Goal: Task Accomplishment & Management: Manage account settings

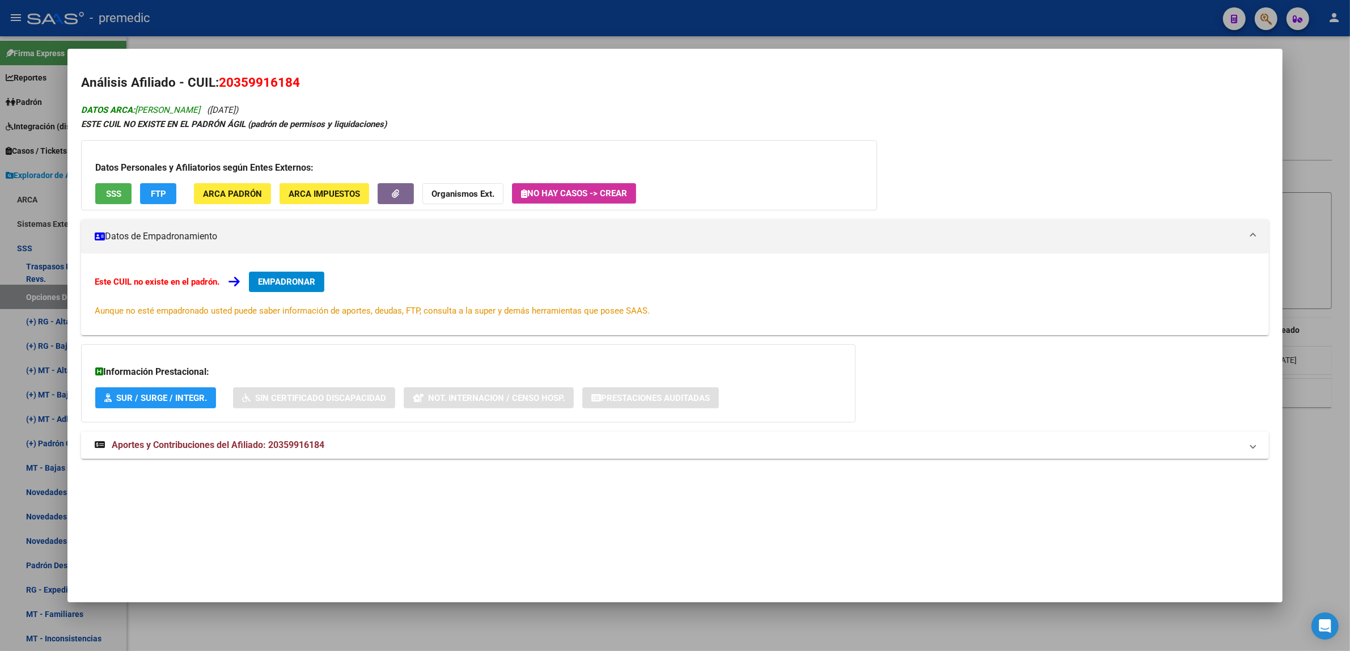
scroll to position [244, 0]
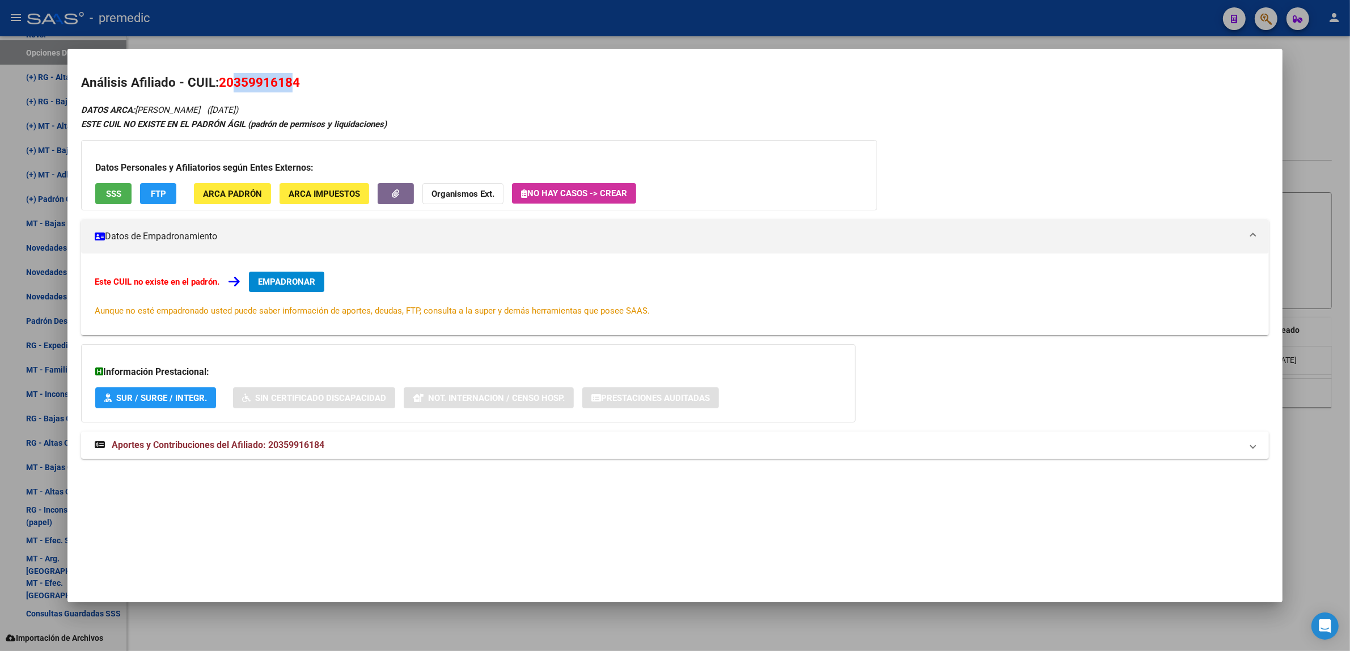
drag, startPoint x: 228, startPoint y: 80, endPoint x: 286, endPoint y: 81, distance: 57.8
click at [286, 81] on span "20359916184" at bounding box center [259, 82] width 81 height 15
copy span "35991618"
click at [302, 283] on span "EMPADRONAR" at bounding box center [286, 282] width 57 height 10
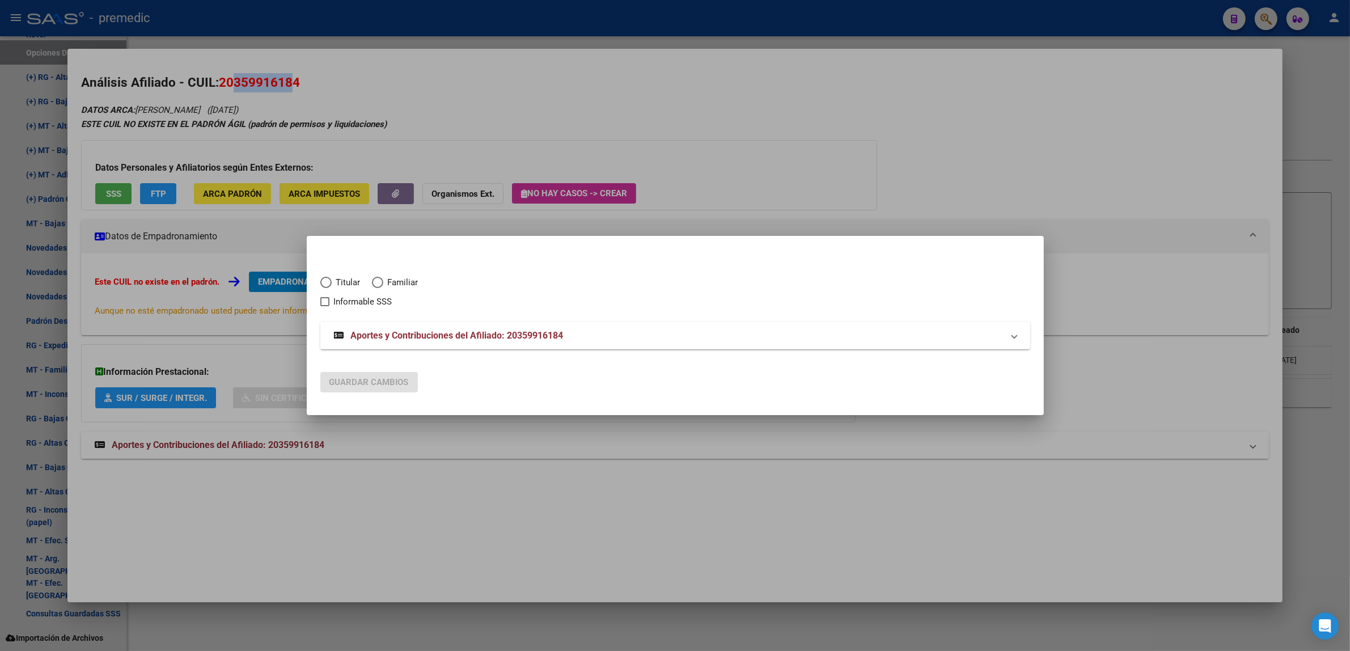
click at [332, 283] on span "Titular" at bounding box center [346, 282] width 29 height 13
click at [332, 283] on input "Titular" at bounding box center [325, 282] width 11 height 11
radio input "true"
checkbox input "true"
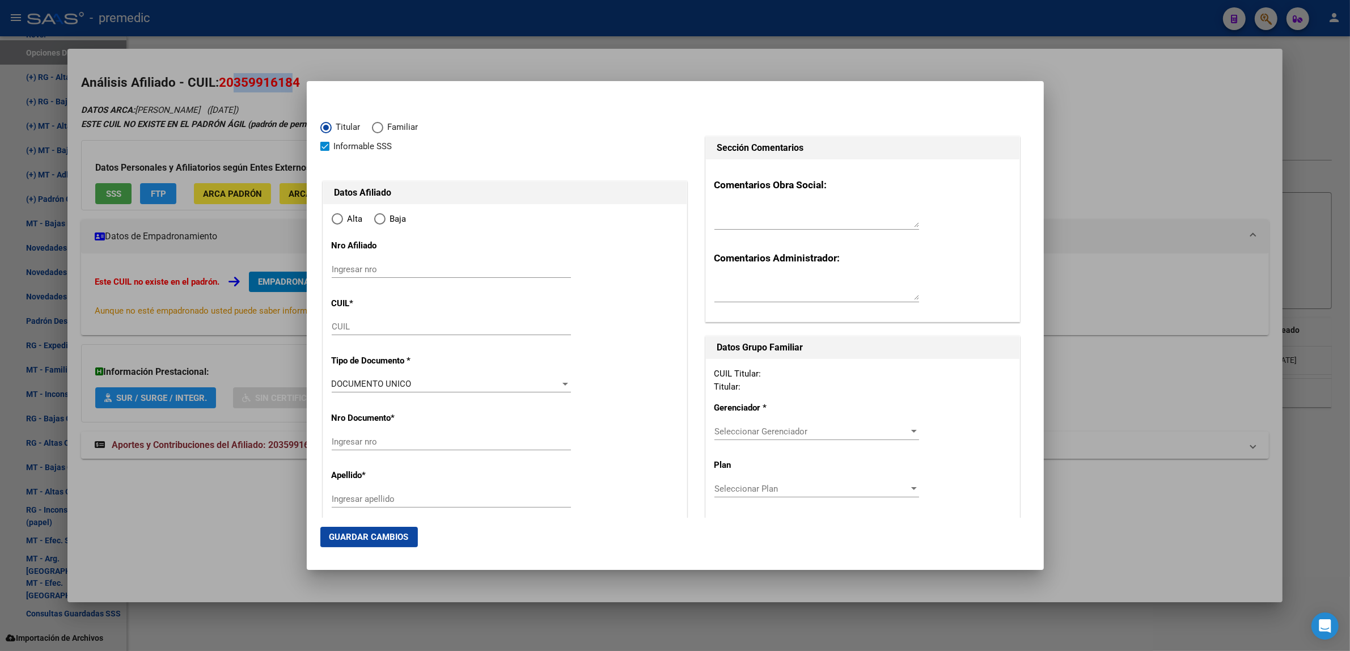
type input "20-35991618-4"
radio input "true"
type input "35991618"
type input "FRISCH"
type input "MARTIN DAVID"
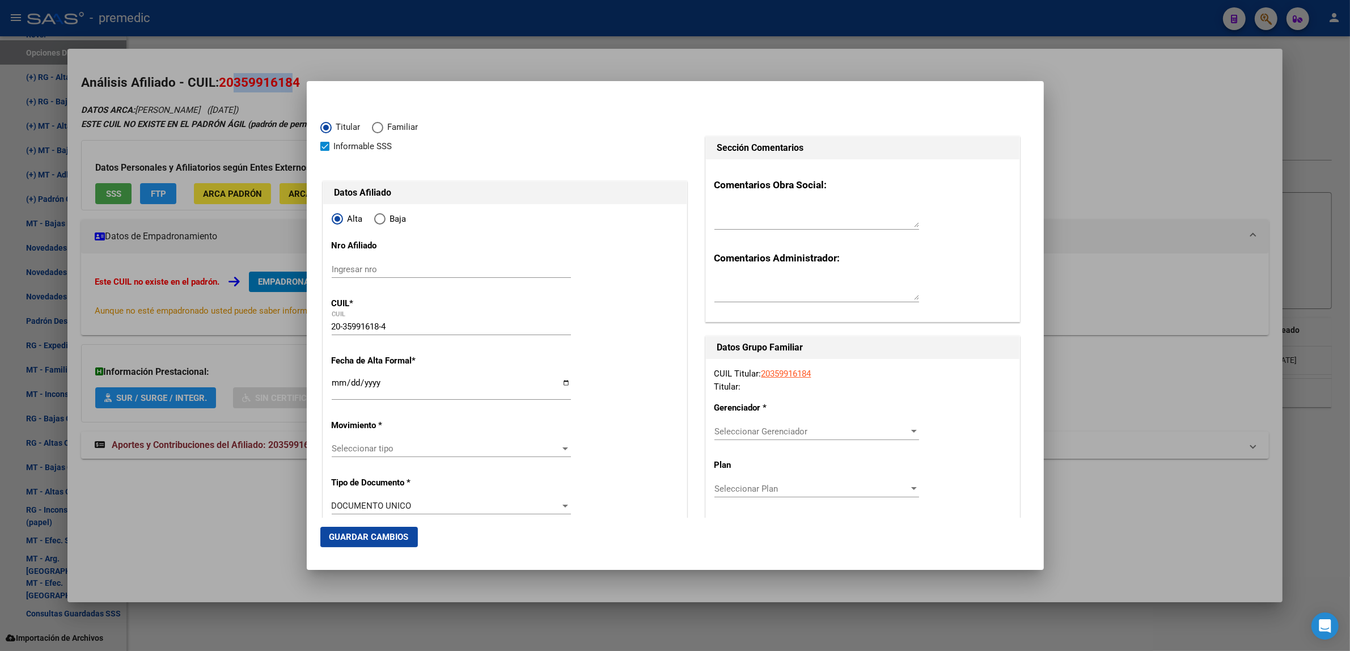
type input "1991-06-21"
type input "GRAND BOURG"
type input "1615"
type input "LUIS VERNET"
type input "1856"
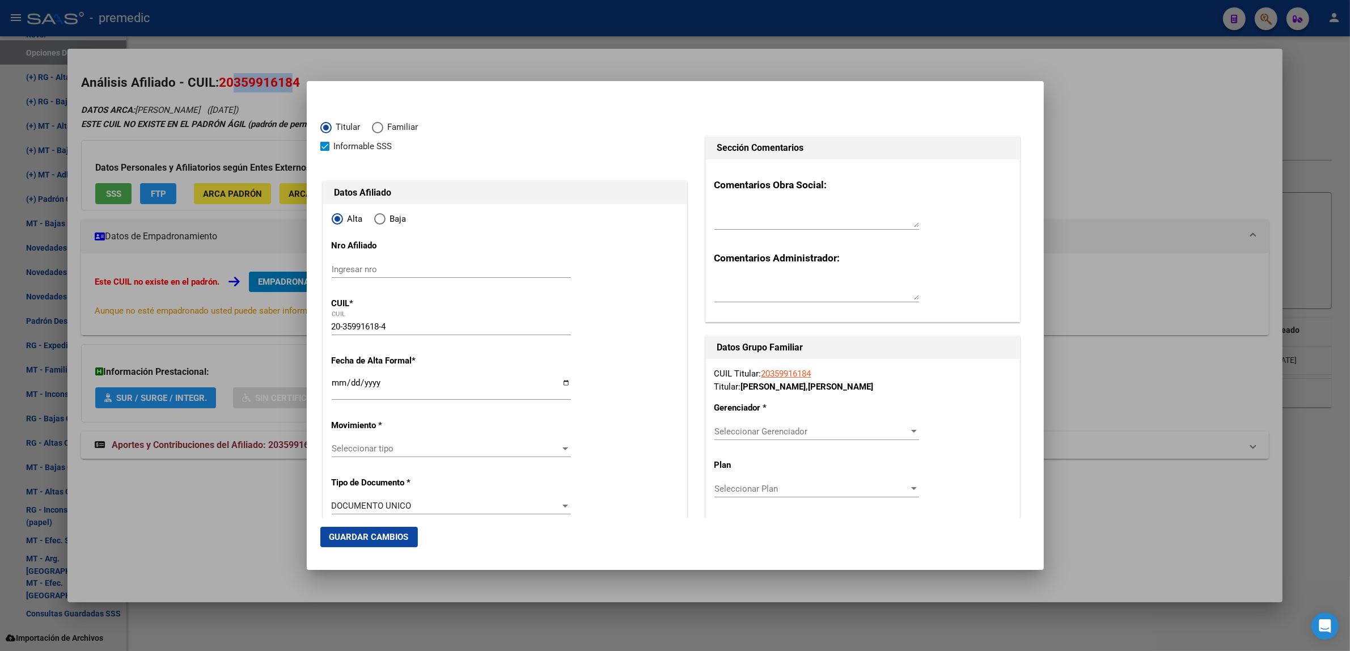
click at [336, 384] on input "Ingresar fecha" at bounding box center [451, 387] width 239 height 18
type input "2025-09-01"
click at [354, 447] on span "Seleccionar tipo" at bounding box center [446, 448] width 229 height 10
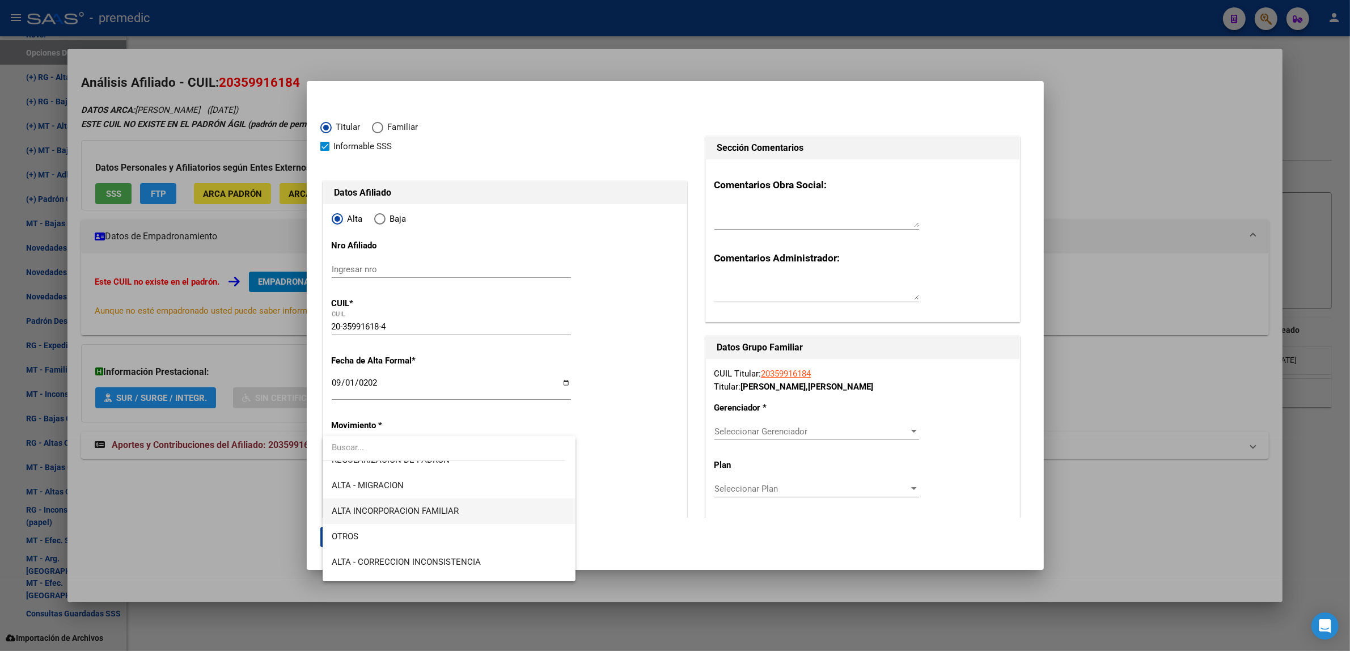
scroll to position [213, 0]
click at [438, 537] on span "ALTA RG OPCION Online (clave fiscal)" at bounding box center [403, 542] width 142 height 10
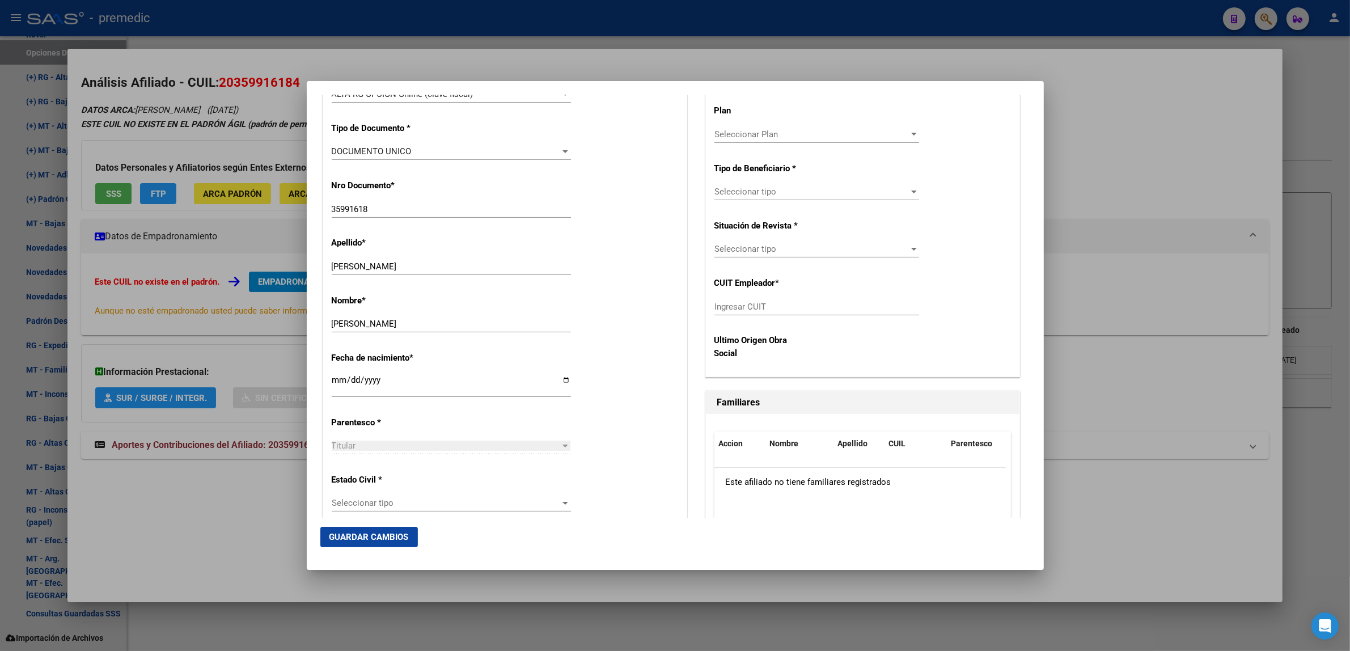
scroll to position [425, 0]
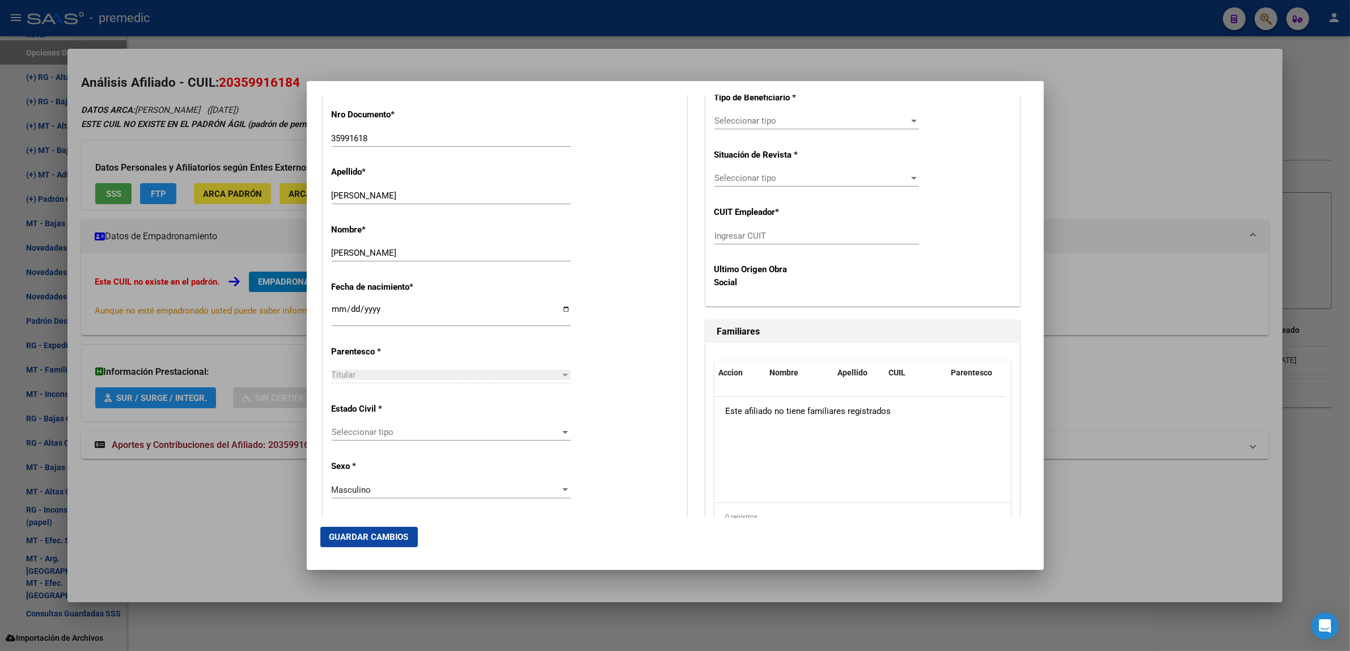
click at [476, 435] on span "Seleccionar tipo" at bounding box center [446, 432] width 229 height 10
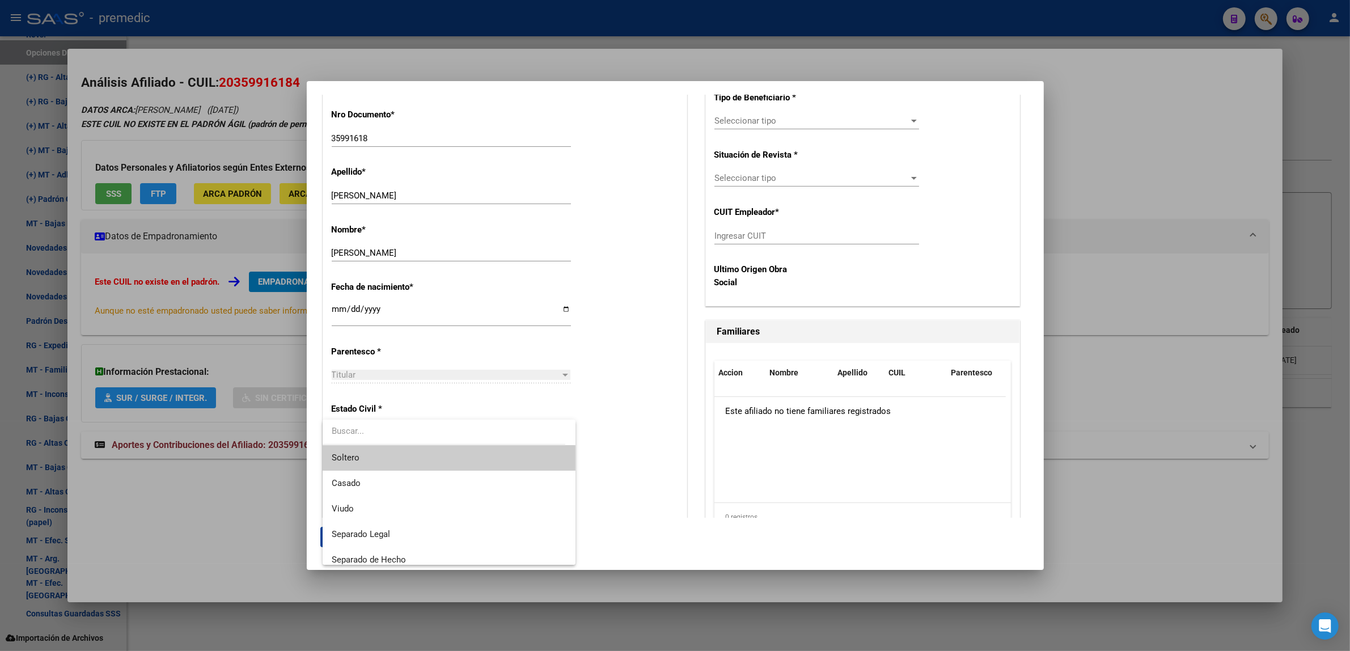
click at [465, 452] on span "Soltero" at bounding box center [449, 458] width 235 height 26
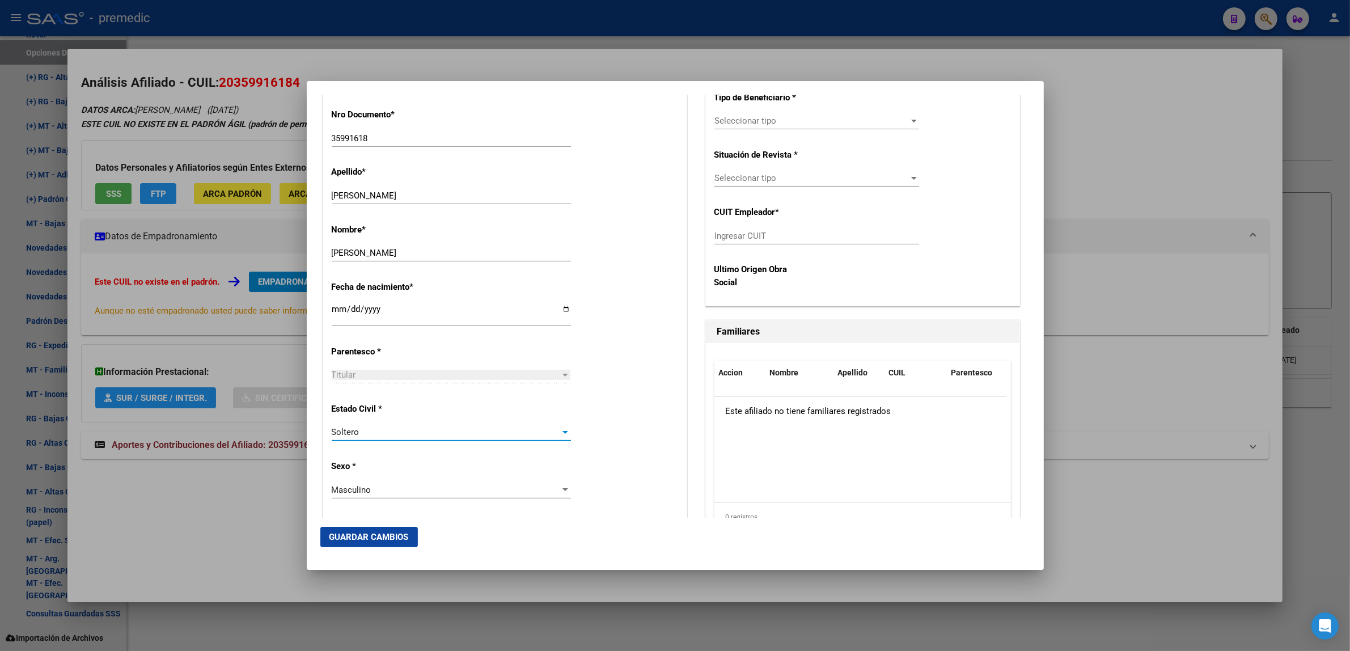
click at [622, 417] on div "Estado Civil * Soltero Seleccionar tipo" at bounding box center [505, 422] width 346 height 57
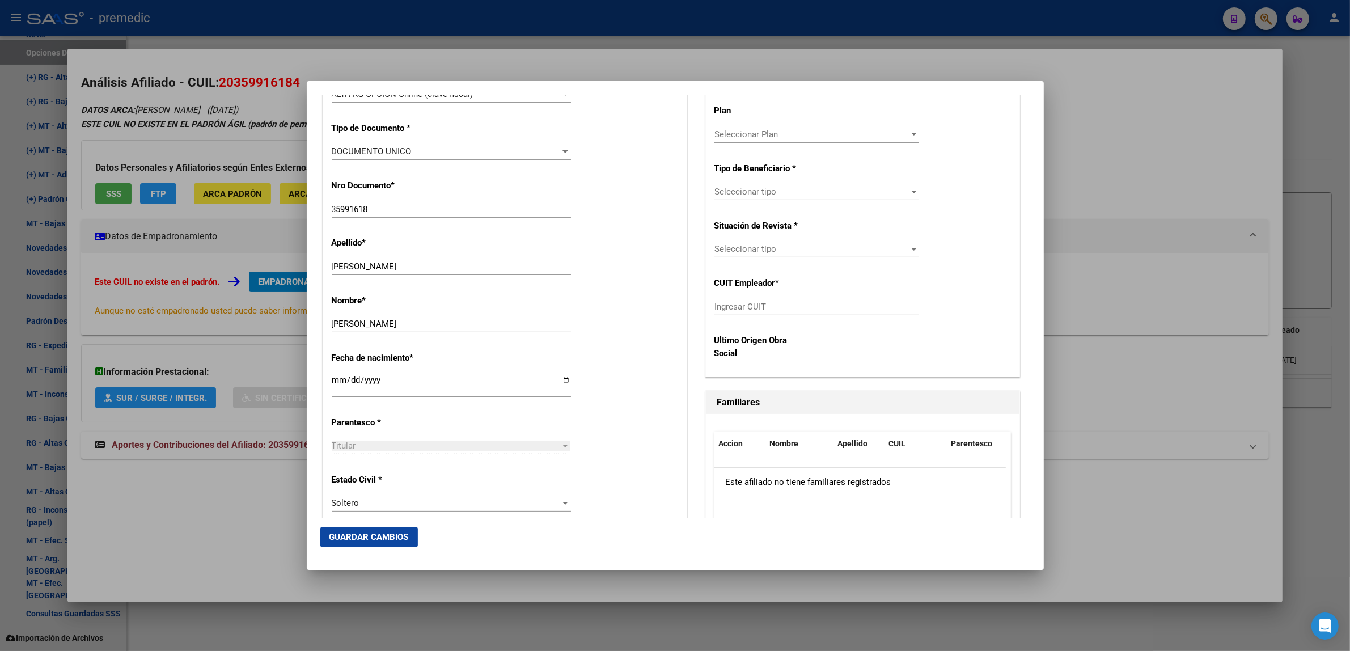
scroll to position [213, 0]
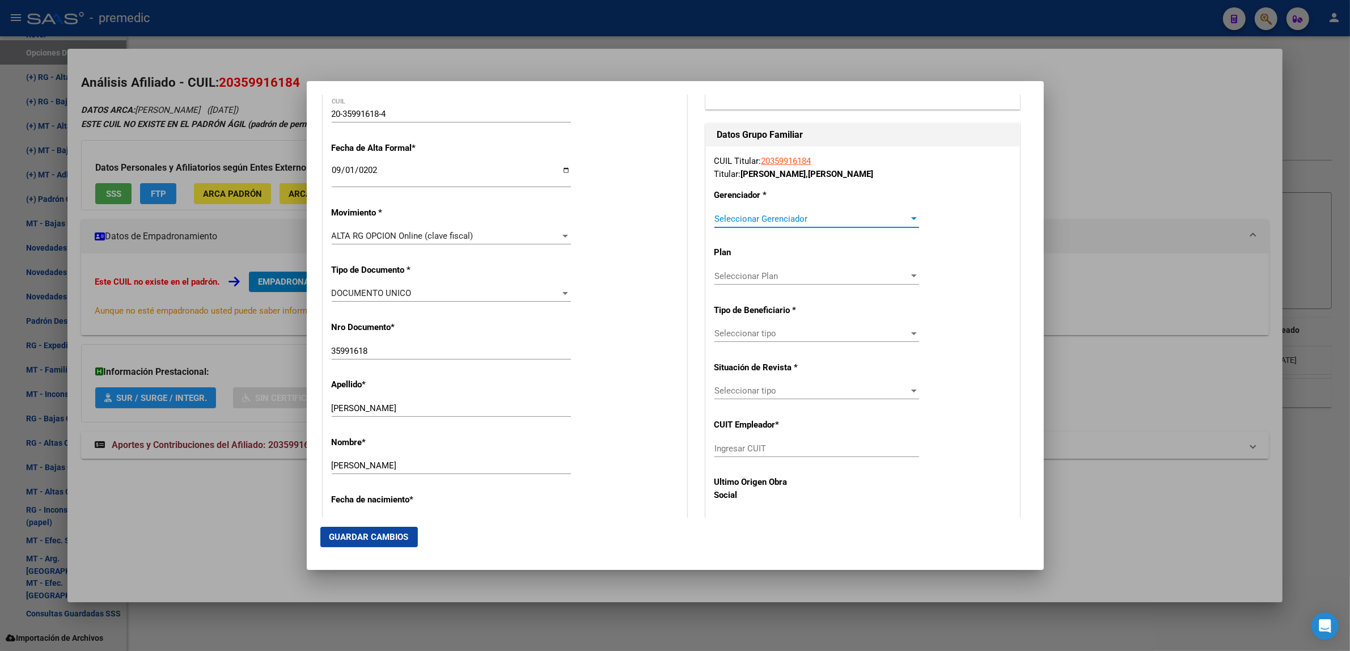
click at [719, 222] on span "Seleccionar Gerenciador" at bounding box center [811, 219] width 194 height 10
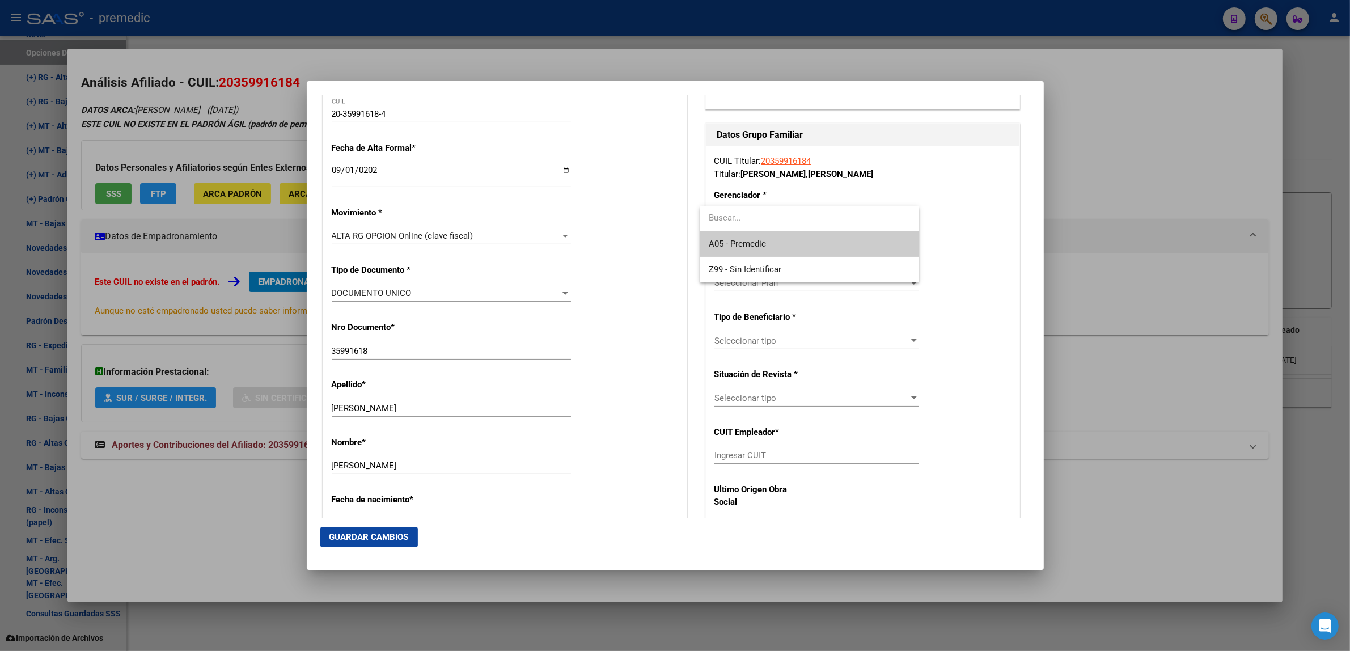
click at [721, 250] on span "A05 - Premedic" at bounding box center [809, 244] width 201 height 26
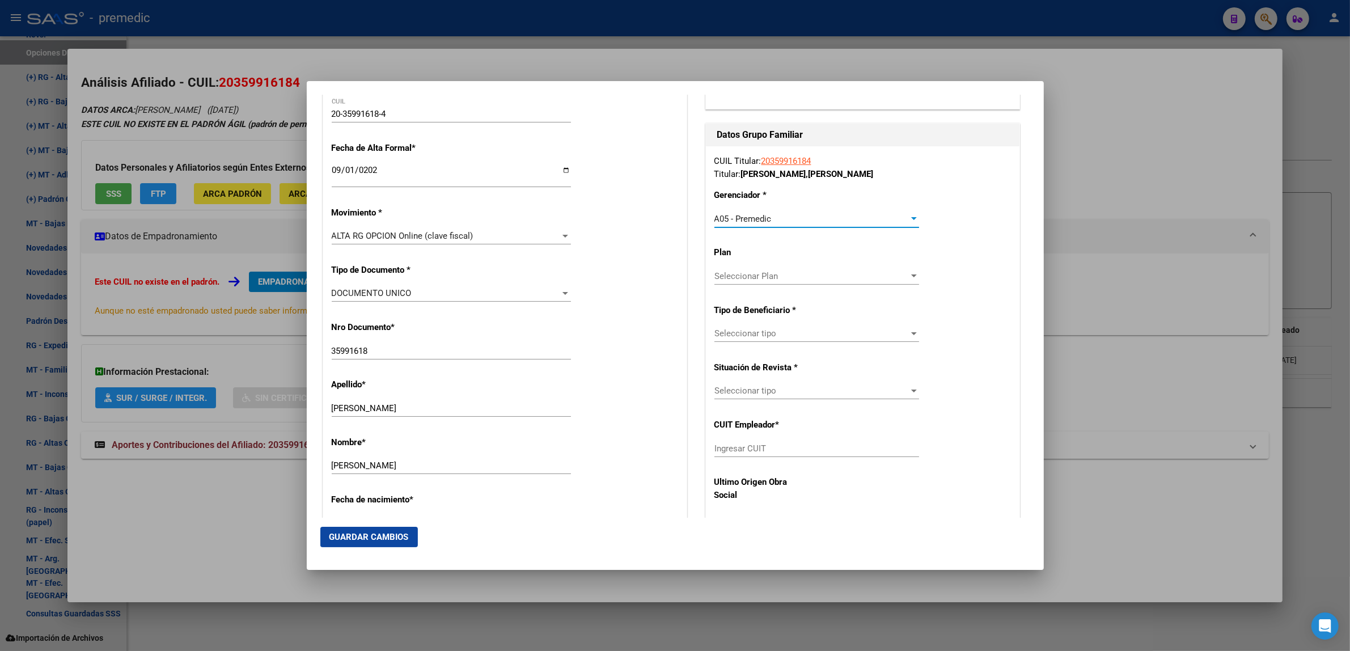
click at [714, 334] on span "Seleccionar tipo" at bounding box center [811, 333] width 194 height 10
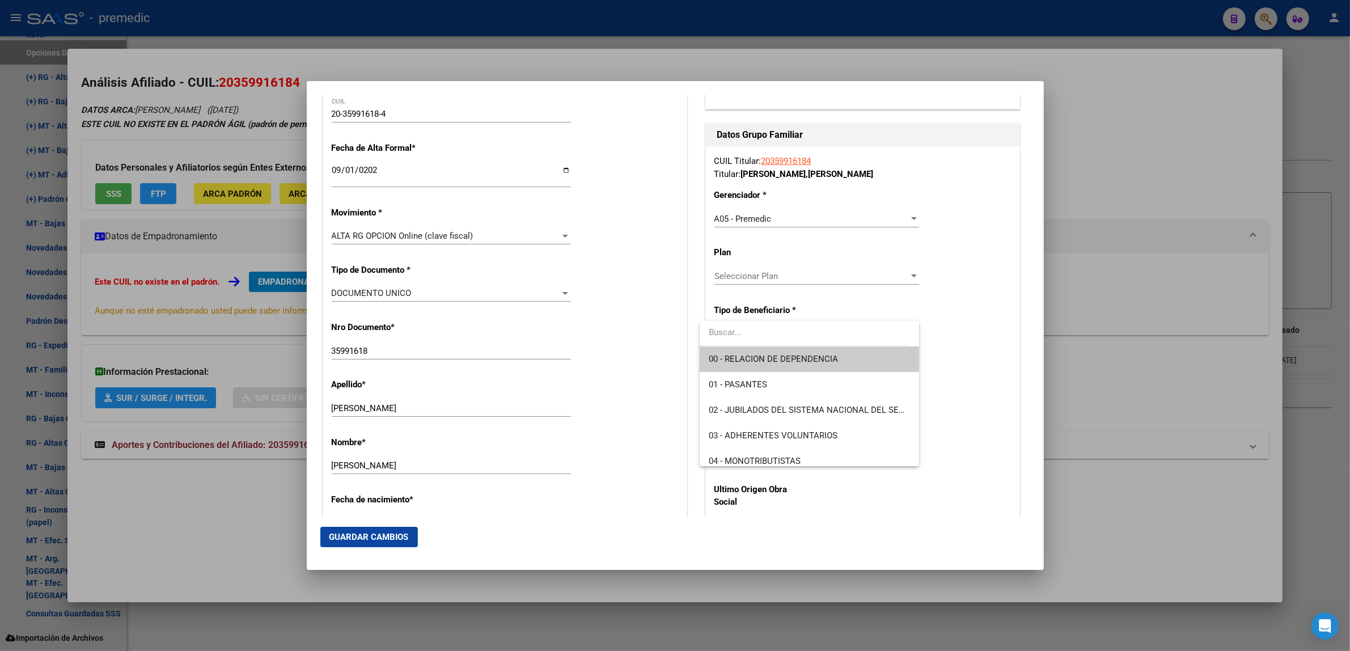
click at [713, 364] on span "00 - RELACION DE DEPENDENCIA" at bounding box center [809, 359] width 201 height 26
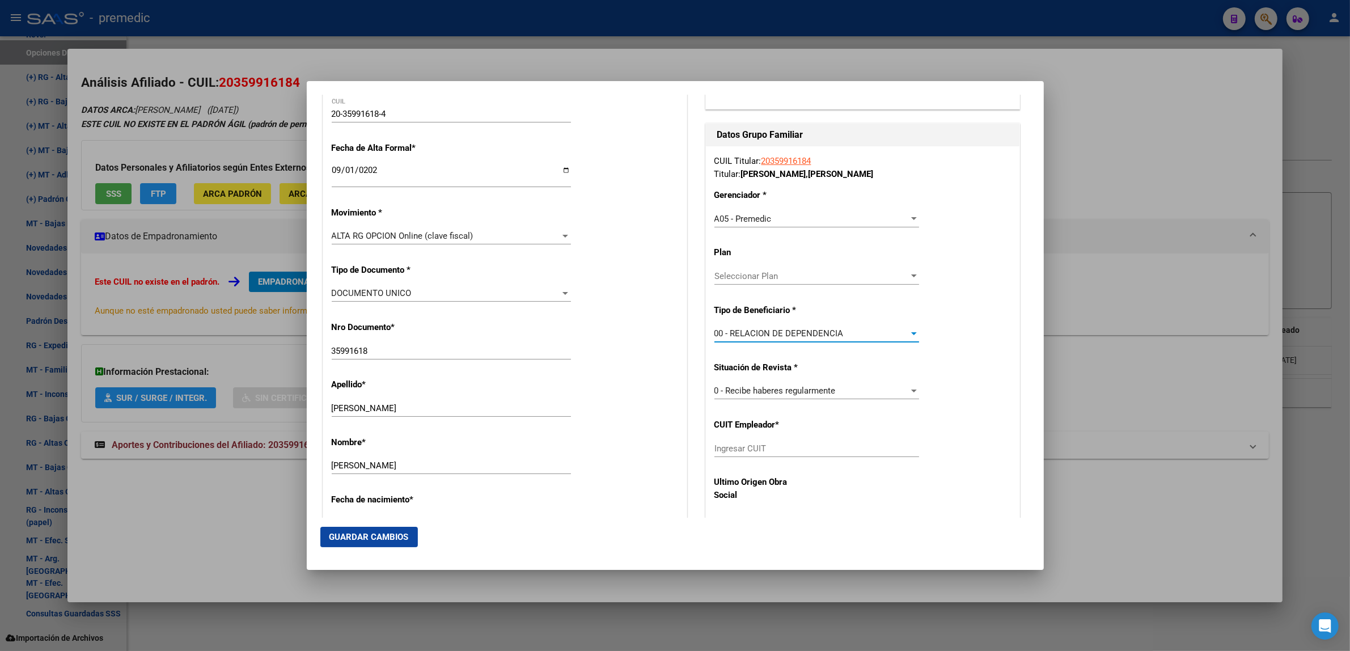
click at [726, 448] on input "Ingresar CUIT" at bounding box center [816, 448] width 205 height 10
paste input "35-991618"
type input "35-991618"
drag, startPoint x: 756, startPoint y: 444, endPoint x: 695, endPoint y: 450, distance: 60.9
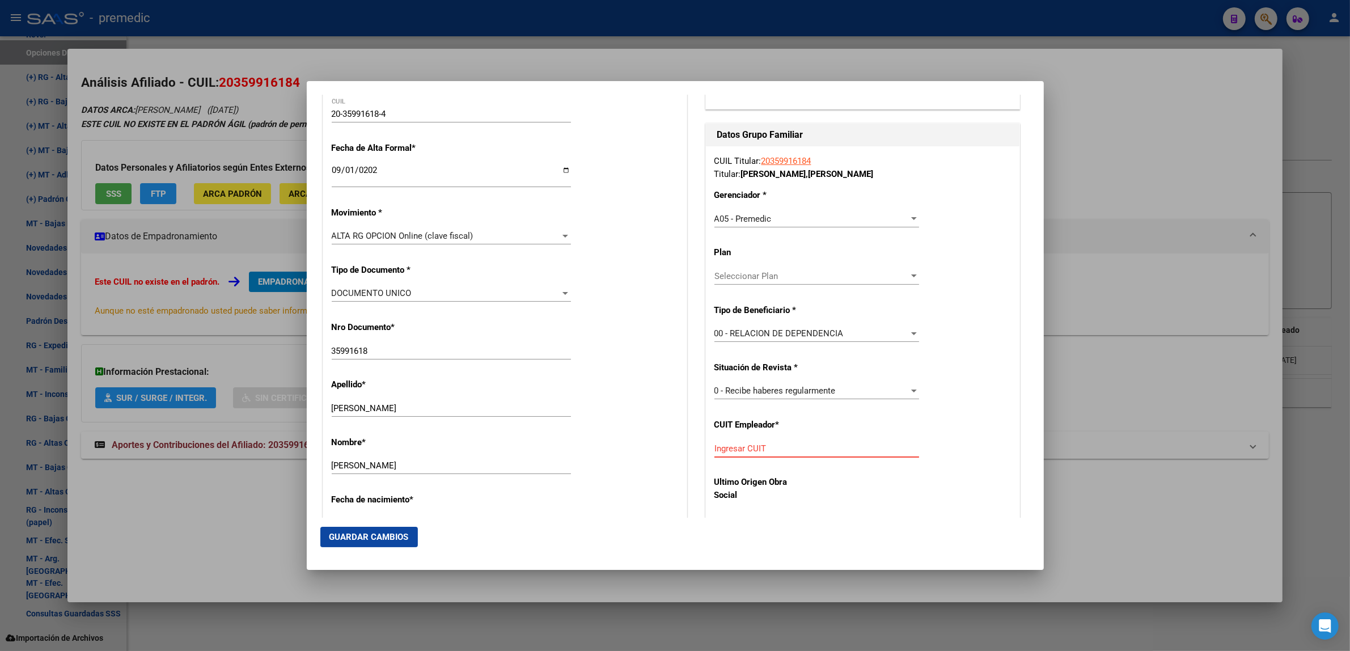
paste input "35-991618"
type input "35-991618"
drag, startPoint x: 752, startPoint y: 447, endPoint x: 673, endPoint y: 452, distance: 79.0
click at [747, 451] on input "Ingresar CUIT" at bounding box center [816, 448] width 205 height 10
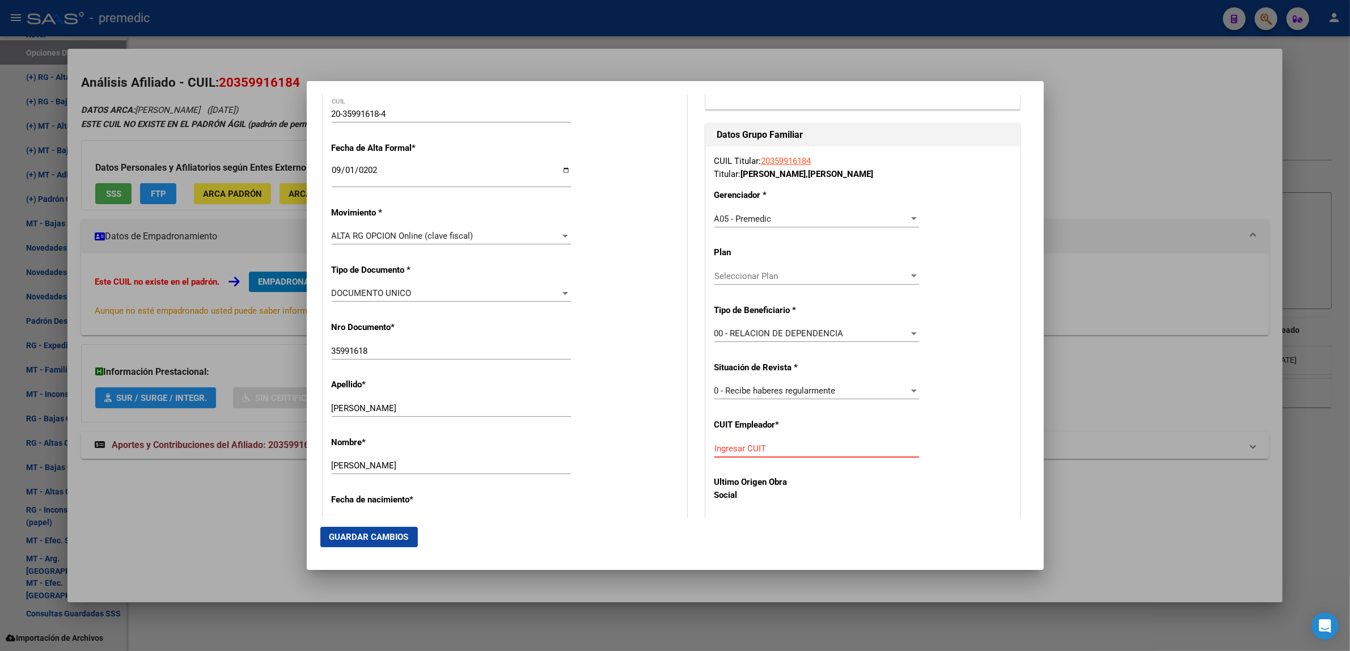
paste input "30-63898233-8"
type input "30-63898233-8"
click at [400, 532] on span "Guardar Cambios" at bounding box center [368, 537] width 79 height 10
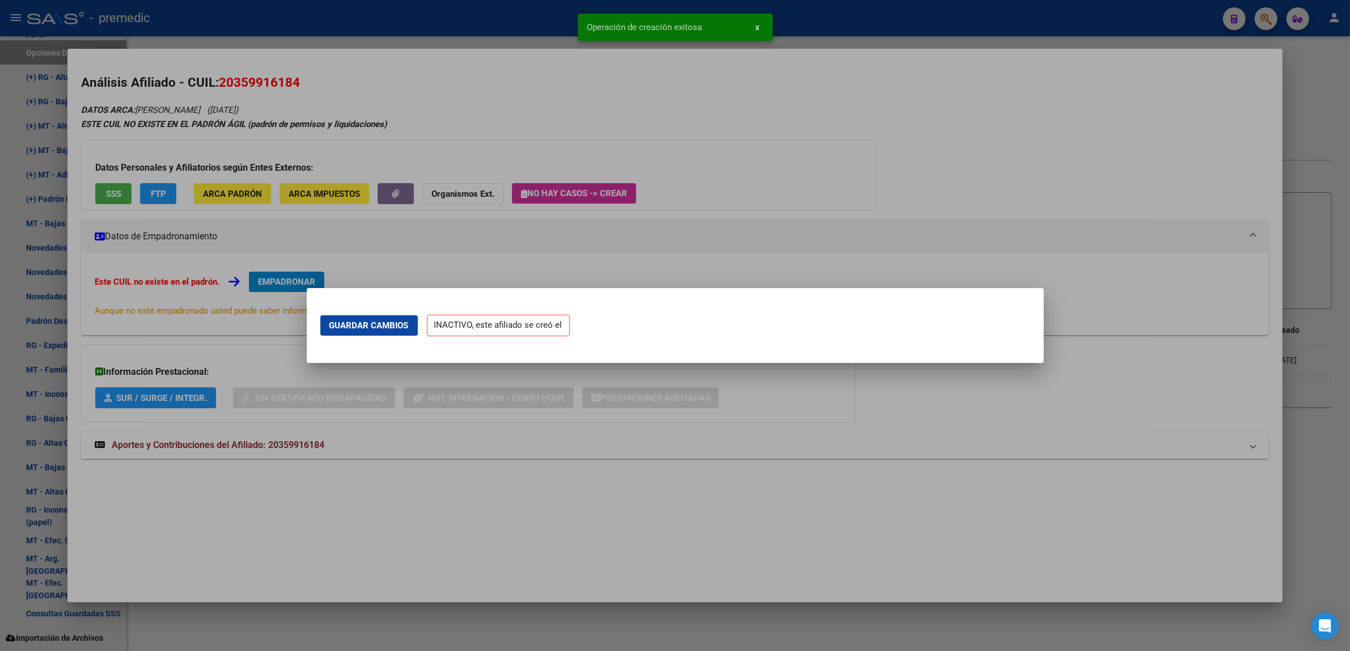
scroll to position [0, 0]
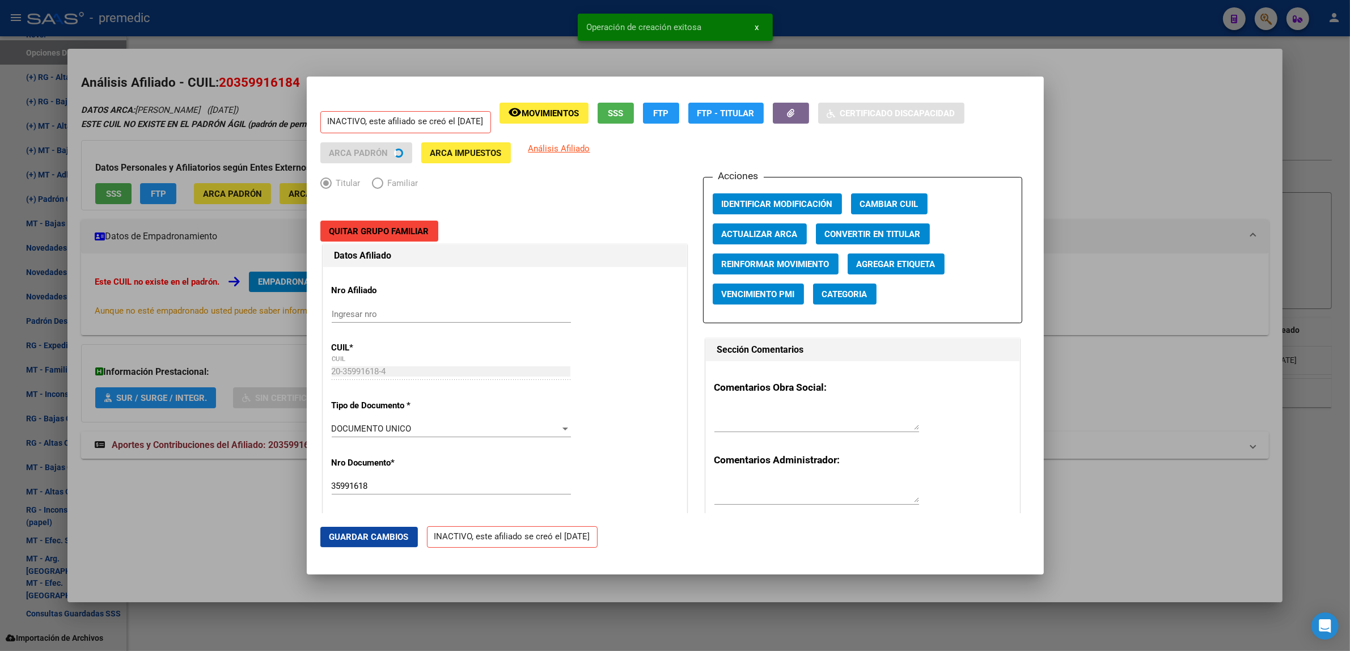
click at [236, 525] on div at bounding box center [675, 325] width 1350 height 651
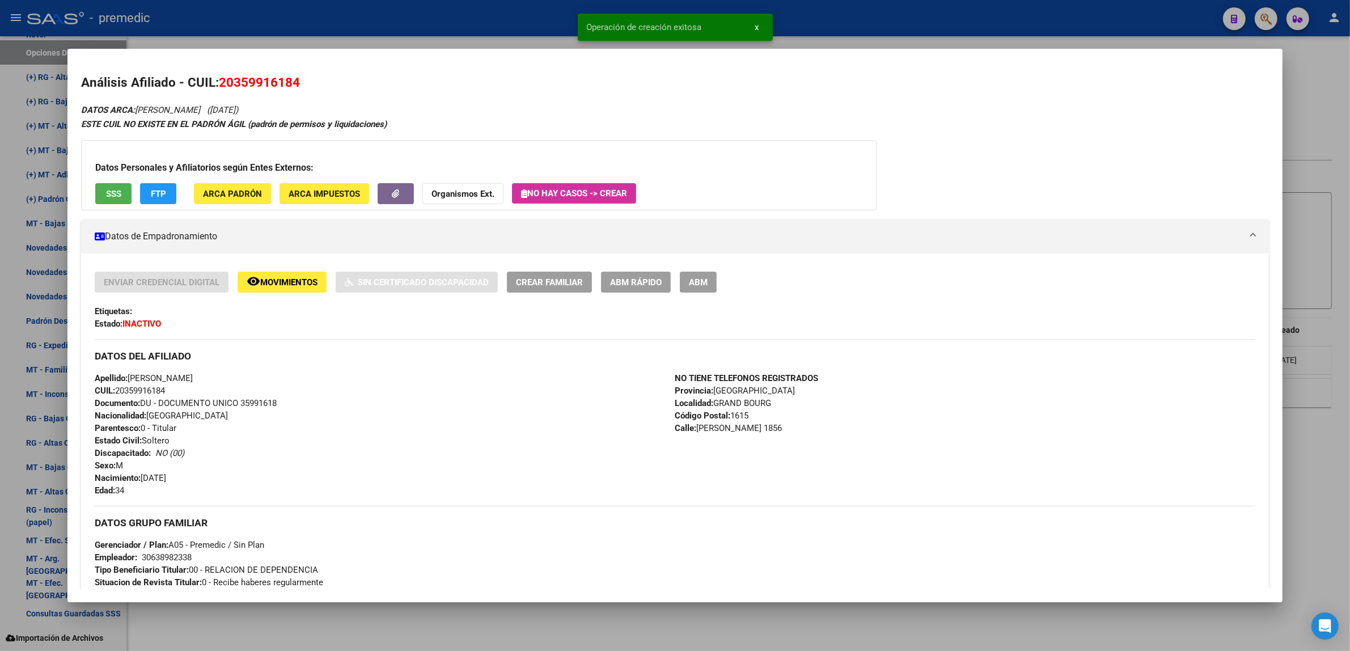
click at [47, 383] on div at bounding box center [675, 325] width 1350 height 651
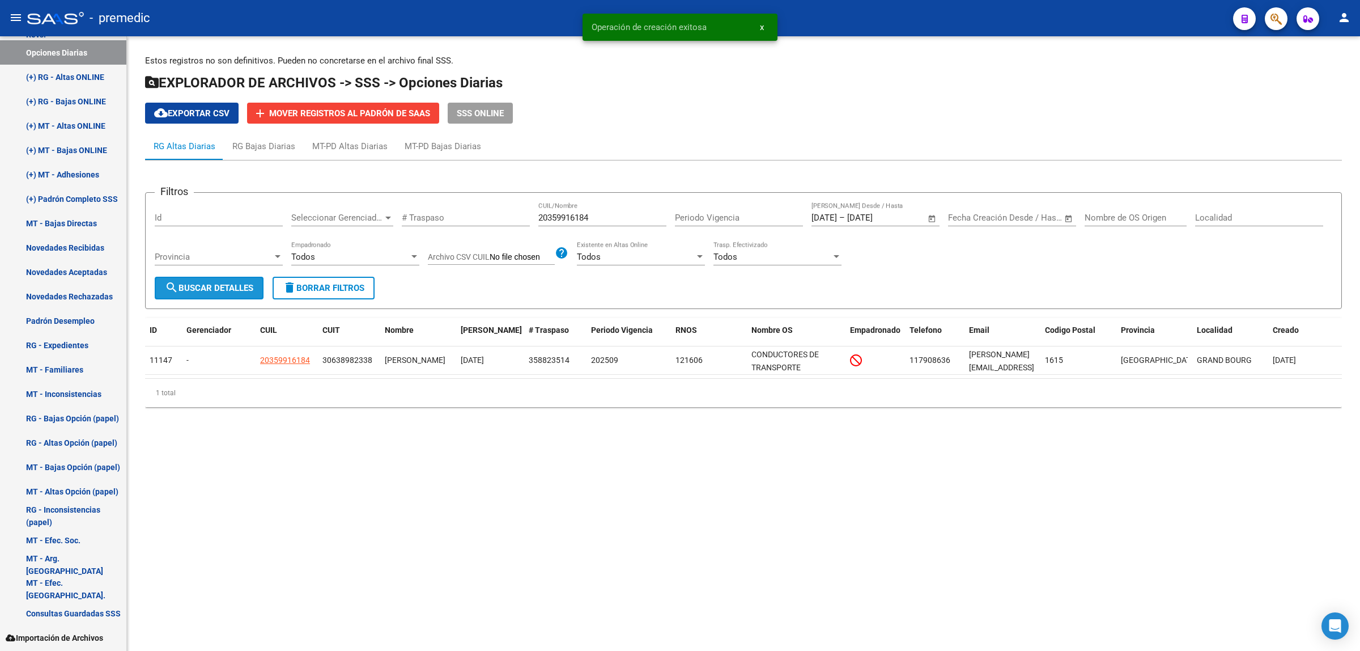
click at [232, 290] on span "search Buscar Detalles" at bounding box center [209, 288] width 88 height 10
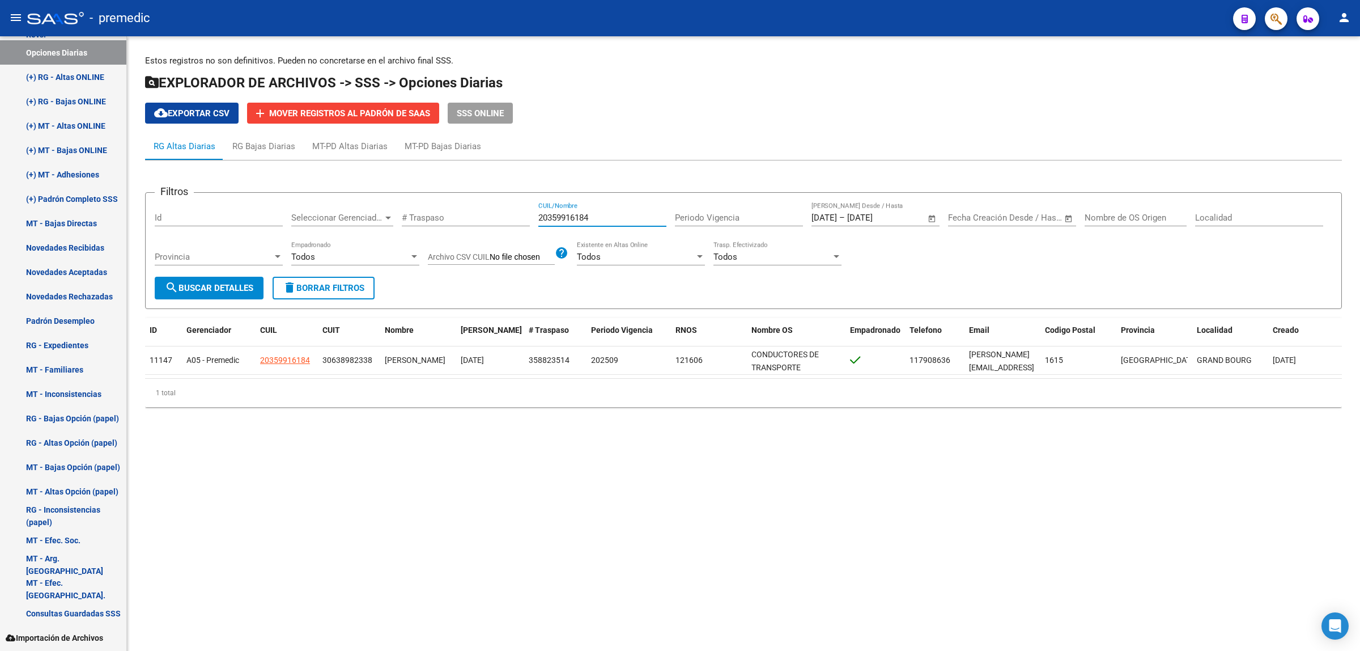
drag, startPoint x: 593, startPoint y: 217, endPoint x: 532, endPoint y: 217, distance: 61.8
click at [532, 217] on div "Filtros Id Seleccionar Gerenciador Seleccionar Gerenciador # Traspaso 203599161…" at bounding box center [744, 239] width 1178 height 75
paste input "266947187"
type input "20266947187"
click at [213, 301] on form "Filtros Id Seleccionar Gerenciador Seleccionar Gerenciador # Traspaso 202669471…" at bounding box center [743, 250] width 1197 height 117
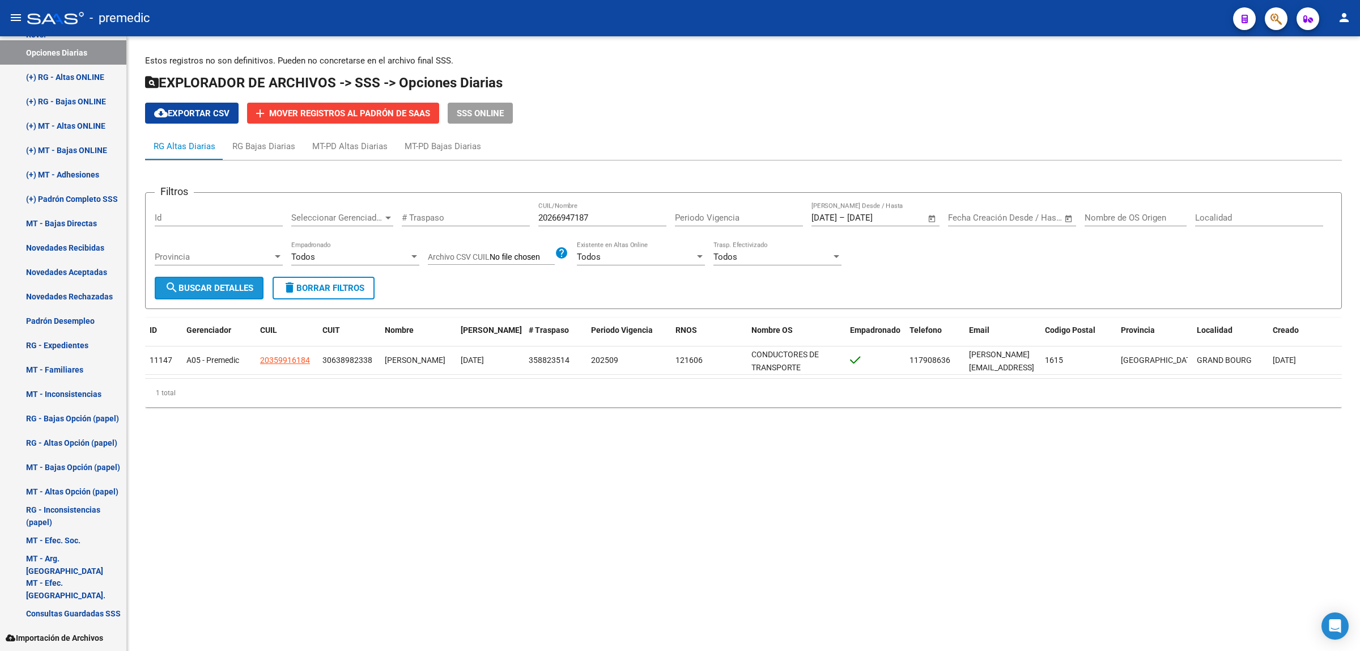
click at [214, 290] on span "search Buscar Detalles" at bounding box center [209, 288] width 88 height 10
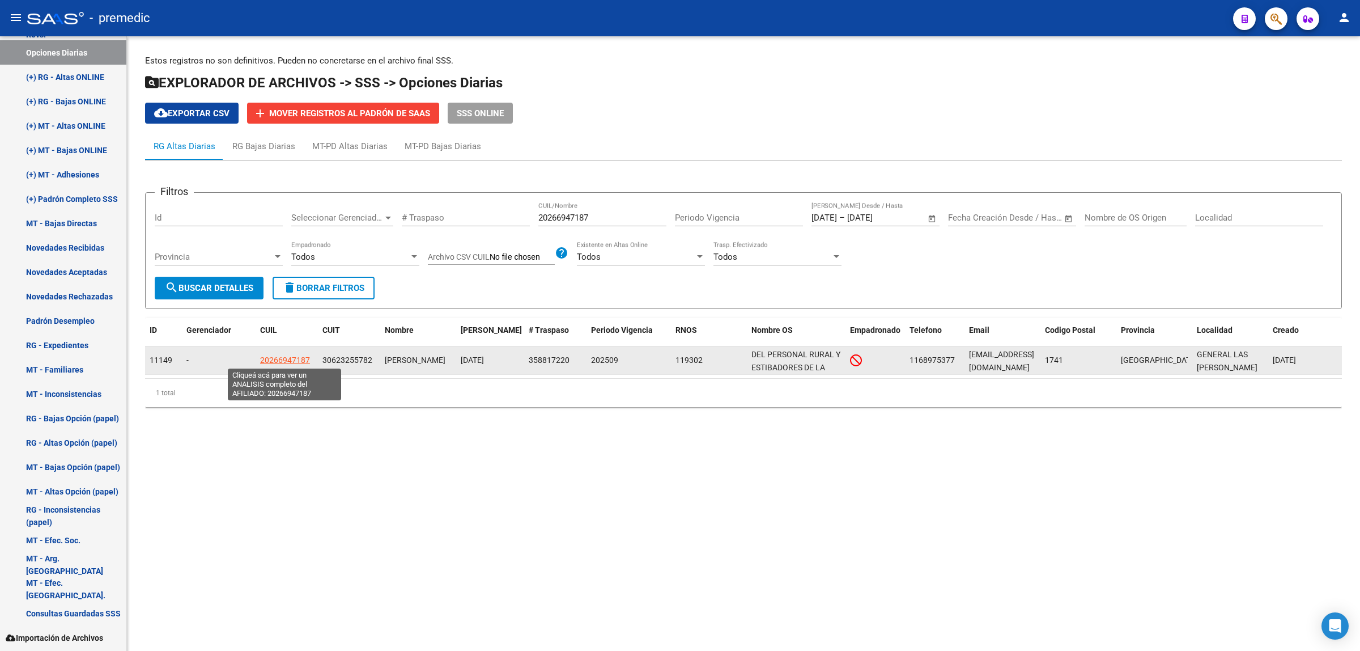
click at [295, 355] on span "20266947187" at bounding box center [285, 359] width 50 height 9
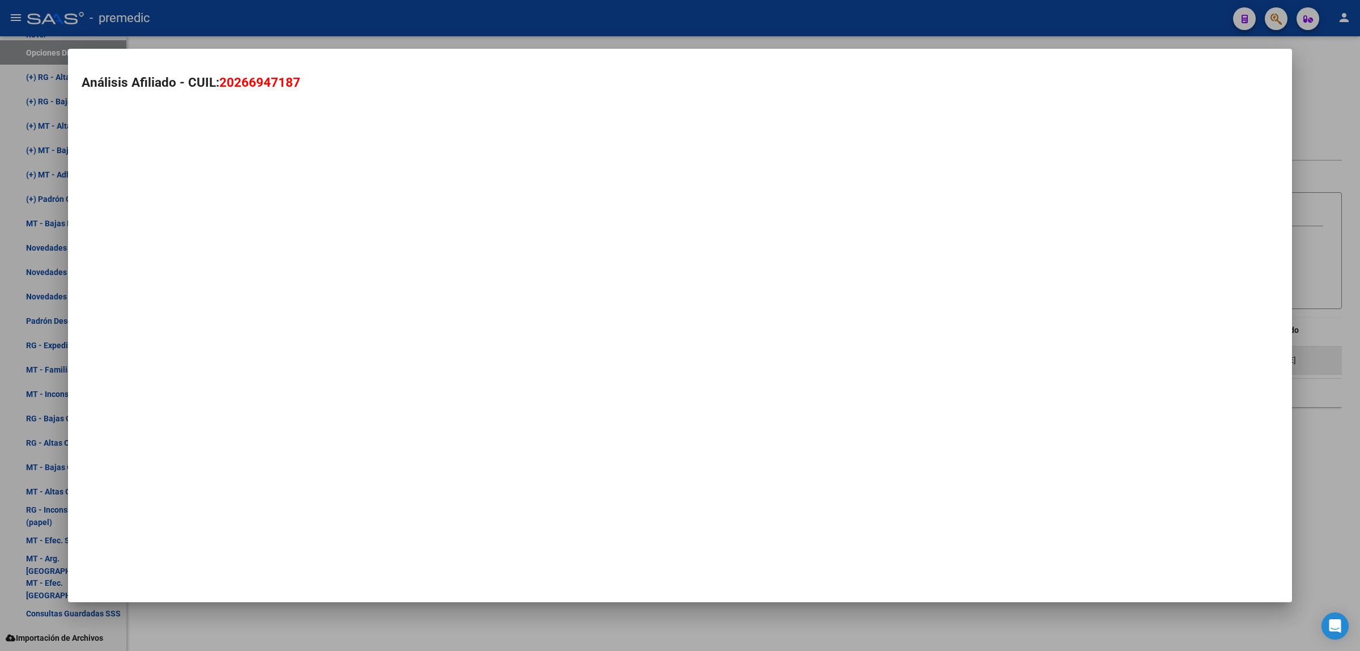
type textarea "20266947187"
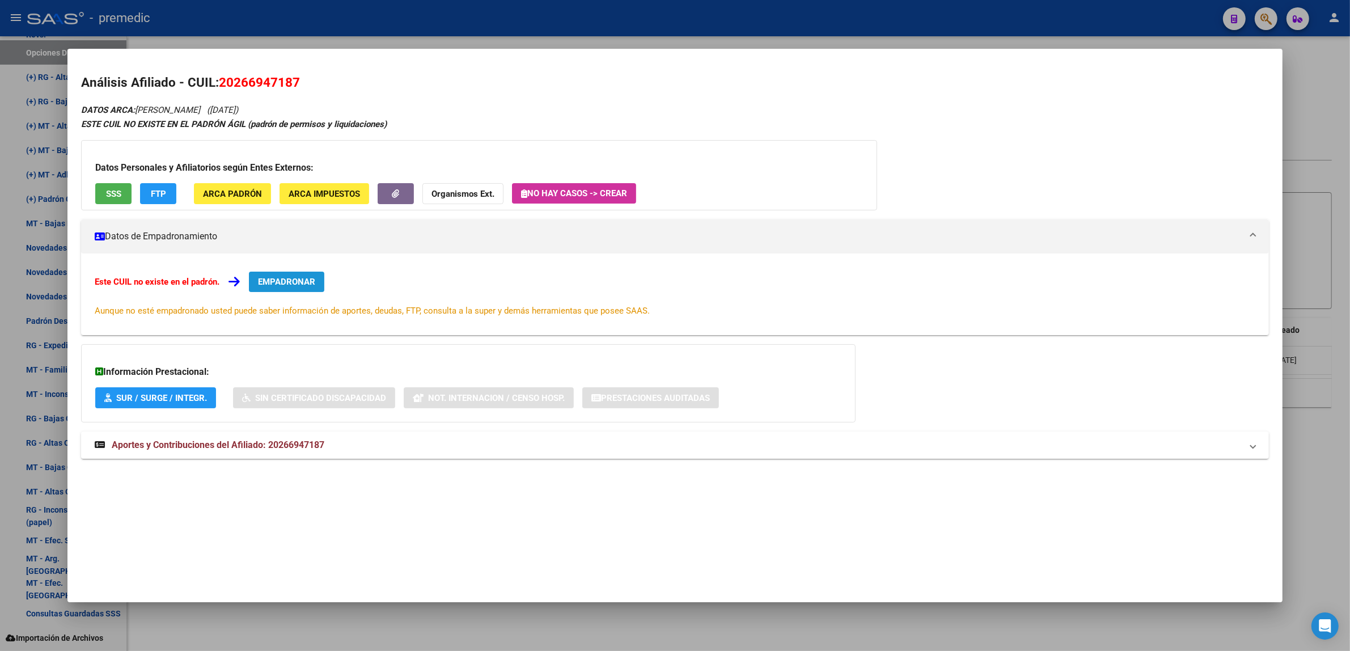
click at [278, 273] on button "EMPADRONAR" at bounding box center [286, 282] width 75 height 20
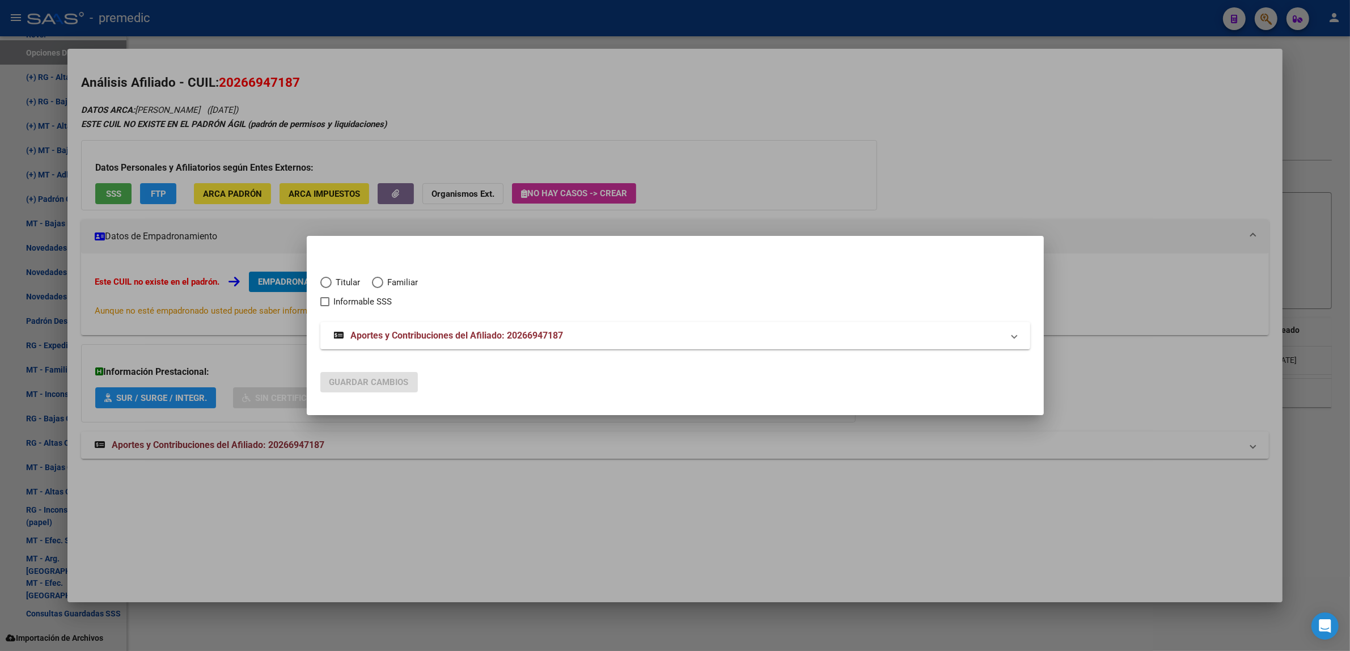
click at [325, 279] on span "Elija una opción" at bounding box center [325, 282] width 11 height 11
click at [325, 279] on input "Titular" at bounding box center [325, 282] width 11 height 11
radio input "true"
checkbox input "true"
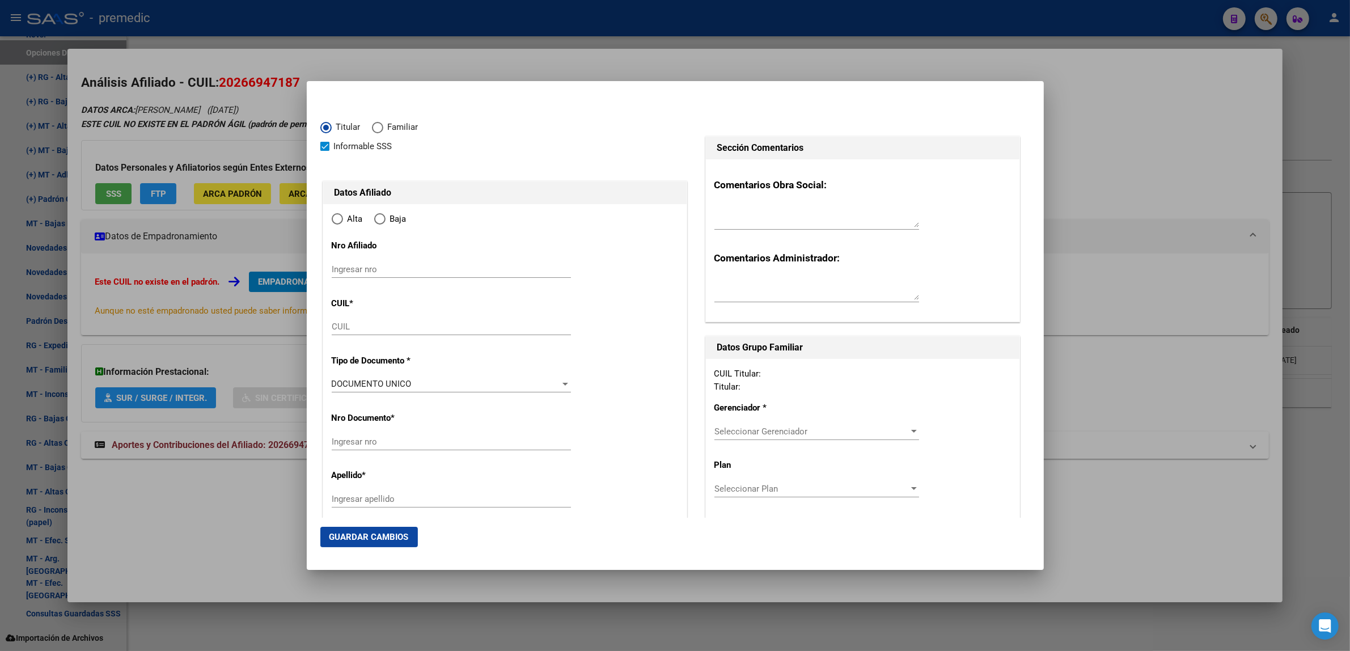
type input "20-26694718-7"
radio input "true"
type input "26694718"
type input "BENITEZ"
type input "MAURICIO SEBASTIAN"
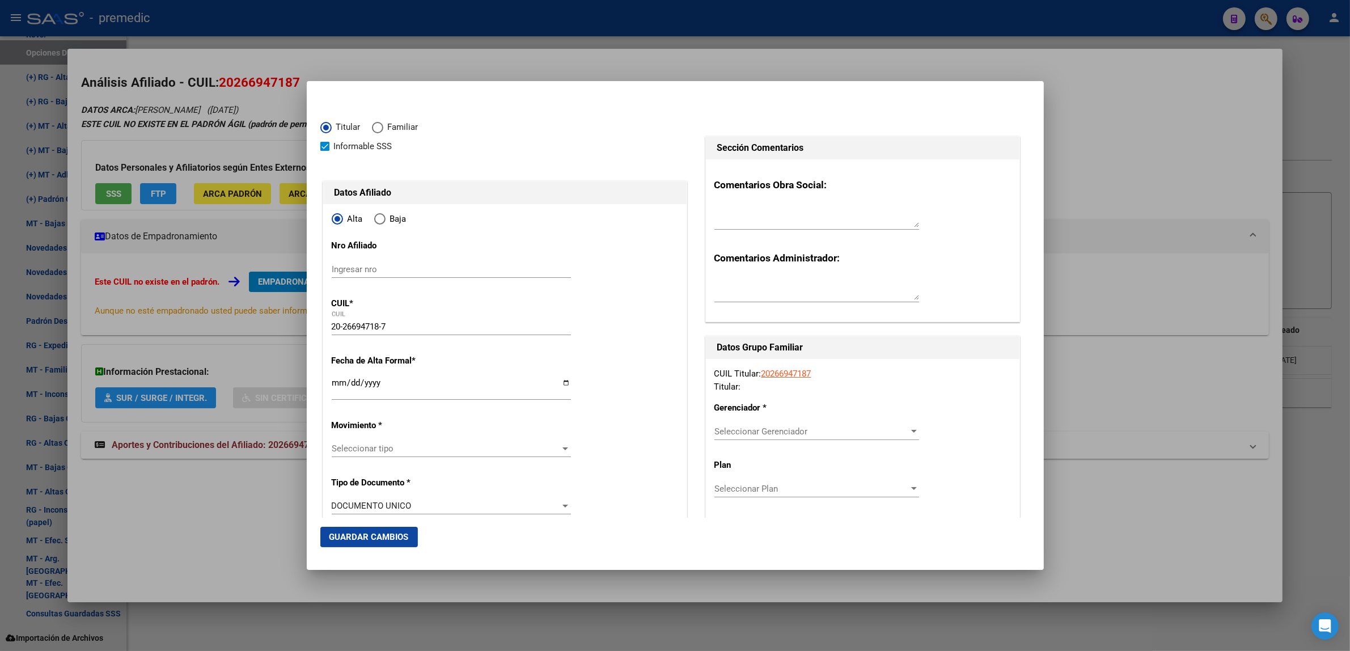
type input "1978-05-16"
type input "GENERAL LAS HER"
type input "1741"
type input "CORRIENTES"
type input "77"
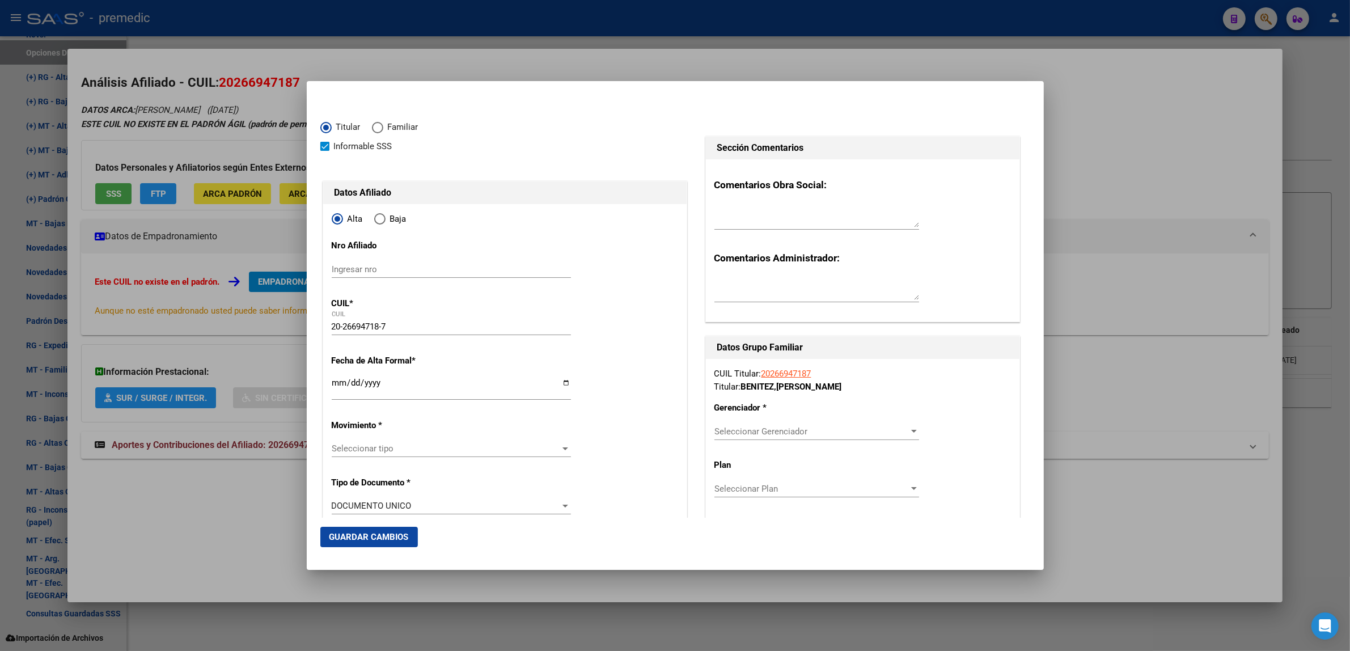
click at [338, 381] on input "Ingresar fecha" at bounding box center [451, 387] width 239 height 18
type input "2025-09-01"
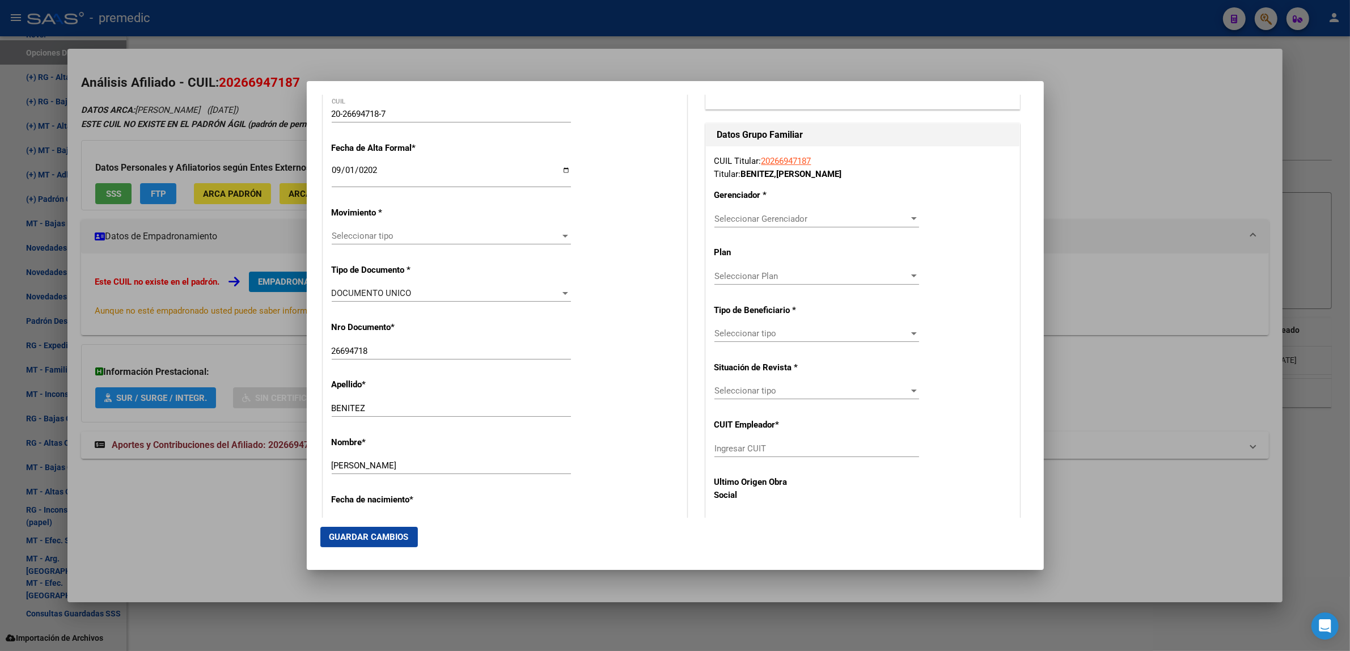
scroll to position [283, 0]
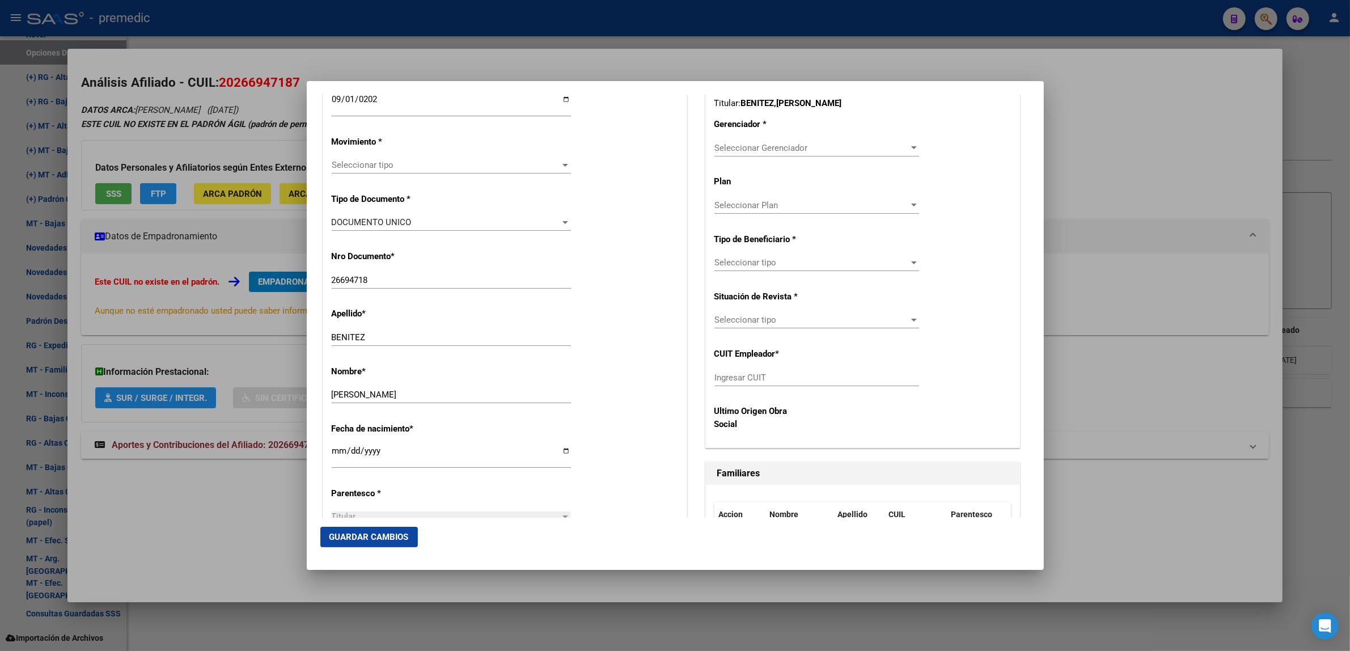
click at [388, 160] on span "Seleccionar tipo" at bounding box center [446, 165] width 229 height 10
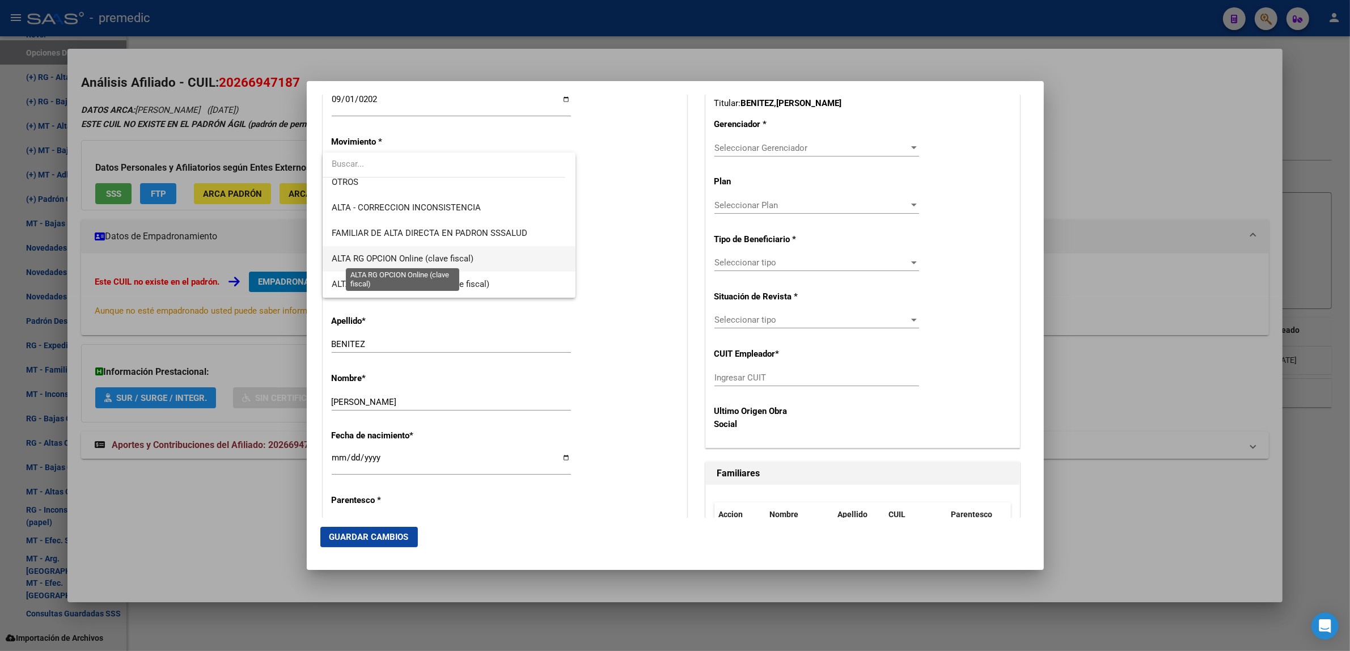
click at [423, 253] on span "ALTA RG OPCION Online (clave fiscal)" at bounding box center [403, 258] width 142 height 10
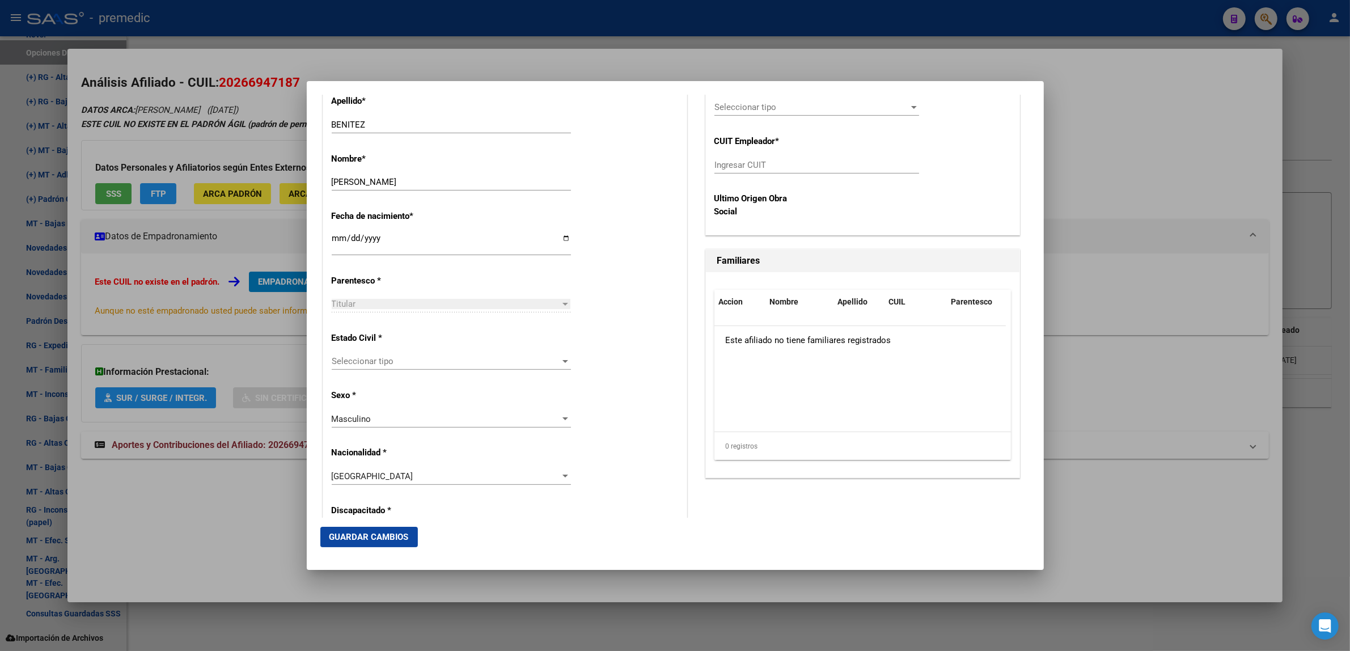
scroll to position [567, 0]
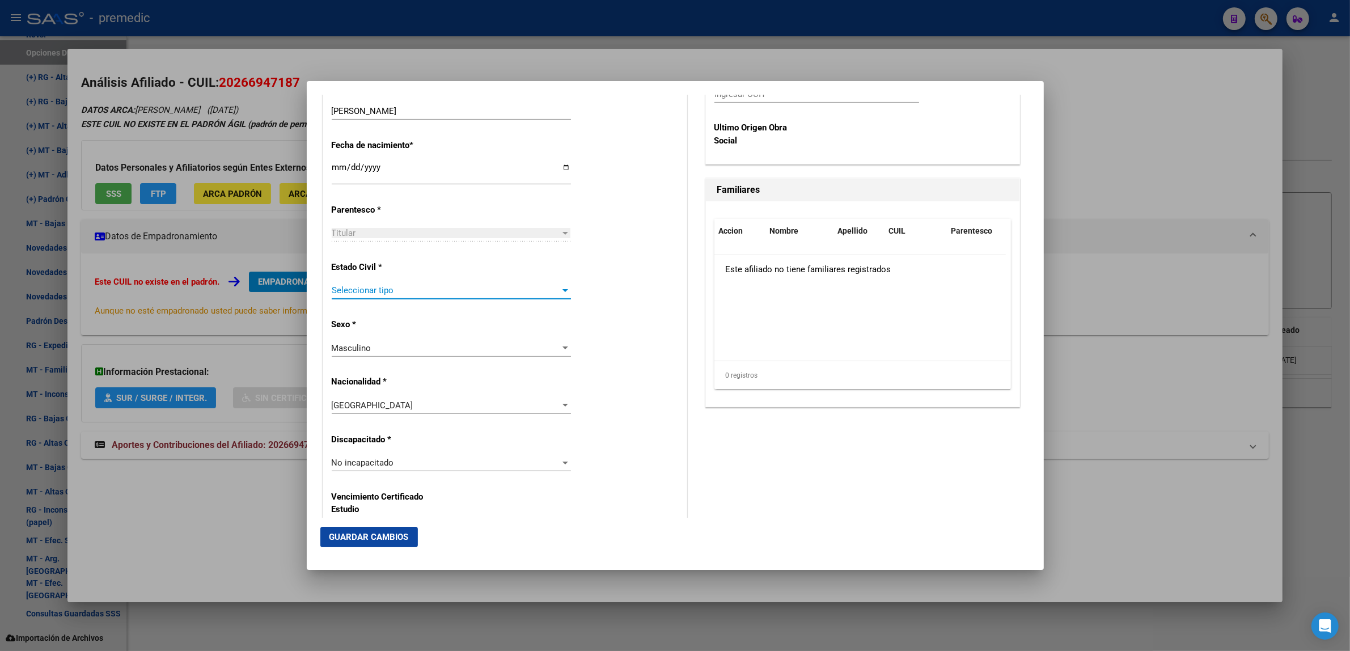
click at [429, 287] on span "Seleccionar tipo" at bounding box center [446, 290] width 229 height 10
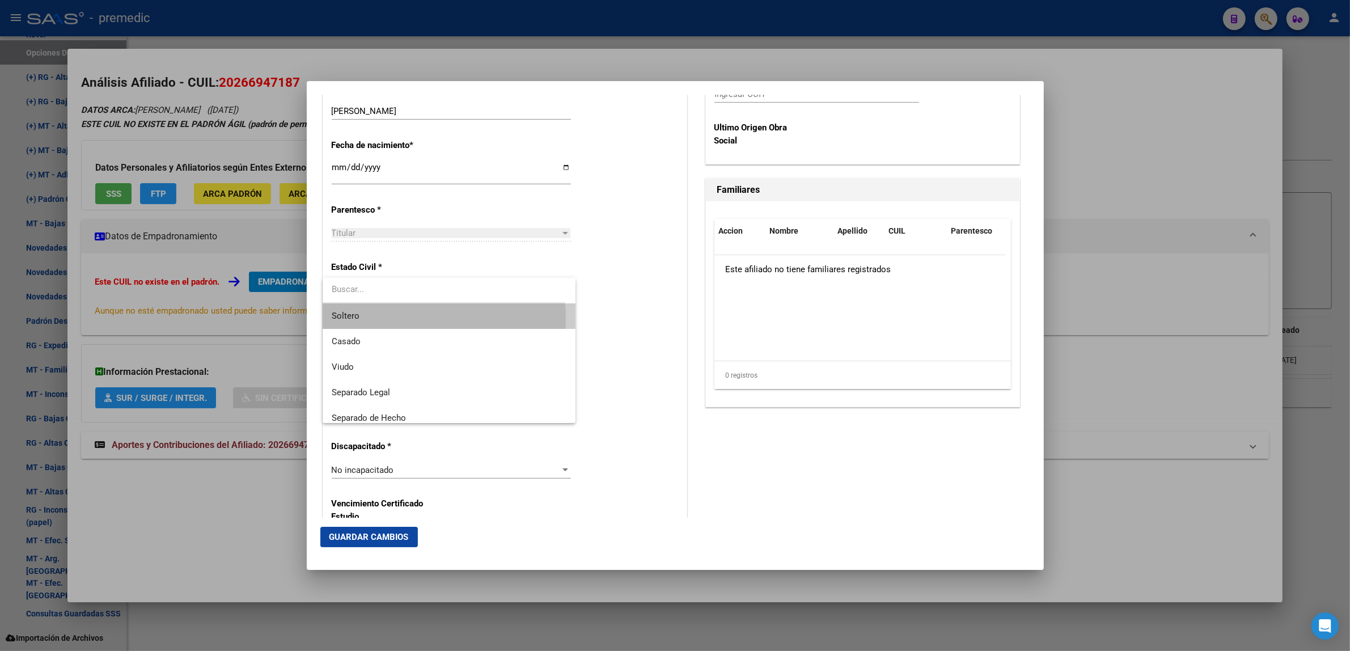
click at [421, 318] on span "Soltero" at bounding box center [449, 316] width 235 height 26
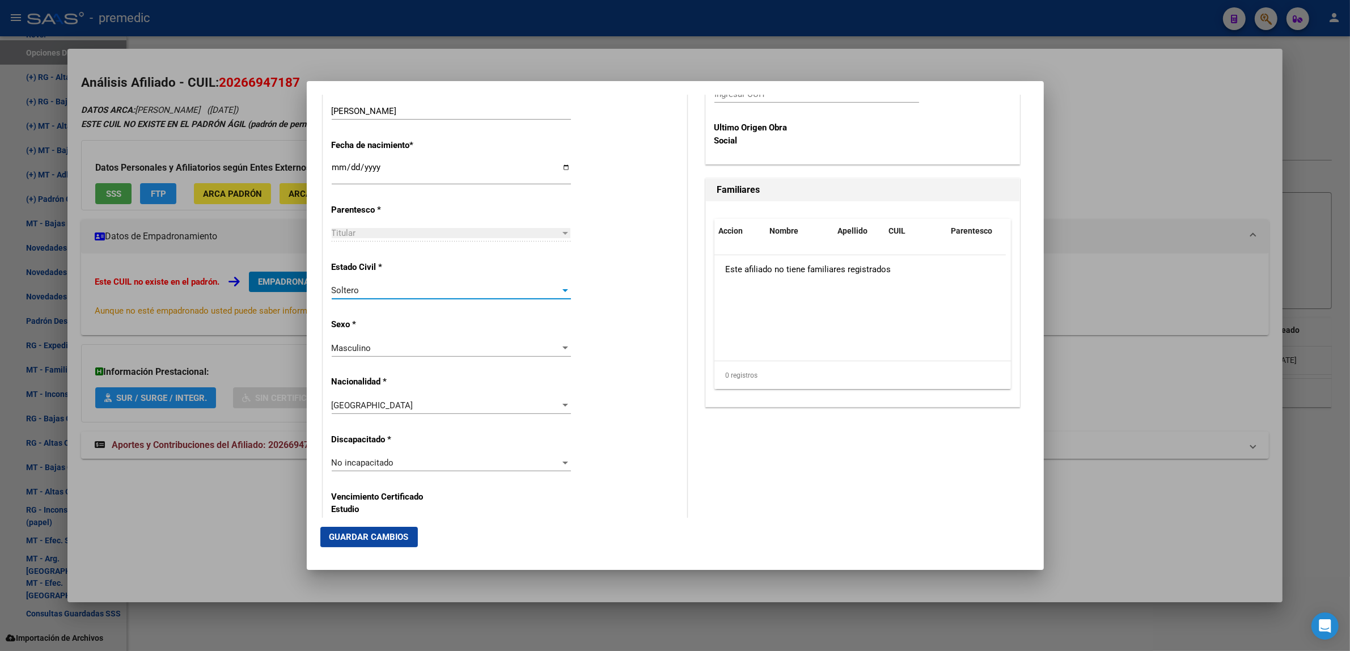
click at [619, 294] on div "Estado Civil * Soltero Seleccionar tipo" at bounding box center [505, 280] width 346 height 57
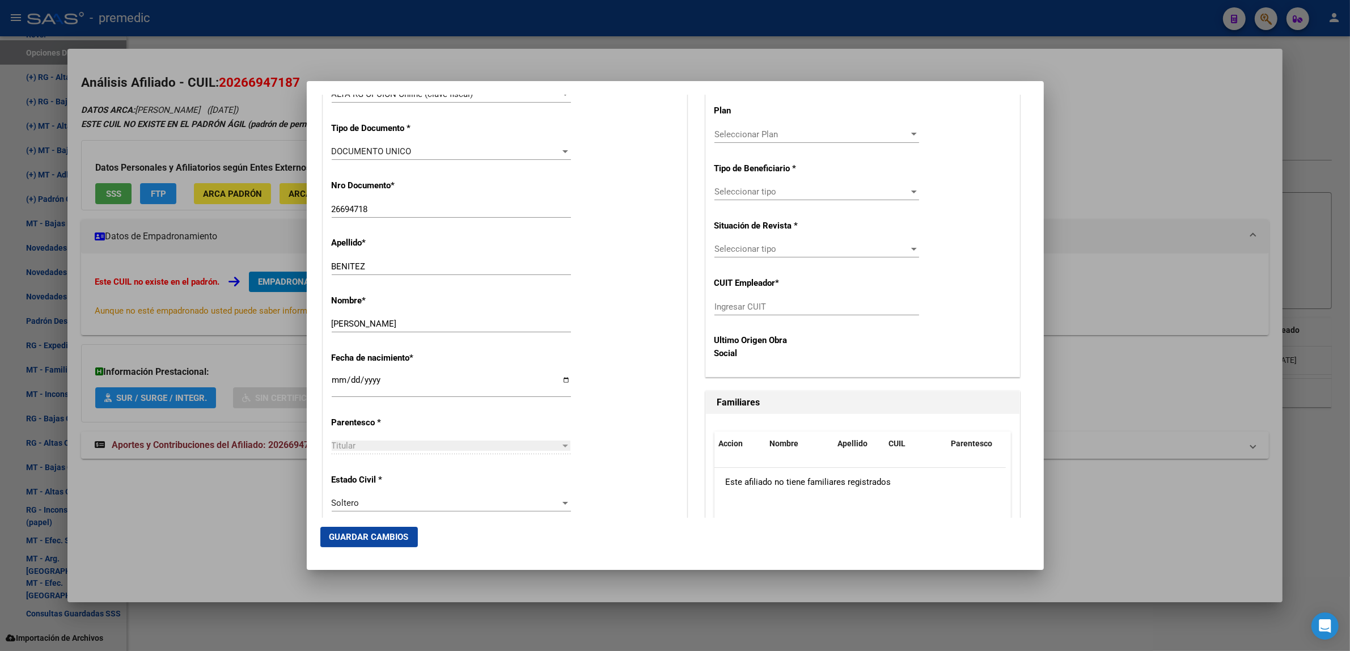
scroll to position [283, 0]
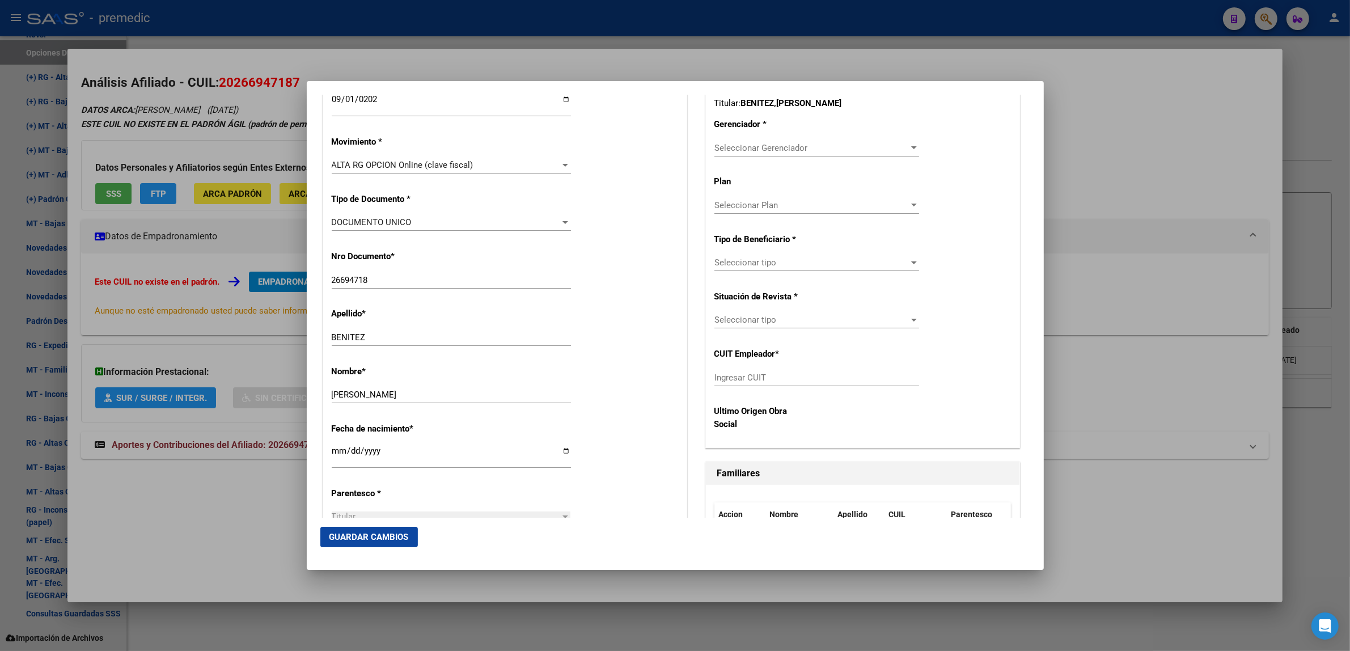
click at [747, 155] on div "Seleccionar Gerenciador Seleccionar Gerenciador" at bounding box center [816, 147] width 205 height 17
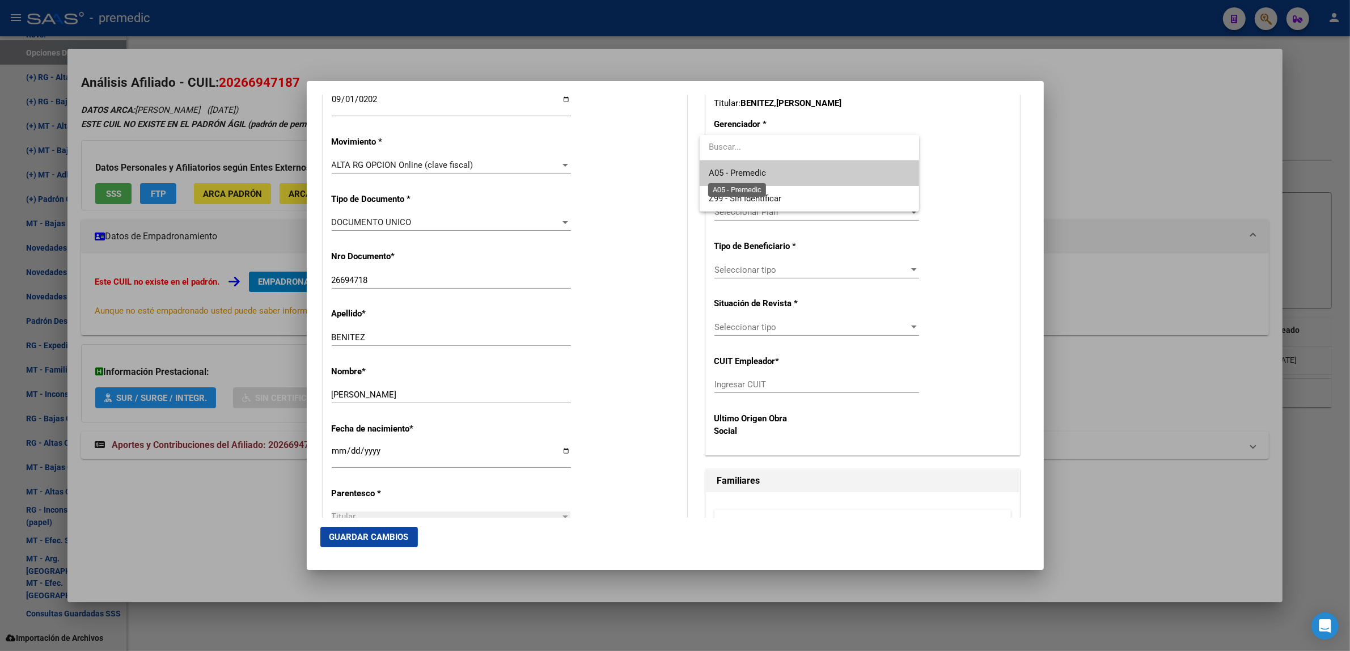
click at [743, 179] on span "A05 - Premedic" at bounding box center [809, 173] width 201 height 26
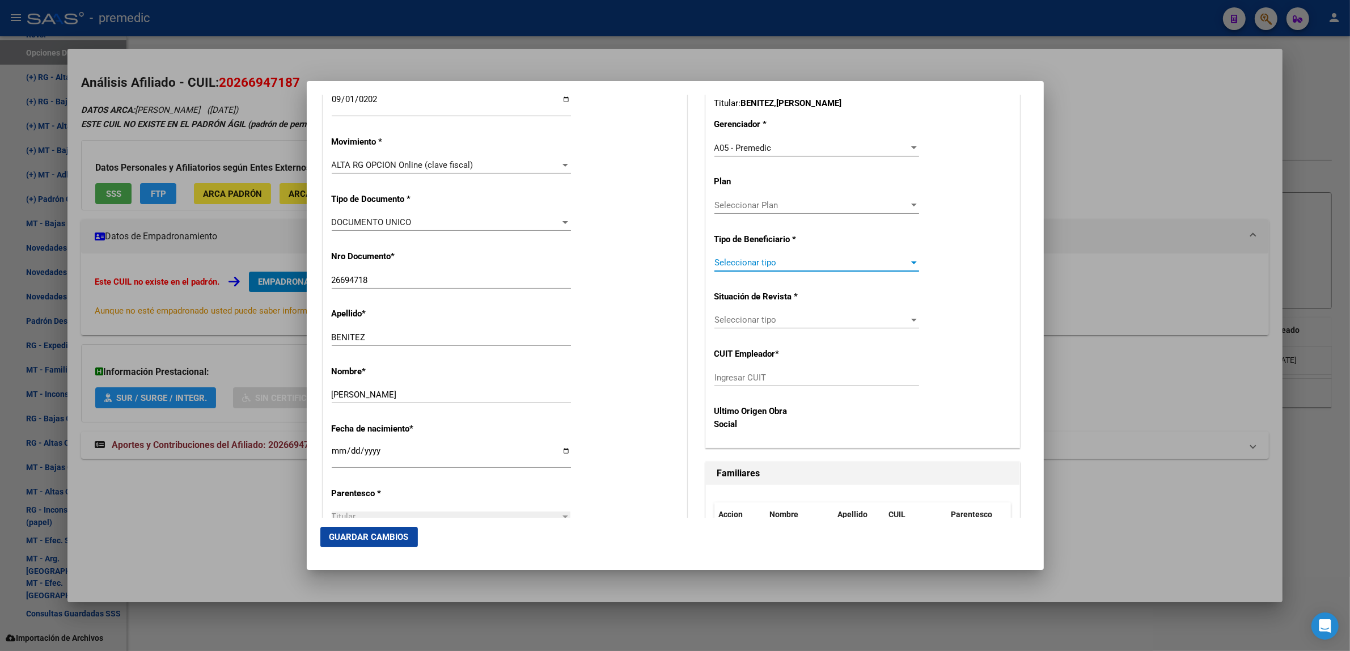
click at [723, 260] on span "Seleccionar tipo" at bounding box center [811, 262] width 194 height 10
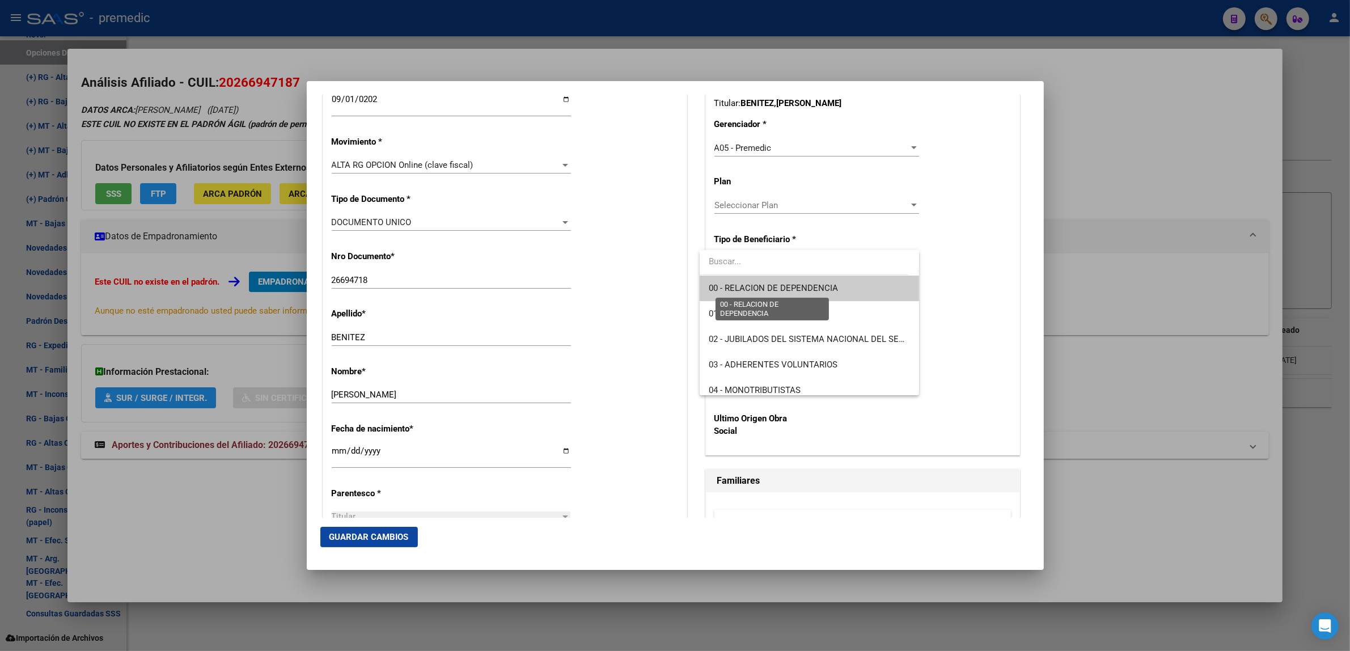
click at [724, 287] on span "00 - RELACION DE DEPENDENCIA" at bounding box center [773, 288] width 129 height 10
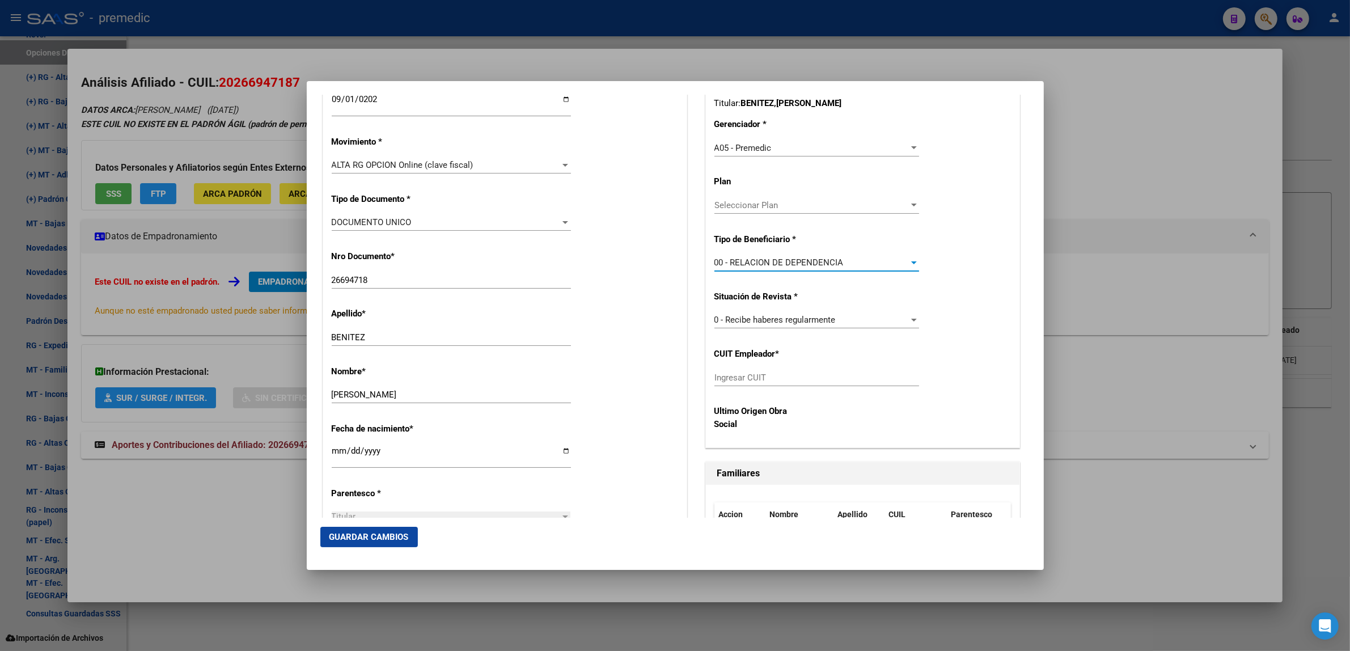
click at [731, 380] on input "Ingresar CUIT" at bounding box center [816, 377] width 205 height 10
paste input "30-62325578-2"
type input "30-62325578-2"
click at [383, 540] on span "Guardar Cambios" at bounding box center [368, 537] width 79 height 10
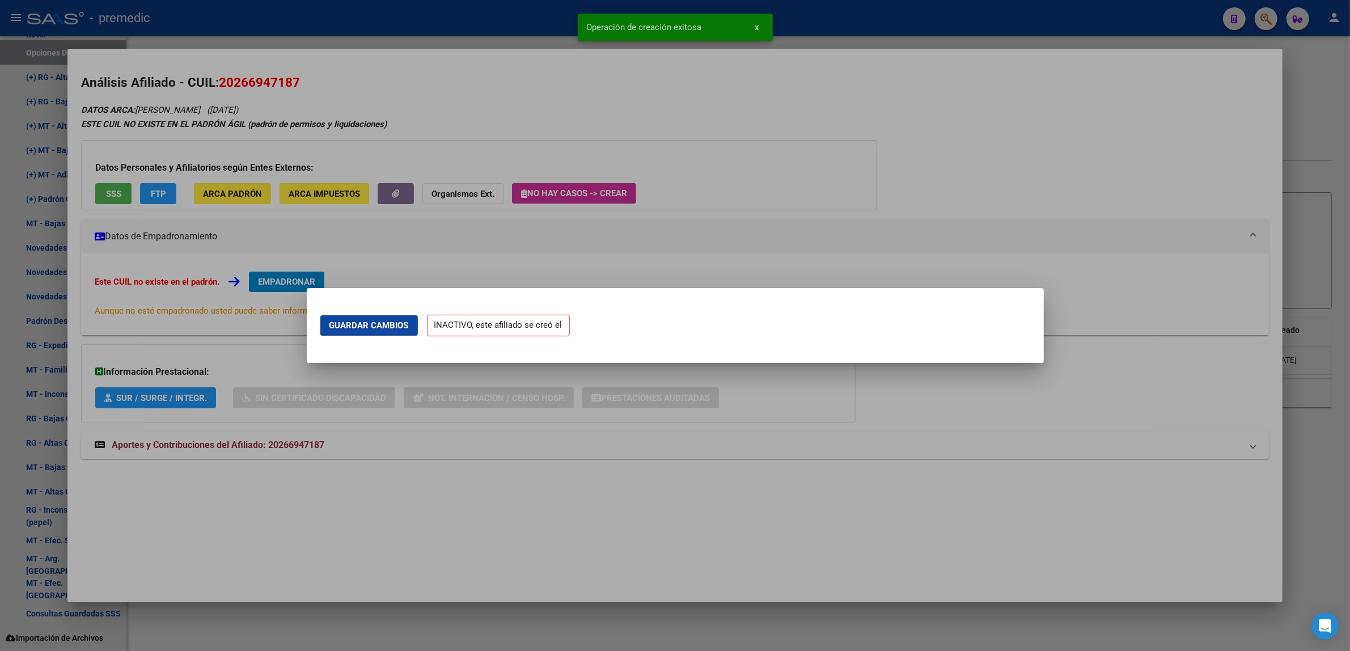
scroll to position [0, 0]
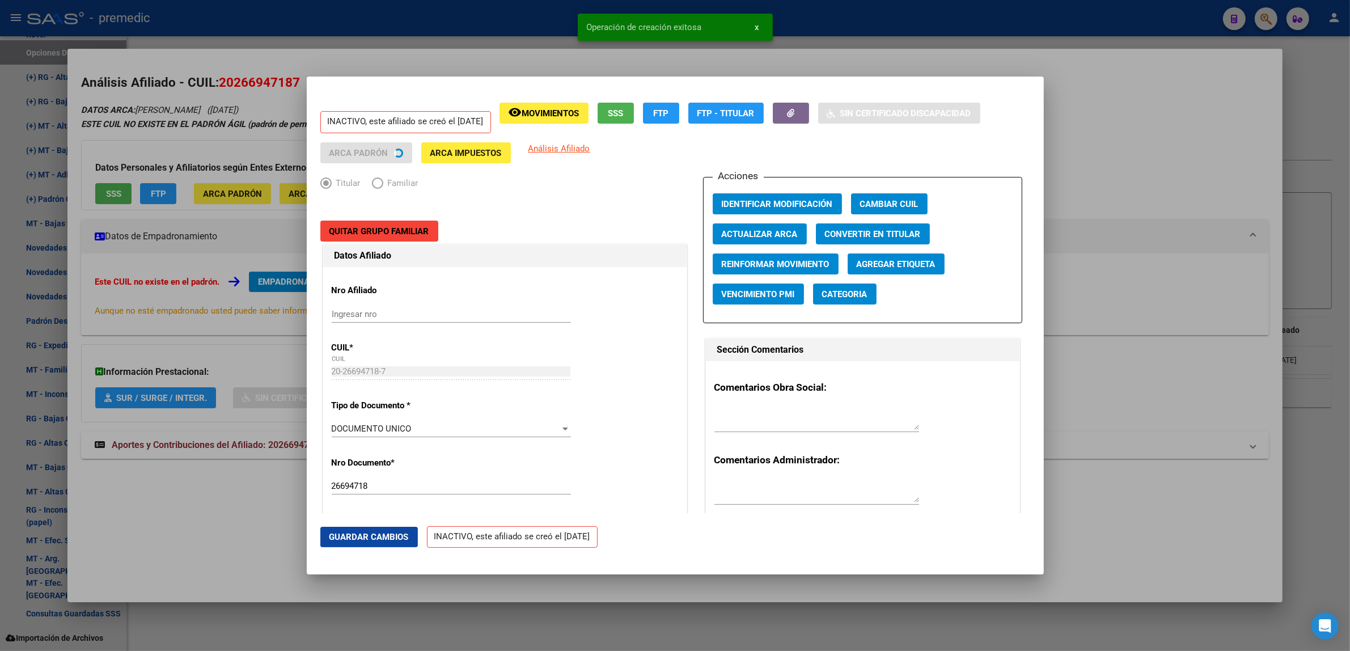
click at [213, 540] on div at bounding box center [675, 325] width 1350 height 651
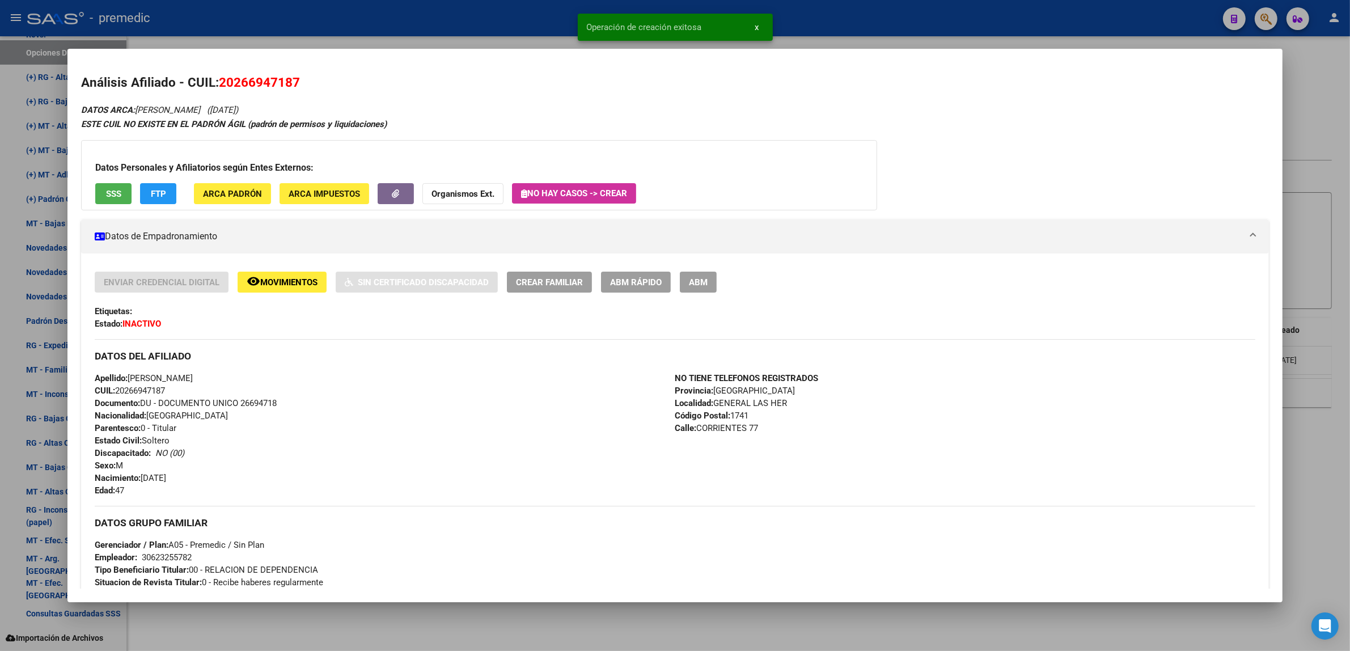
click at [281, 616] on div at bounding box center [675, 325] width 1350 height 651
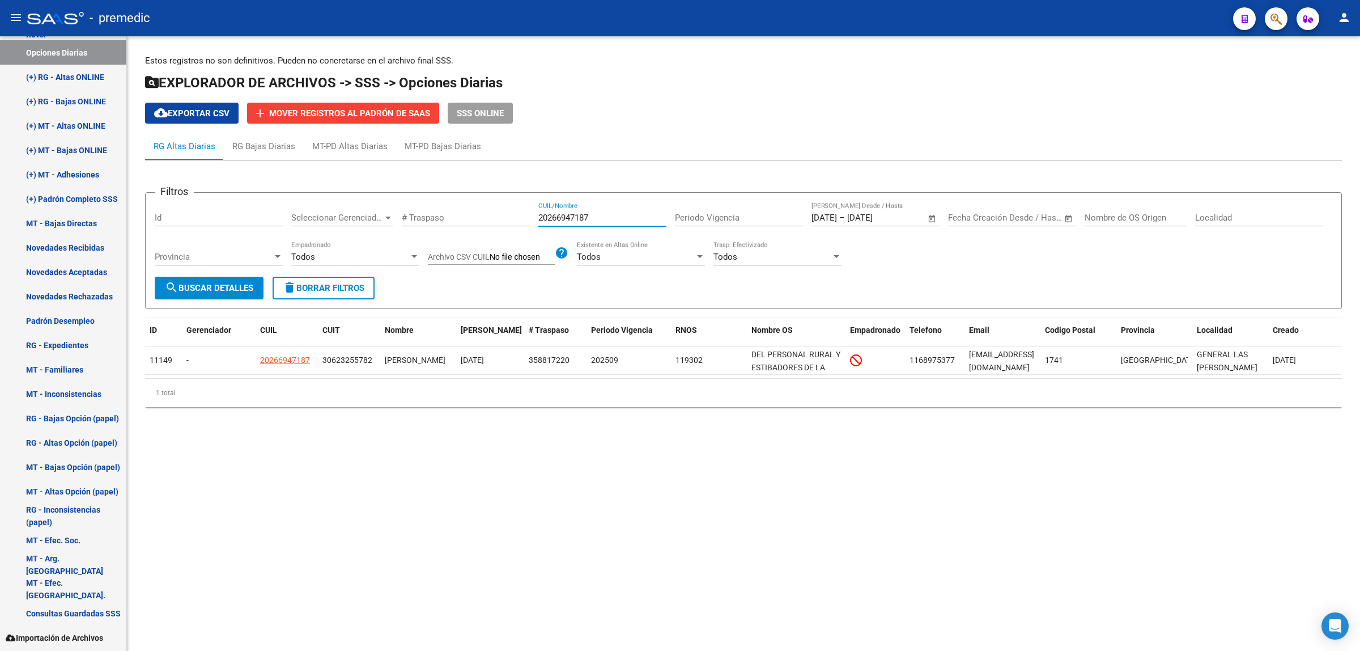
drag, startPoint x: 607, startPoint y: 215, endPoint x: 519, endPoint y: 218, distance: 88.5
click at [519, 218] on div "Filtros Id Seleccionar Gerenciador Seleccionar Gerenciador # Traspaso 202669471…" at bounding box center [744, 239] width 1178 height 75
paste input "7459898854"
type input "27459898854"
click at [251, 296] on button "search Buscar Detalles" at bounding box center [209, 288] width 109 height 23
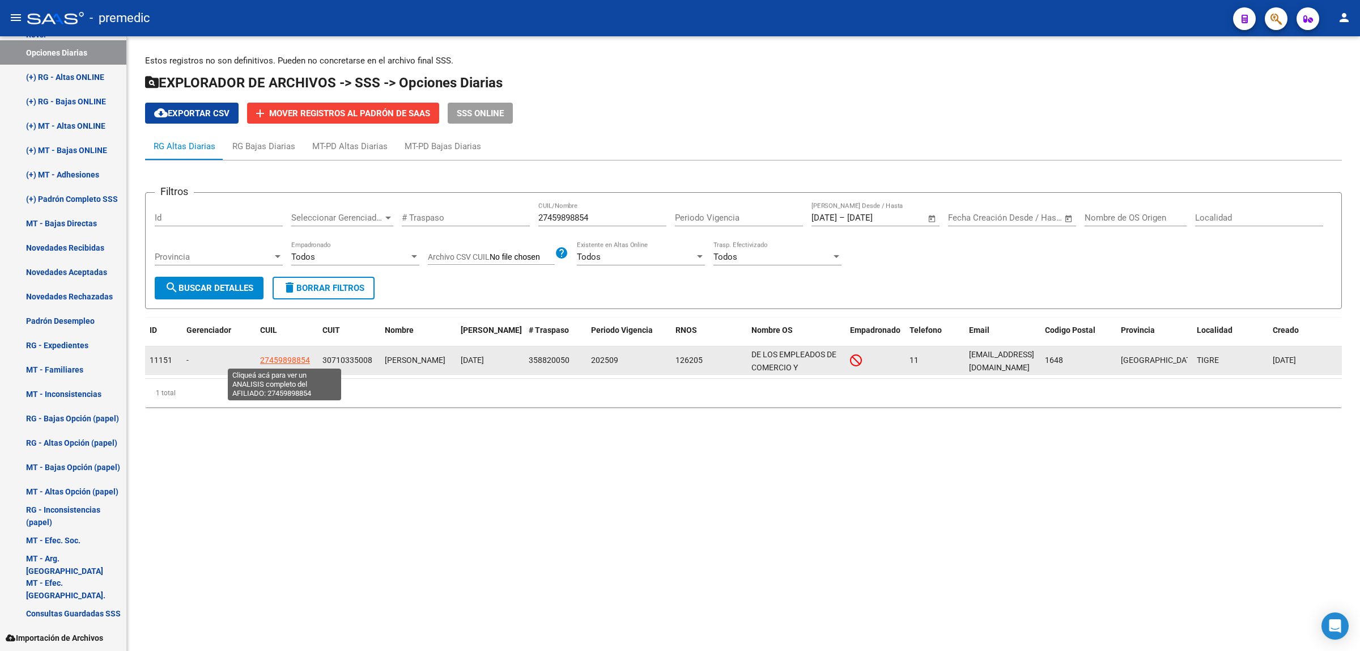
click at [281, 363] on span "27459898854" at bounding box center [285, 359] width 50 height 9
type textarea "27459898854"
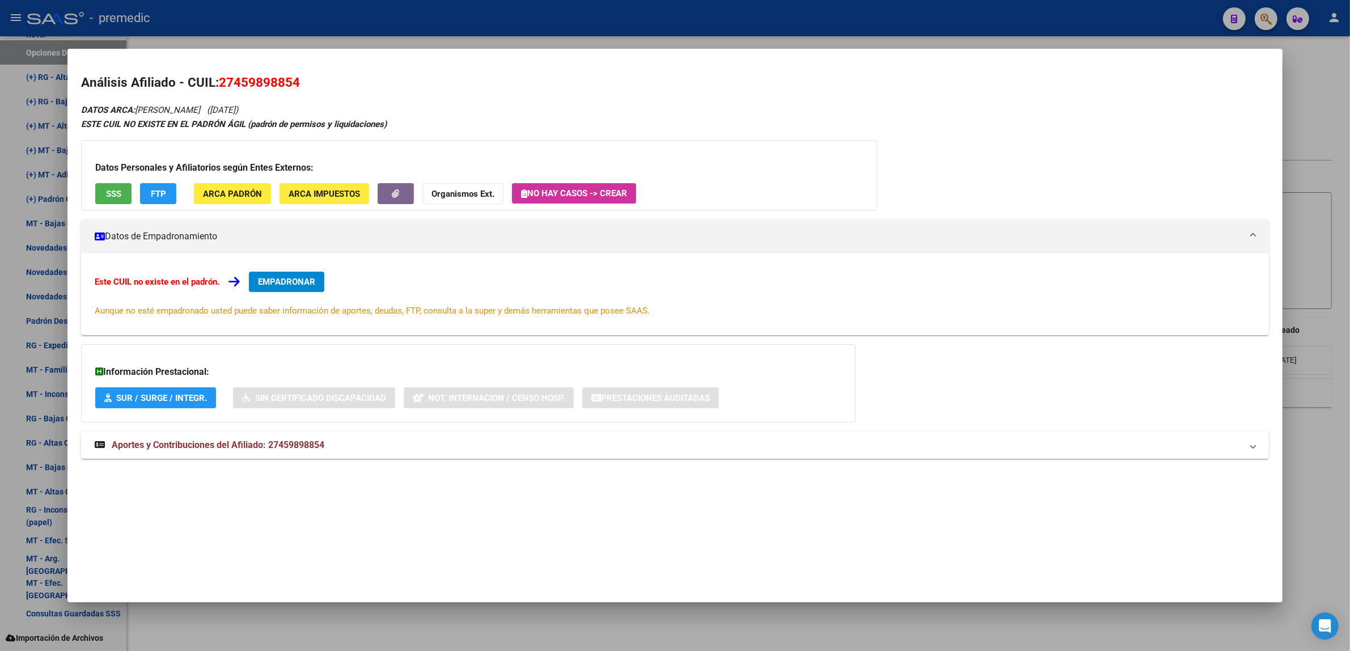
click at [287, 279] on span "EMPADRONAR" at bounding box center [286, 282] width 57 height 10
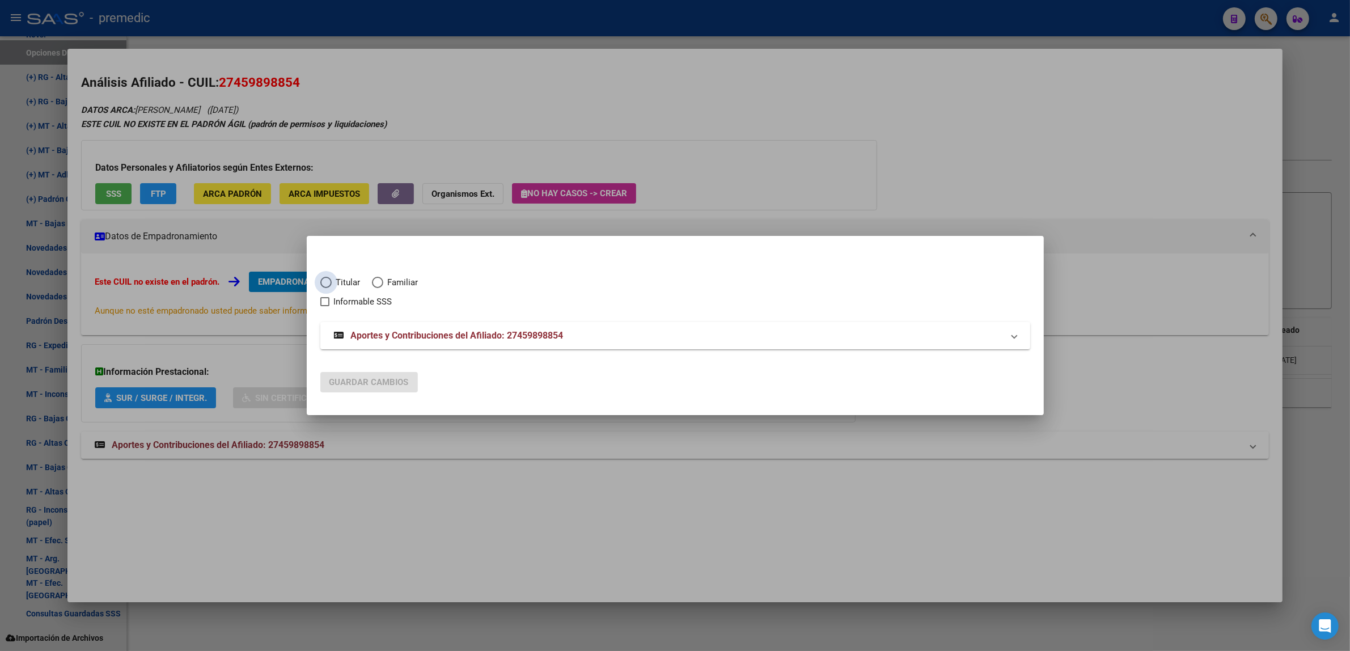
click at [330, 281] on span "Elija una opción" at bounding box center [325, 282] width 11 height 11
click at [330, 281] on input "Titular" at bounding box center [325, 282] width 11 height 11
radio input "true"
checkbox input "true"
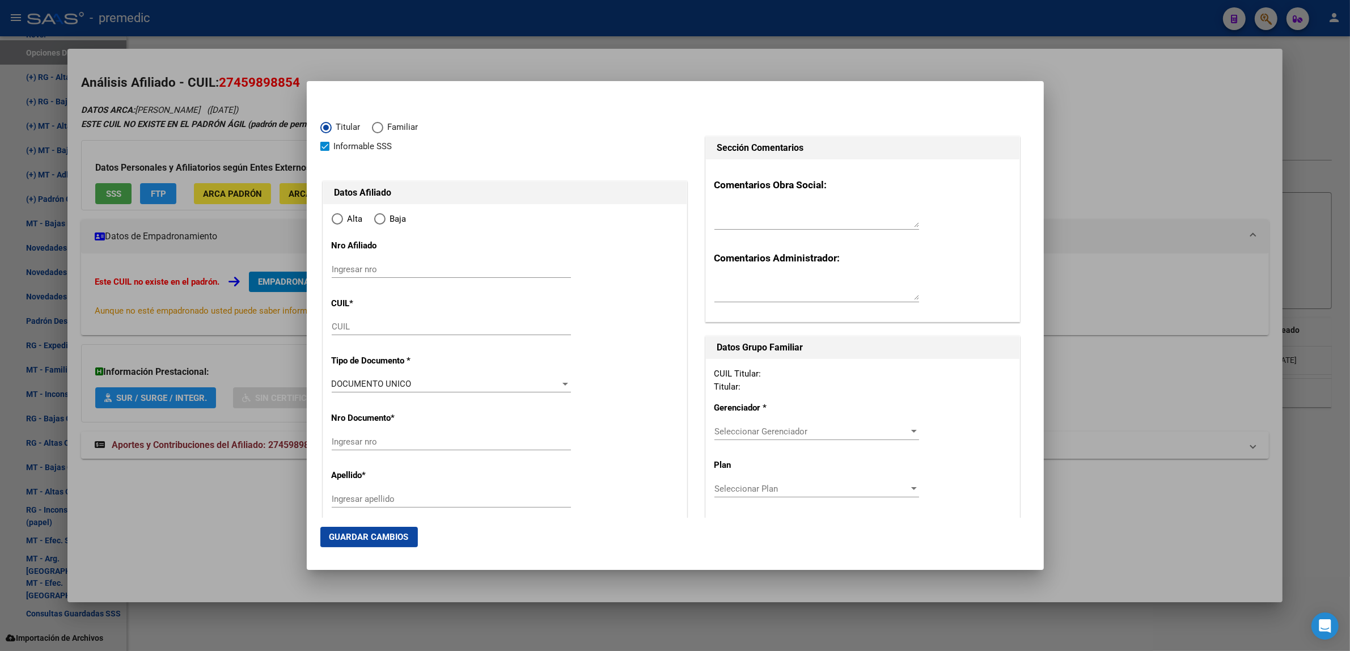
type input "27-45989885-4"
radio input "true"
type input "45989885"
type input "IBARRA YAMILA AILEN"
type input "2004-07-07"
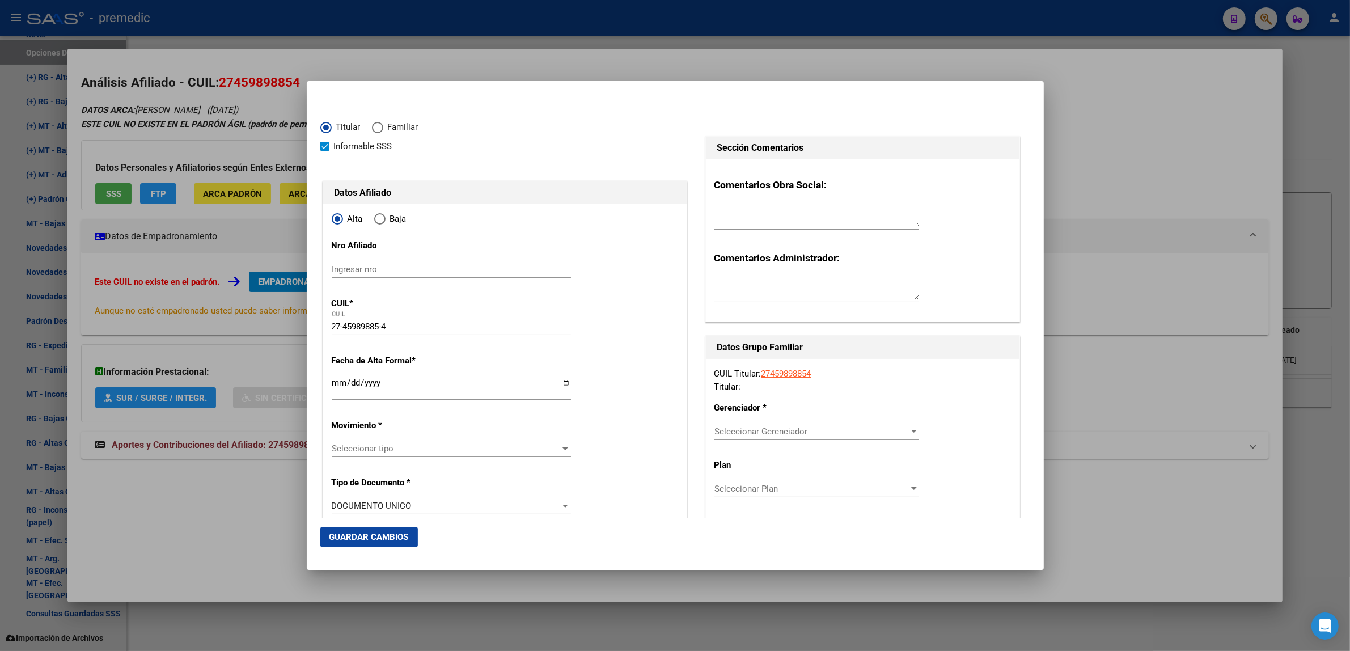
type input "TIGRE"
type input "1648"
type input "RAFAEL OBLIGADO"
type input "314"
click at [334, 381] on input "Ingresar fecha" at bounding box center [451, 387] width 239 height 18
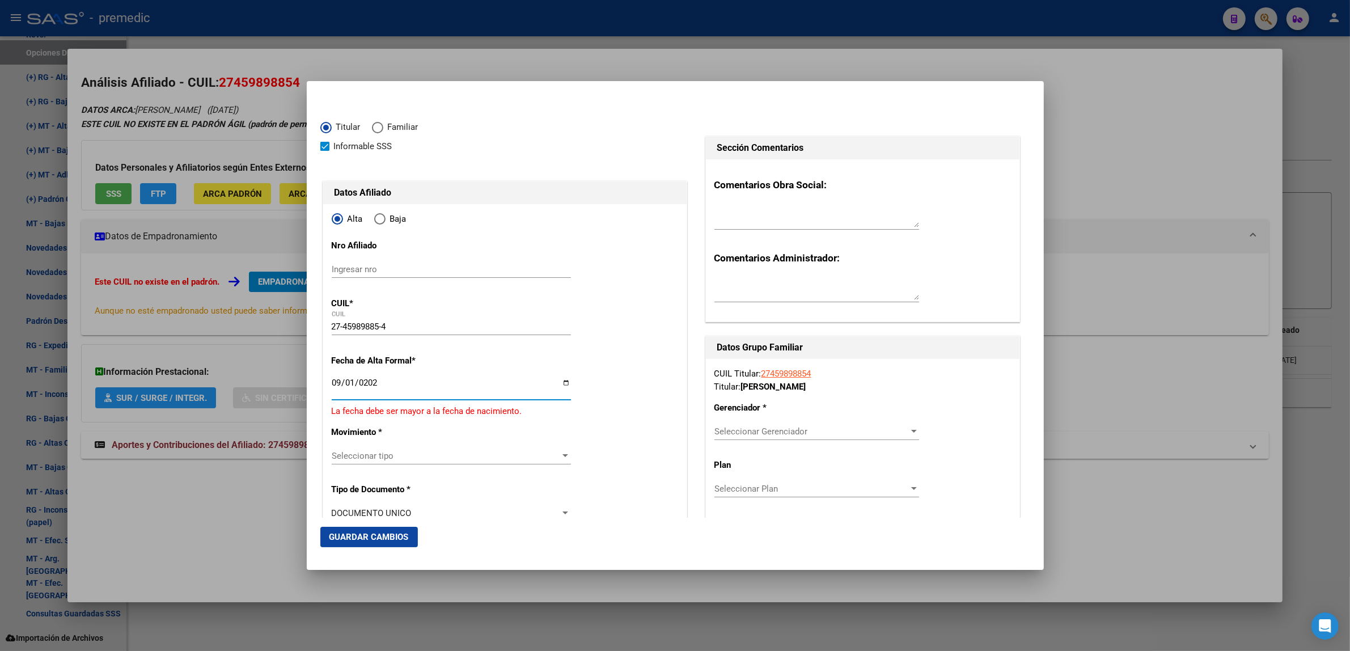
type input "2025-09-01"
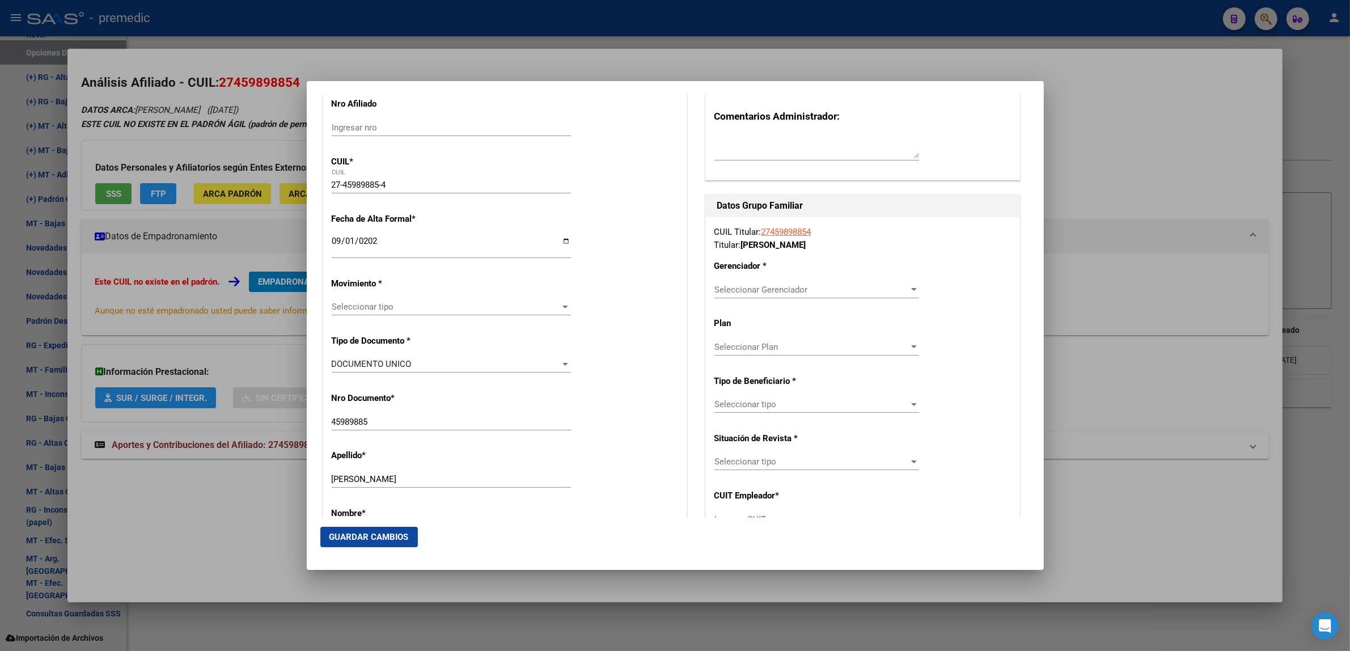
scroll to position [213, 0]
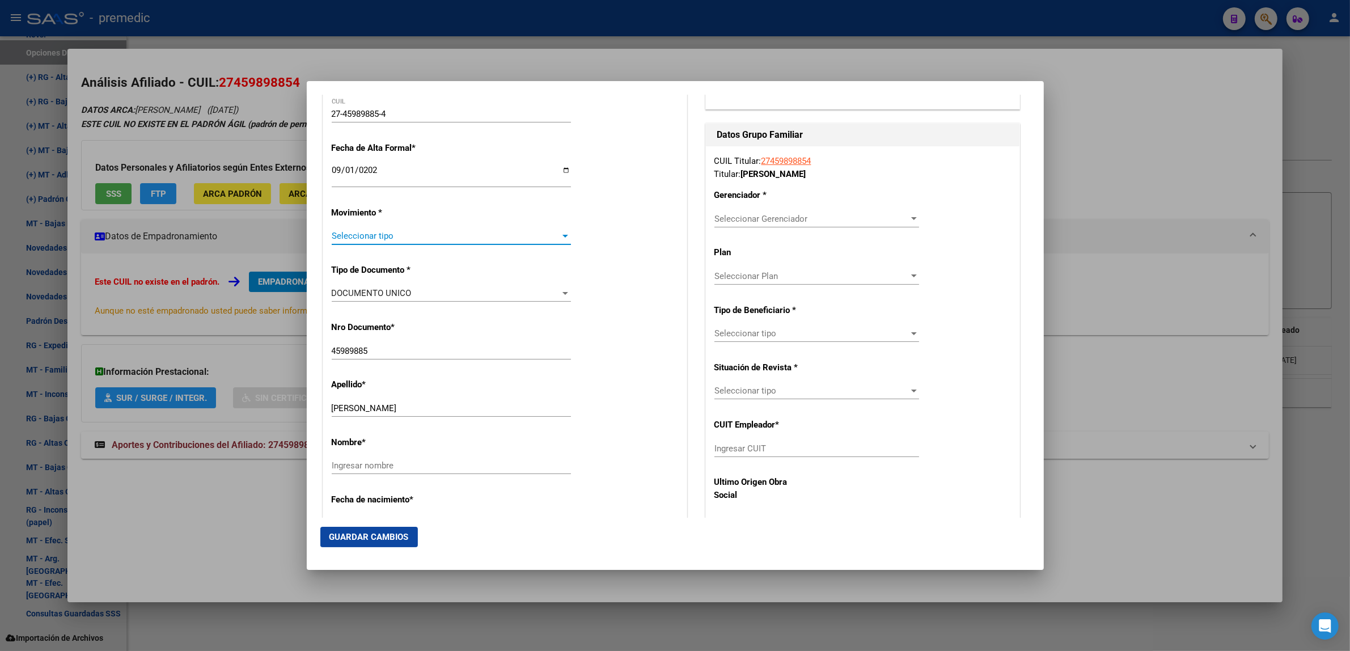
click at [372, 231] on span "Seleccionar tipo" at bounding box center [446, 236] width 229 height 10
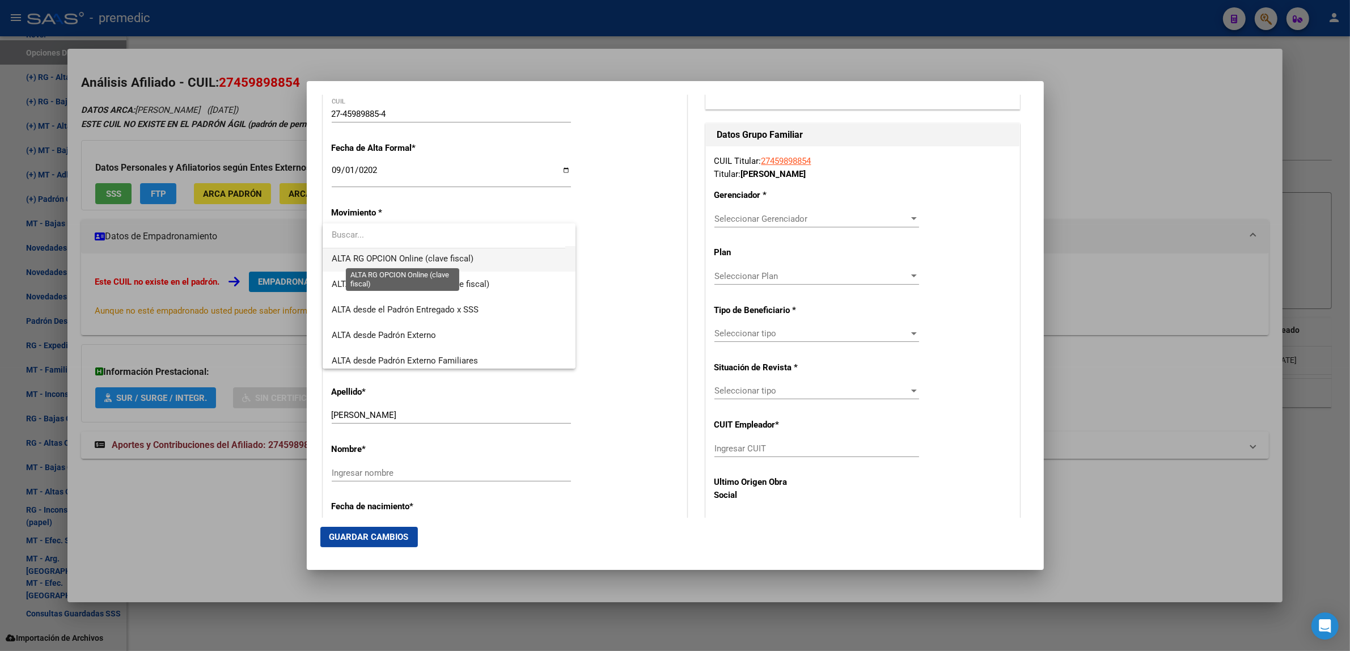
click at [446, 261] on span "ALTA RG OPCION Online (clave fiscal)" at bounding box center [403, 258] width 142 height 10
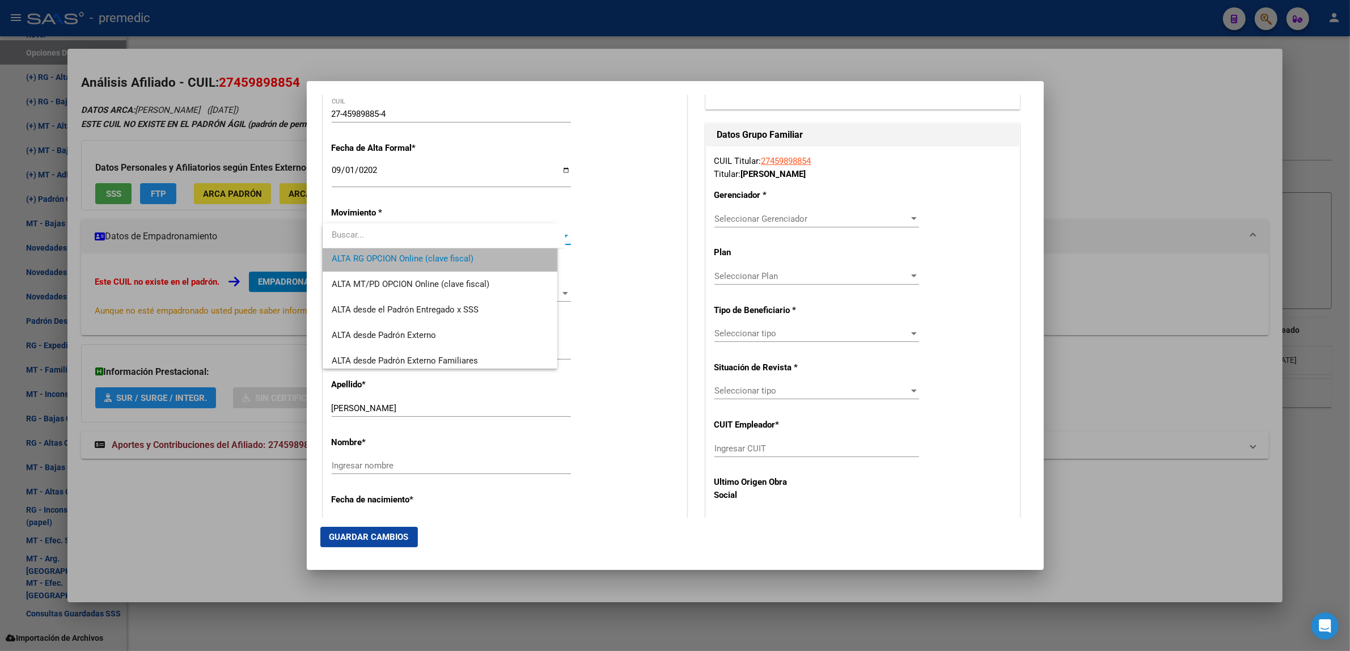
scroll to position [281, 0]
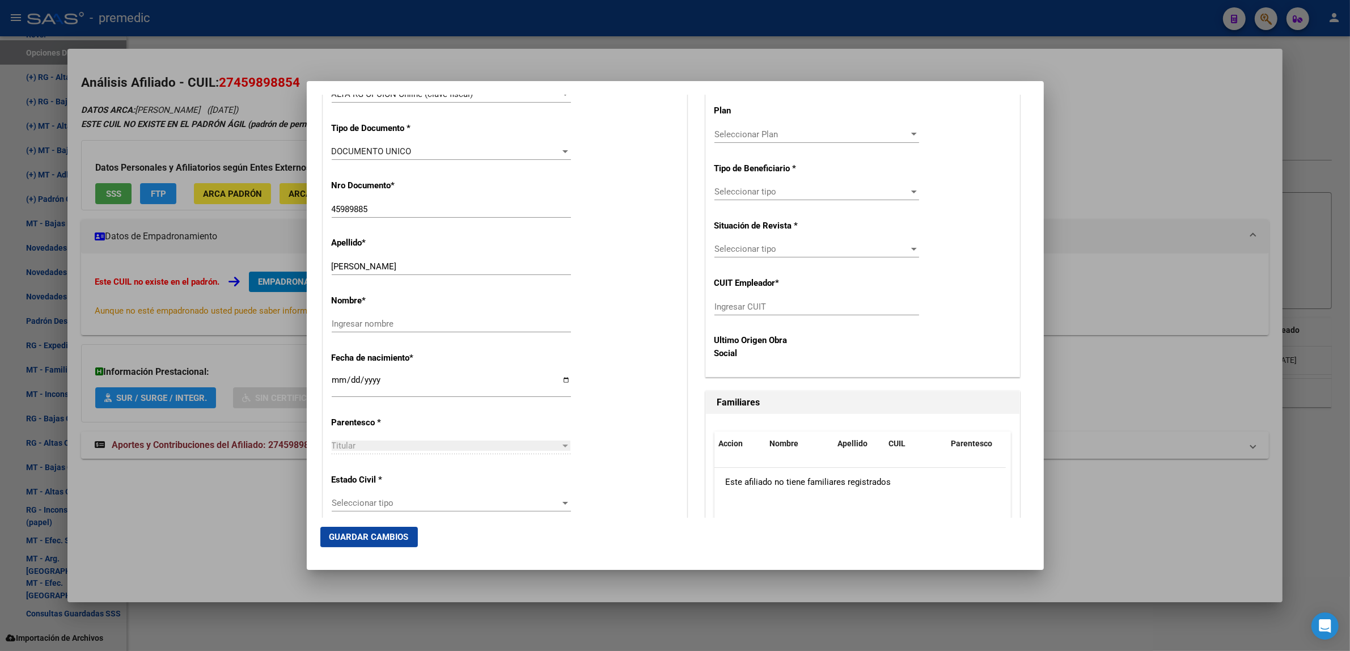
scroll to position [425, 0]
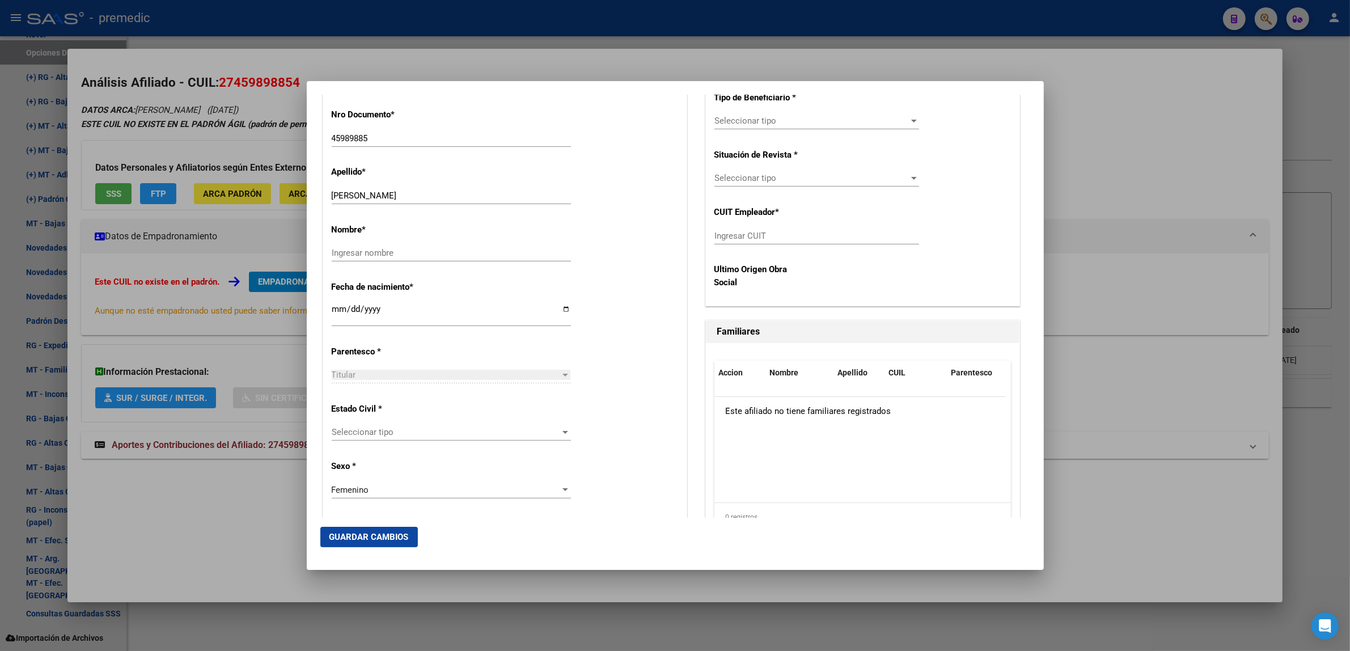
click at [417, 251] on input "Ingresar nombre" at bounding box center [451, 253] width 239 height 10
type input "YAMILA AILEN"
drag, startPoint x: 434, startPoint y: 194, endPoint x: 363, endPoint y: 197, distance: 70.3
click at [363, 197] on input "IBARRA YAMILA AILEN" at bounding box center [451, 195] width 239 height 10
type input "IBARRA"
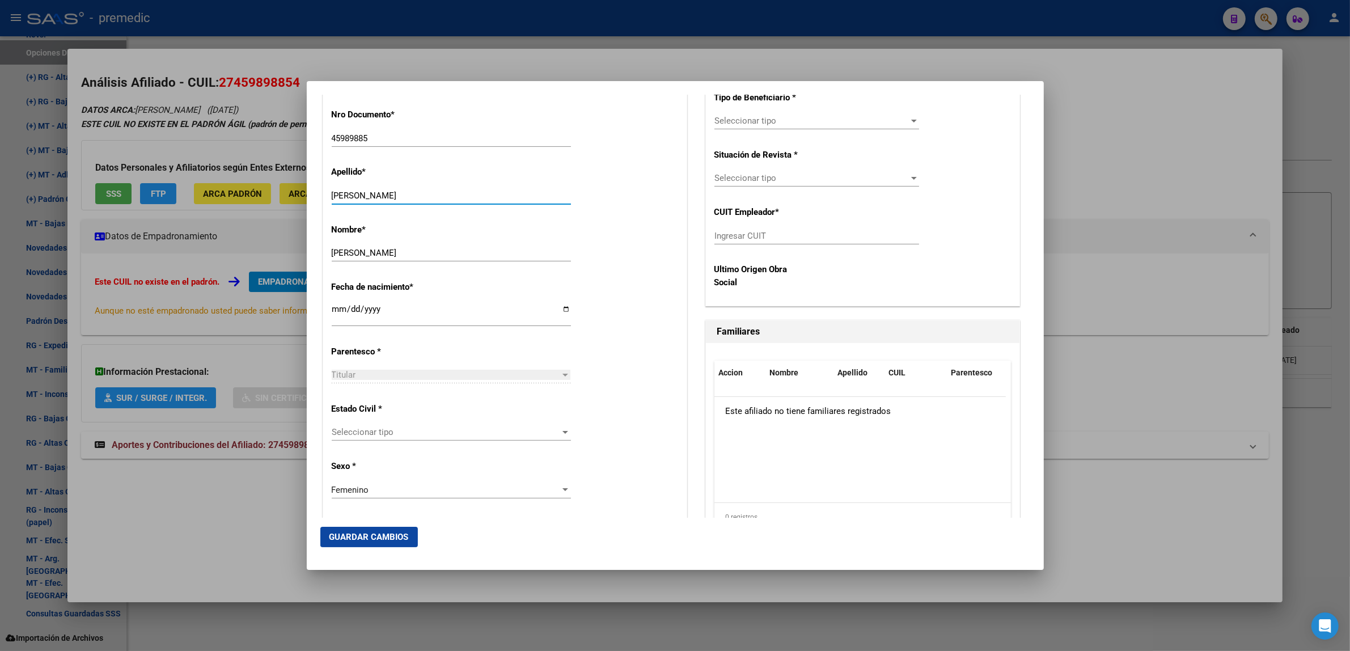
click at [593, 228] on div "Nombre * YAMILA AILEN Ingresar nombre" at bounding box center [505, 243] width 346 height 57
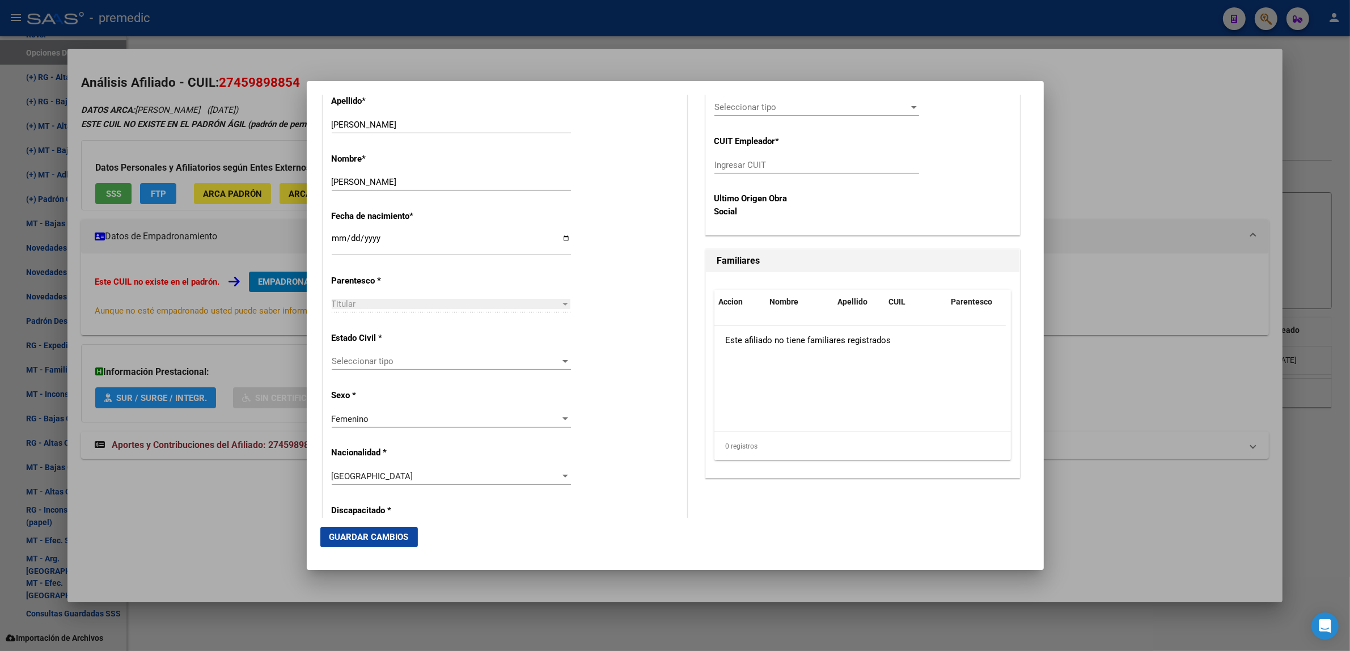
scroll to position [567, 0]
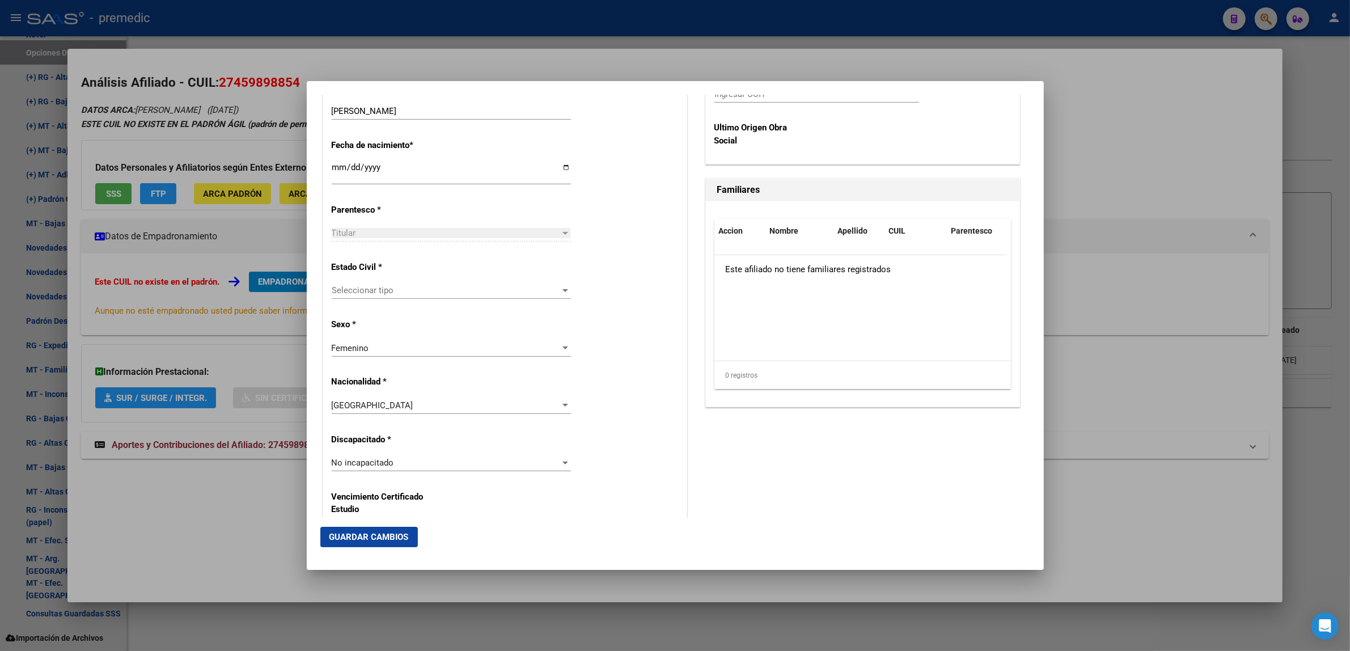
click at [426, 292] on span "Seleccionar tipo" at bounding box center [446, 290] width 229 height 10
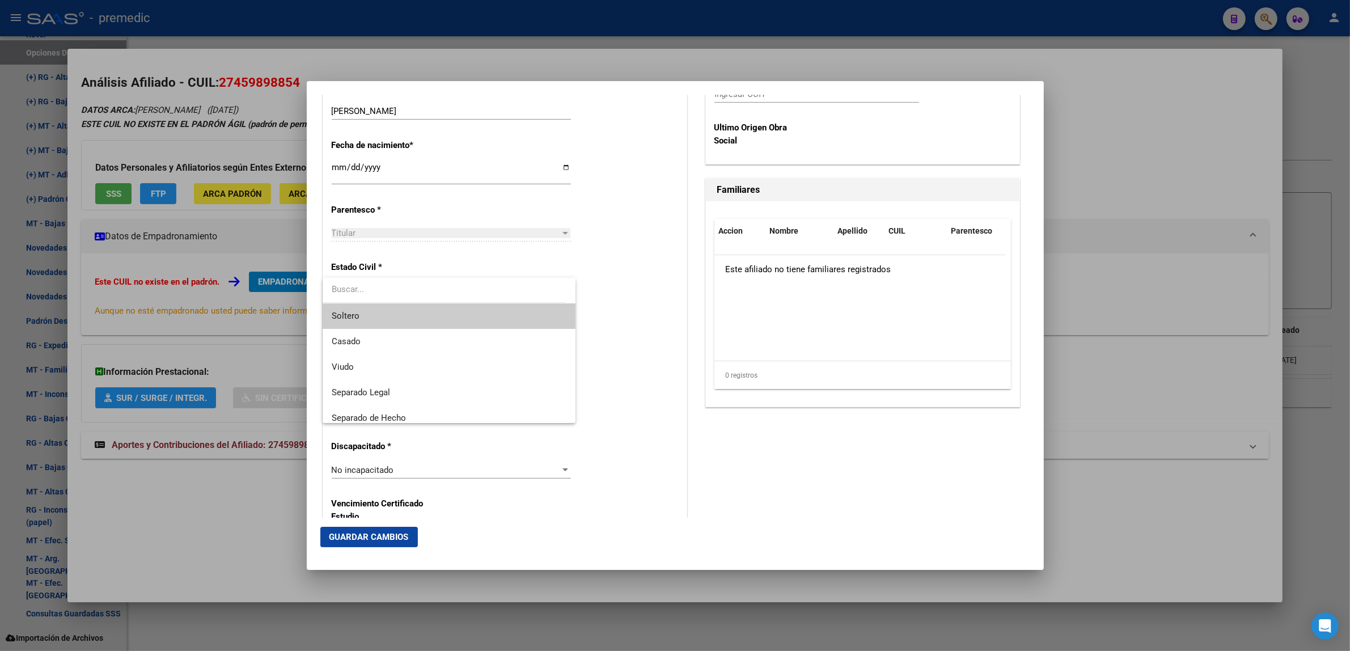
click at [418, 313] on span "Soltero" at bounding box center [449, 316] width 235 height 26
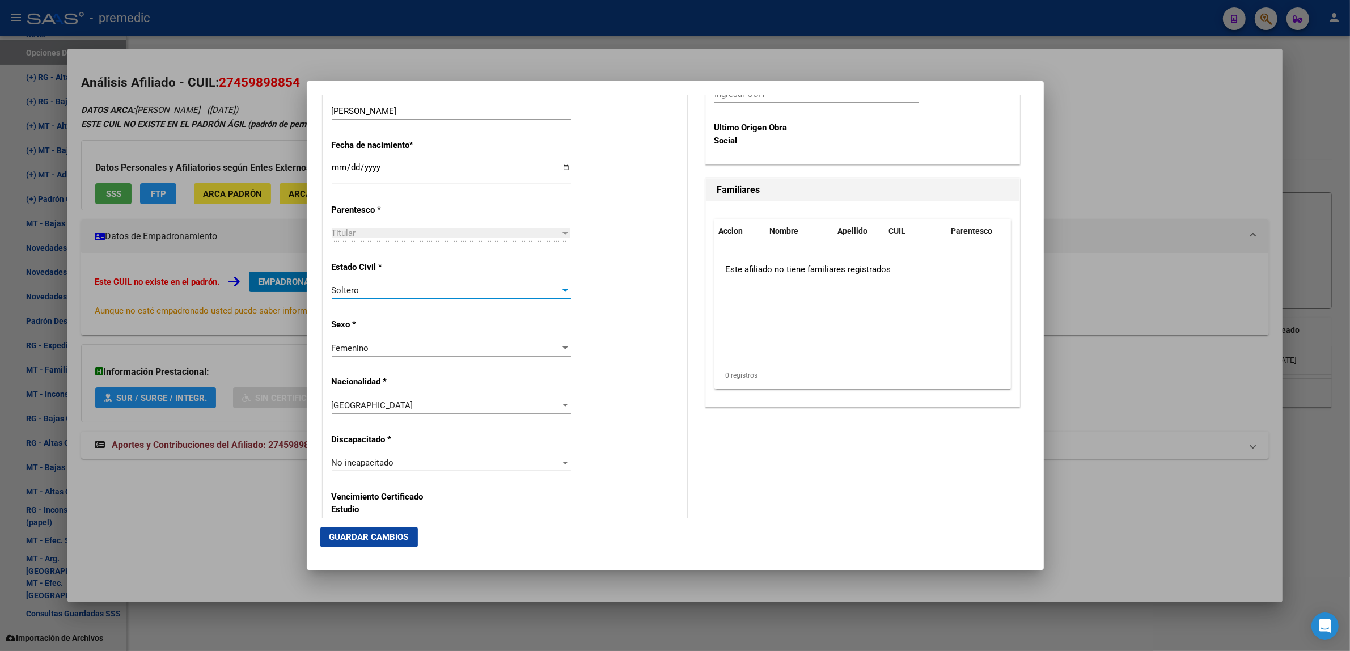
click at [630, 302] on div "Estado Civil * Soltero Seleccionar tipo" at bounding box center [505, 280] width 346 height 57
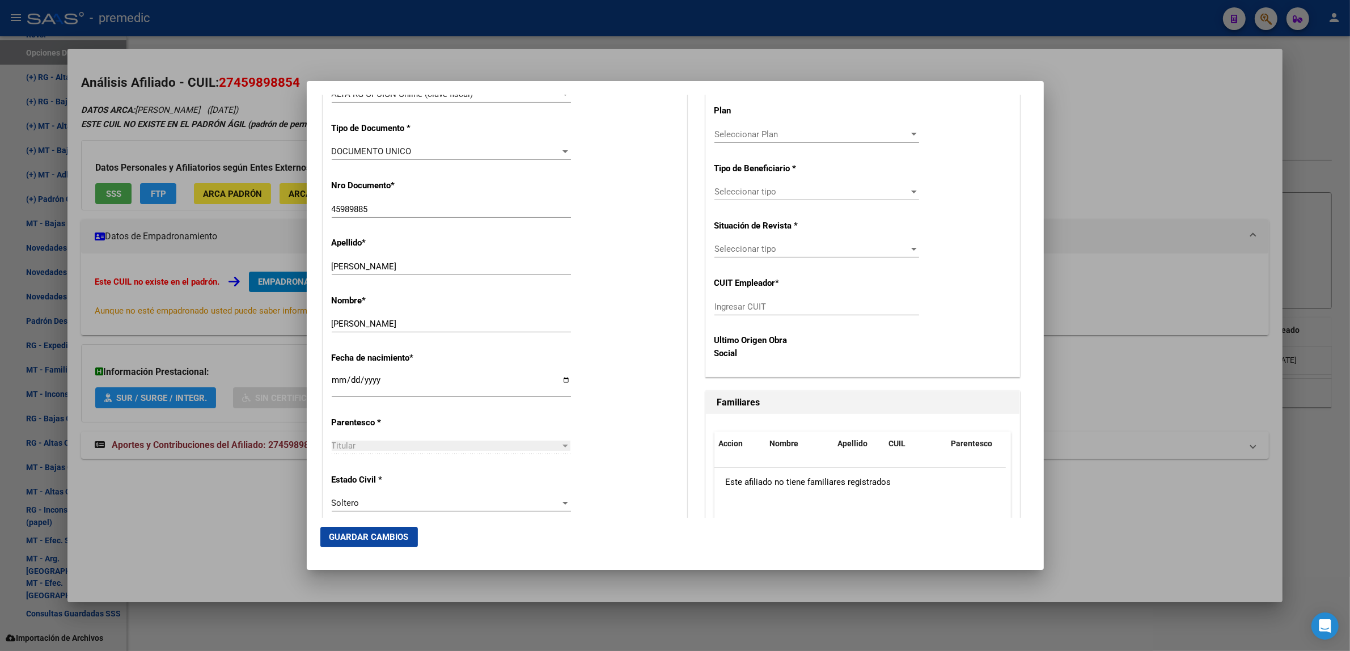
scroll to position [283, 0]
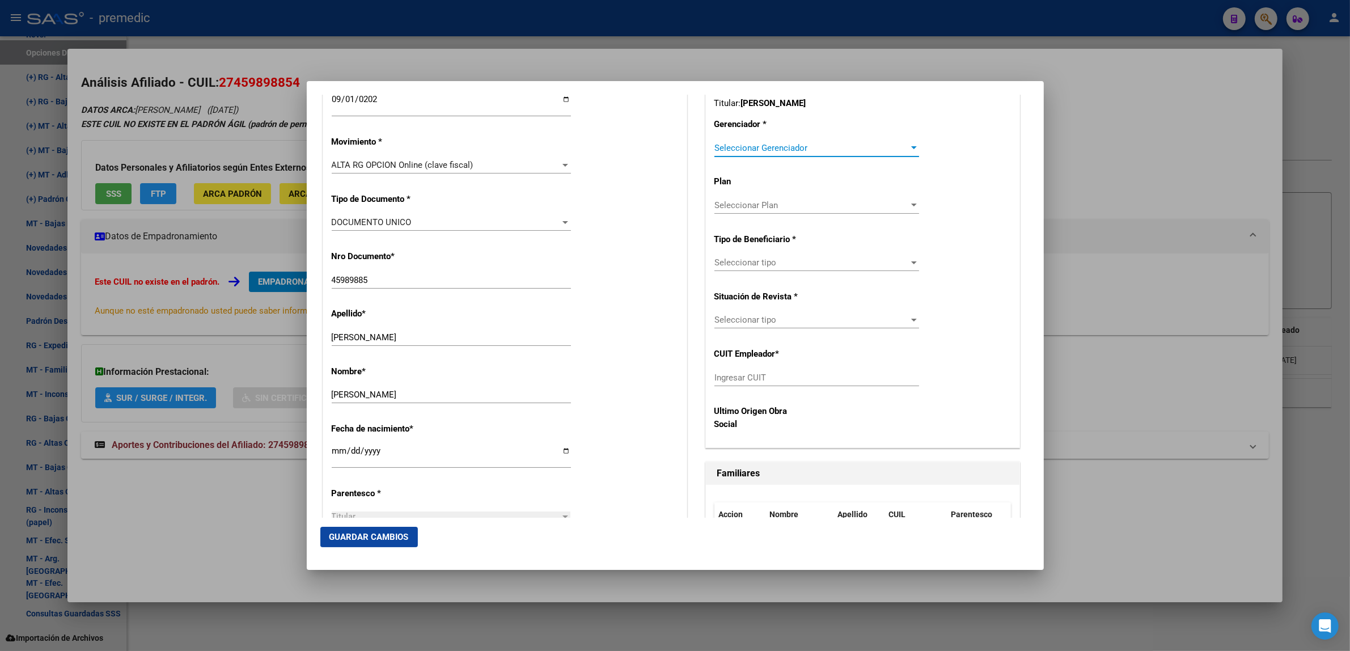
click at [722, 153] on span "Seleccionar Gerenciador" at bounding box center [811, 148] width 194 height 10
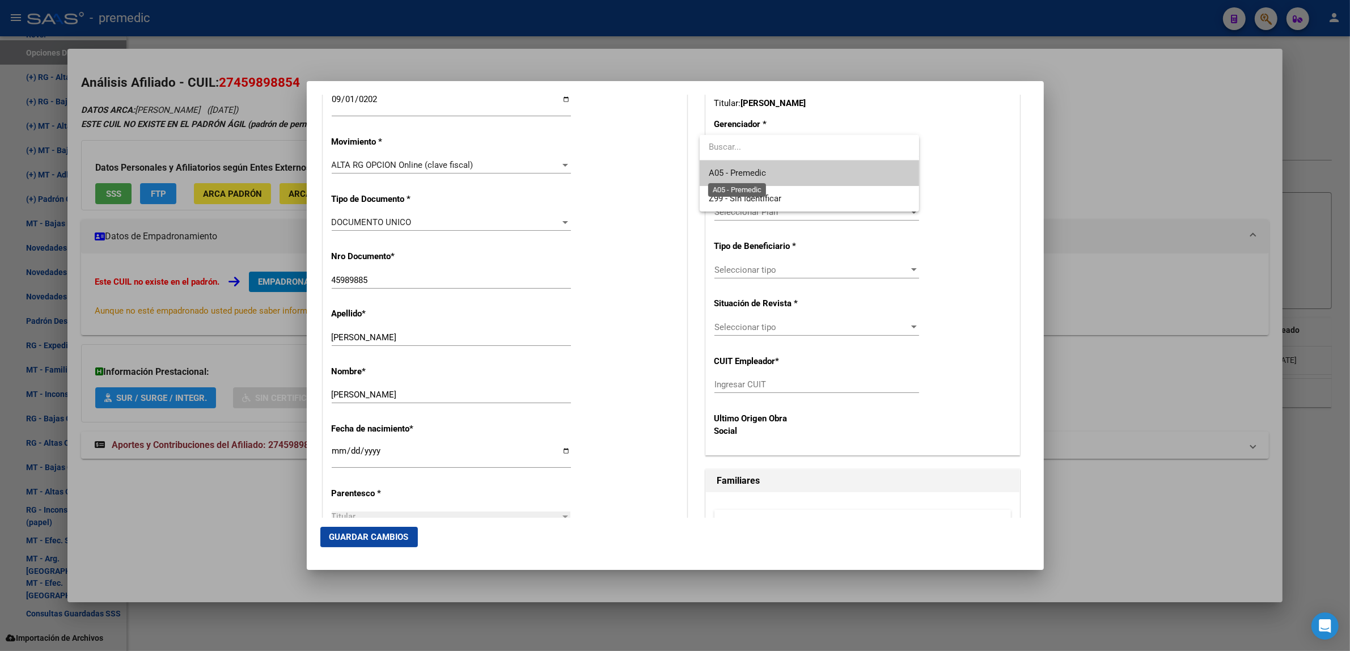
click at [733, 180] on span "A05 - Premedic" at bounding box center [809, 173] width 201 height 26
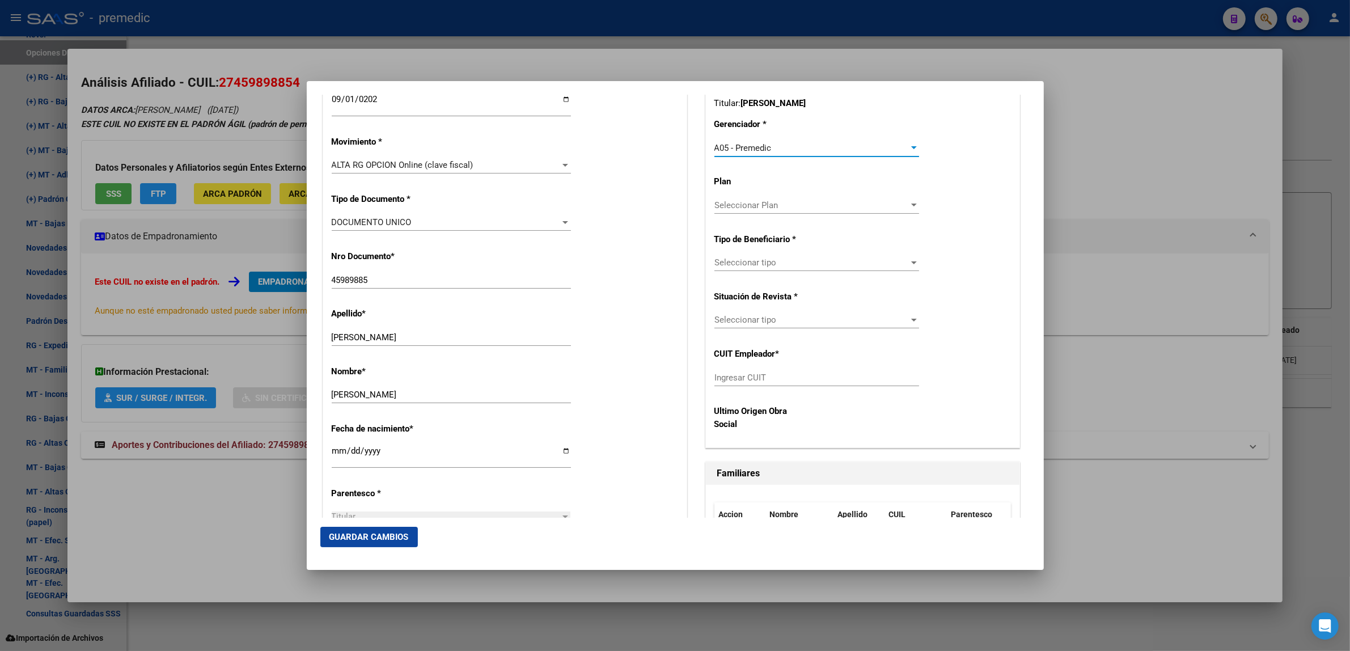
click at [731, 264] on span "Seleccionar tipo" at bounding box center [811, 262] width 194 height 10
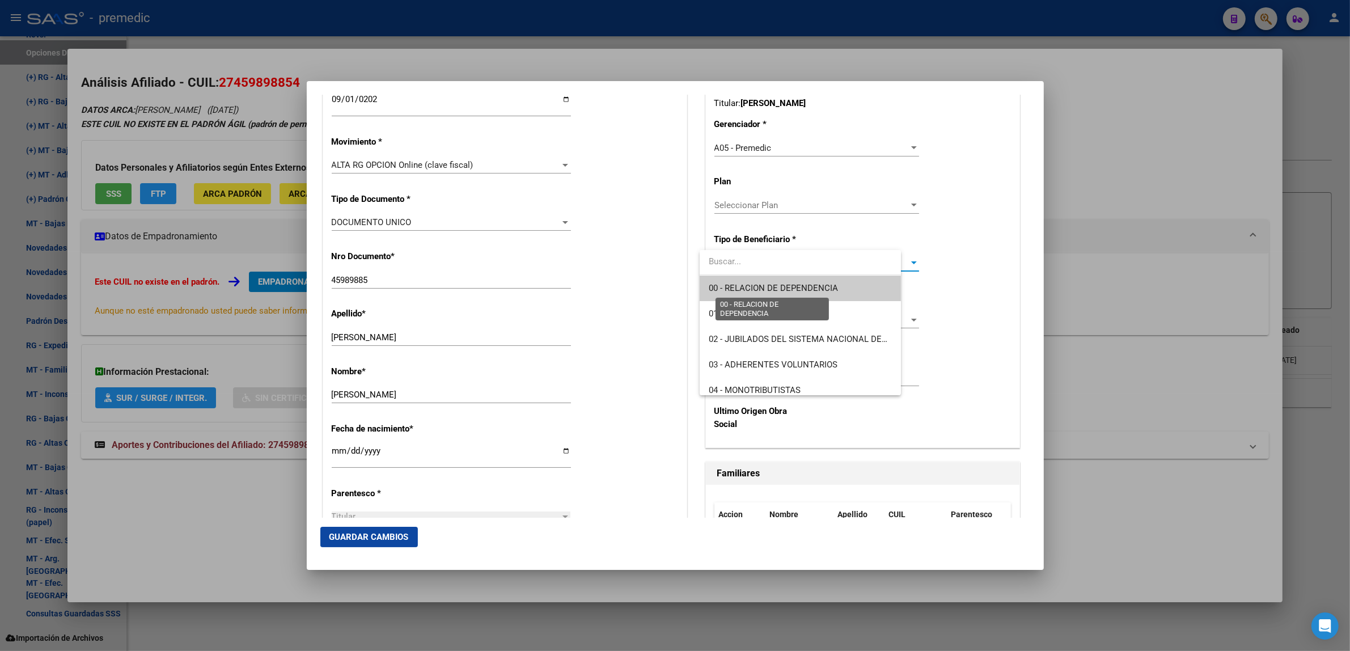
click at [724, 293] on span "00 - RELACION DE DEPENDENCIA" at bounding box center [800, 288] width 183 height 26
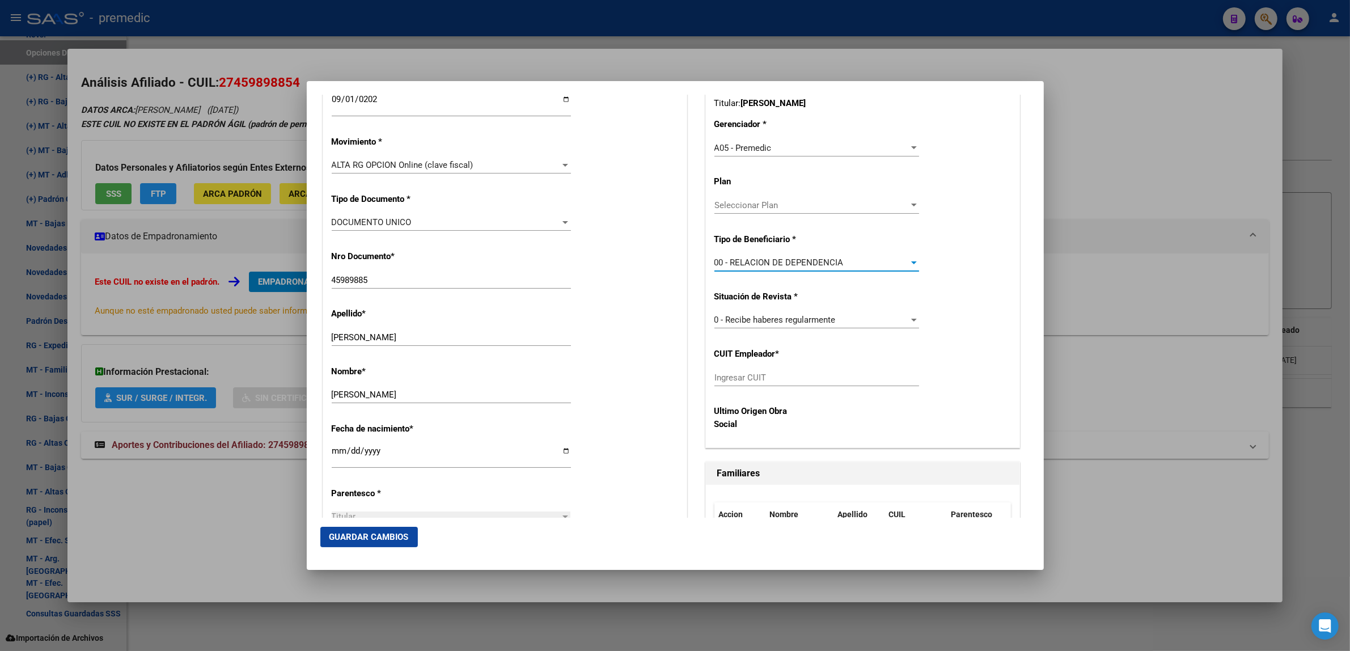
click at [720, 376] on input "Ingresar CUIT" at bounding box center [816, 377] width 205 height 10
paste input "30-71033500-8"
type input "30-71033500-8"
click at [386, 530] on button "Guardar Cambios" at bounding box center [368, 537] width 97 height 20
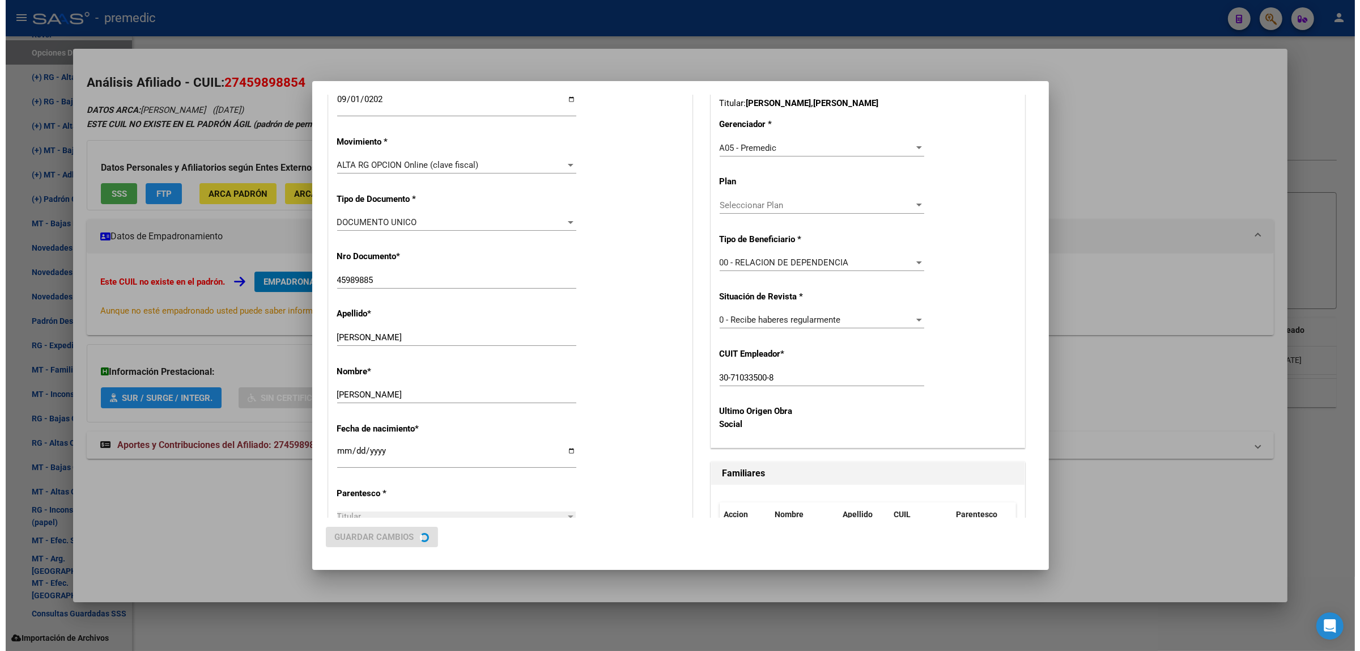
scroll to position [0, 0]
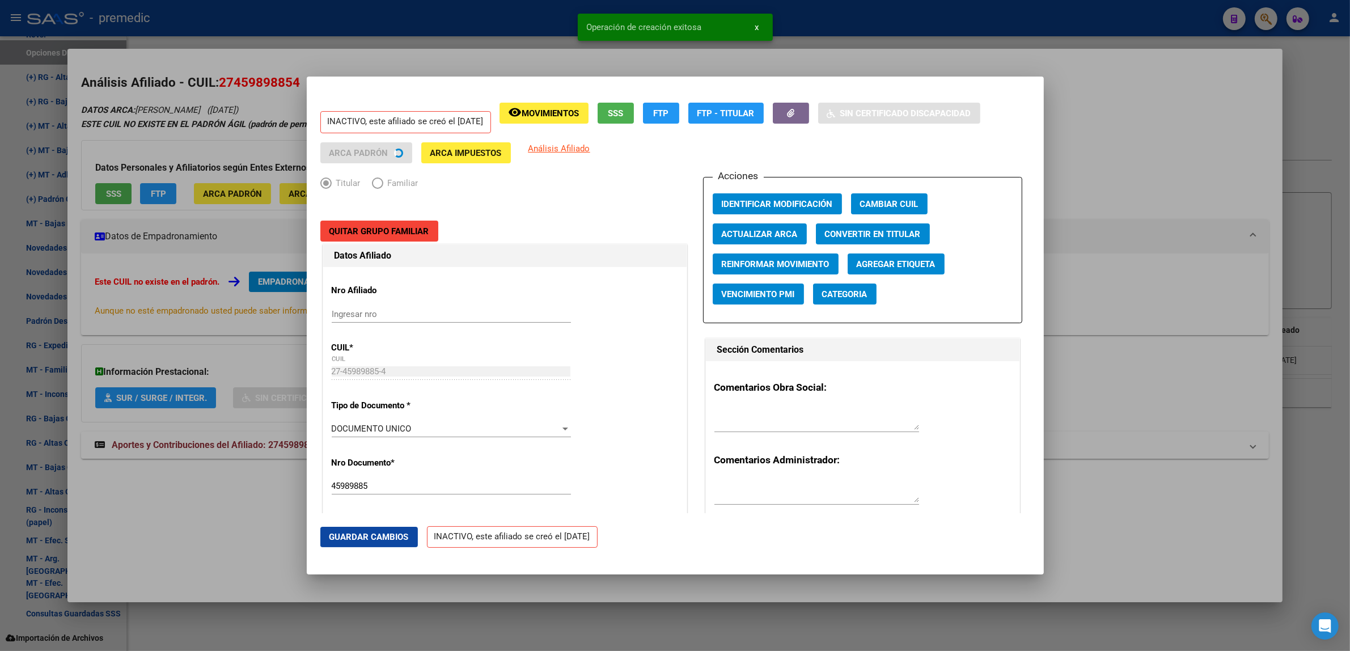
click at [205, 544] on div at bounding box center [675, 325] width 1350 height 651
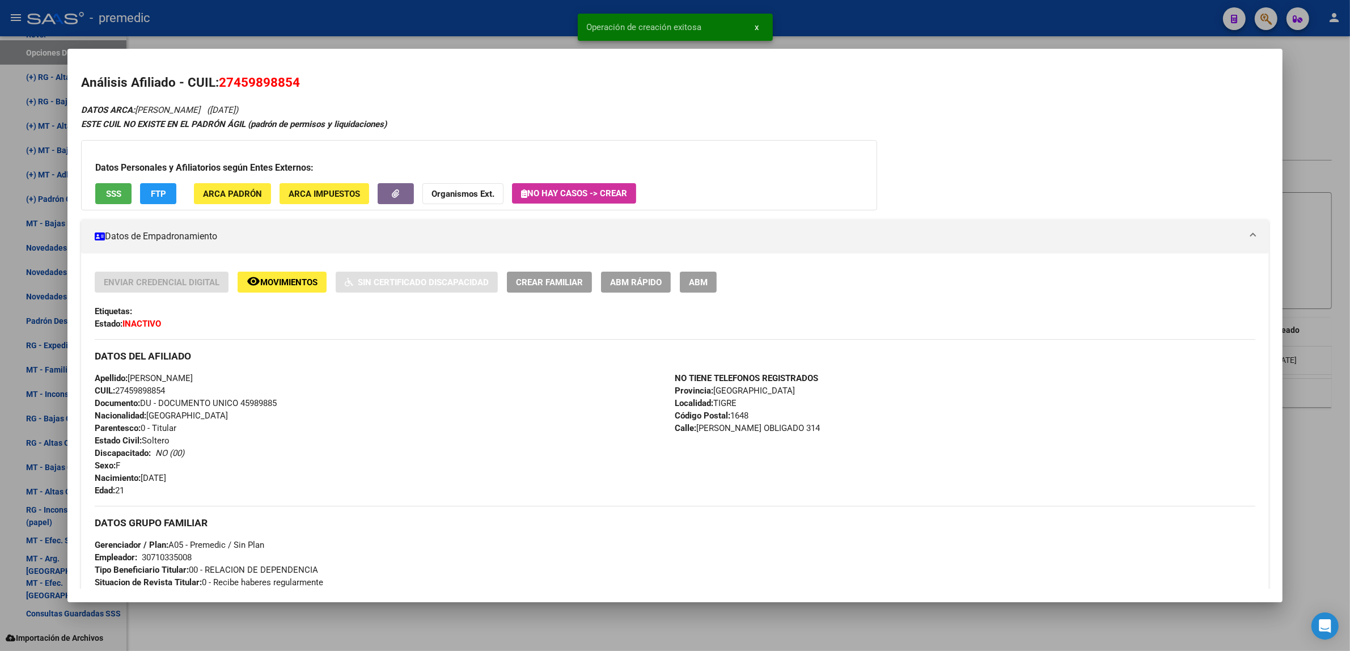
click at [211, 627] on div at bounding box center [675, 325] width 1350 height 651
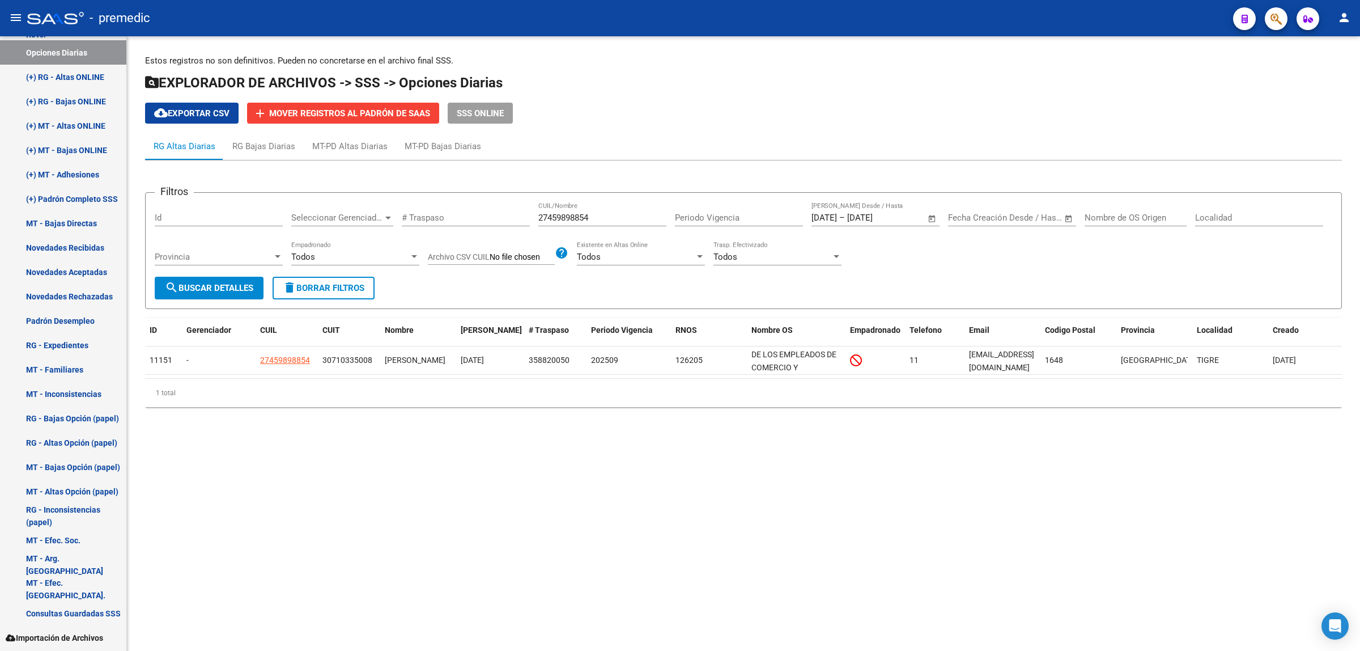
click at [397, 524] on mat-sidenav-content "Estos registros no son definitivos. Pueden no concretarse en el archivo final S…" at bounding box center [743, 343] width 1233 height 614
click at [232, 279] on button "search Buscar Detalles" at bounding box center [209, 288] width 109 height 23
click at [278, 146] on div "RG Bajas Diarias" at bounding box center [263, 146] width 63 height 12
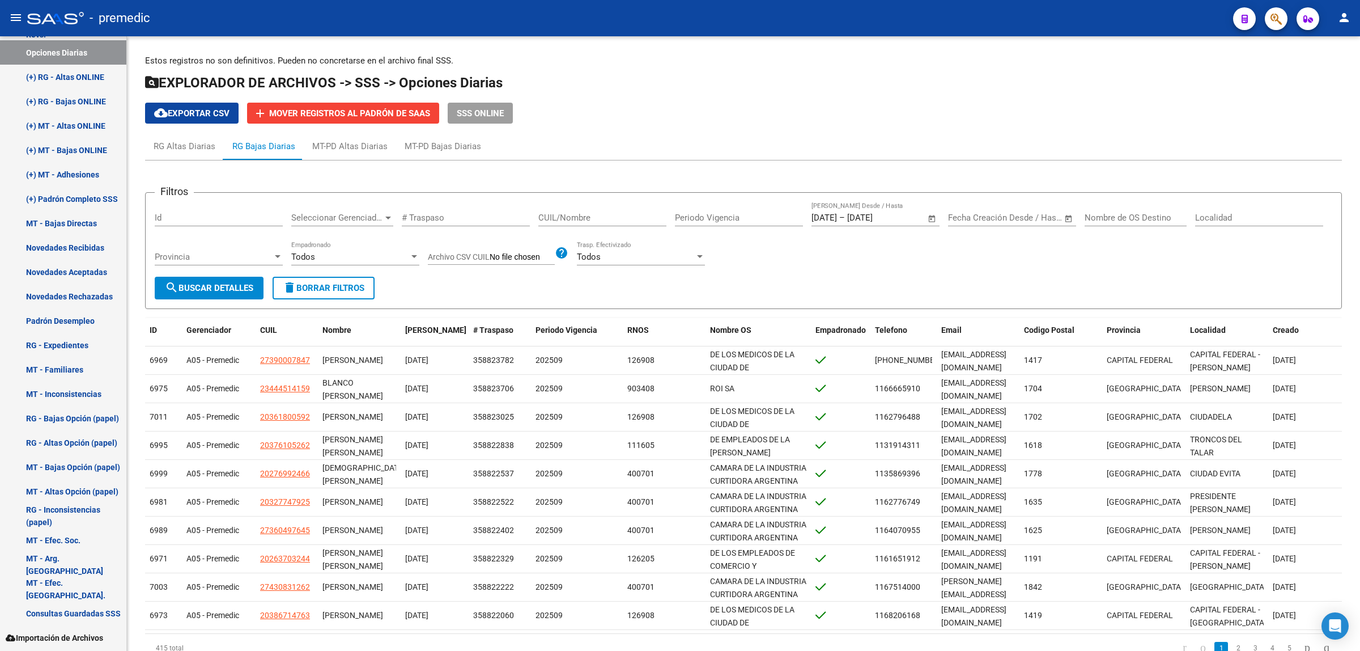
click at [369, 31] on mat-toolbar "menu - premedic person" at bounding box center [680, 18] width 1360 height 36
click at [180, 115] on span "cloud_download Exportar CSV" at bounding box center [191, 113] width 75 height 10
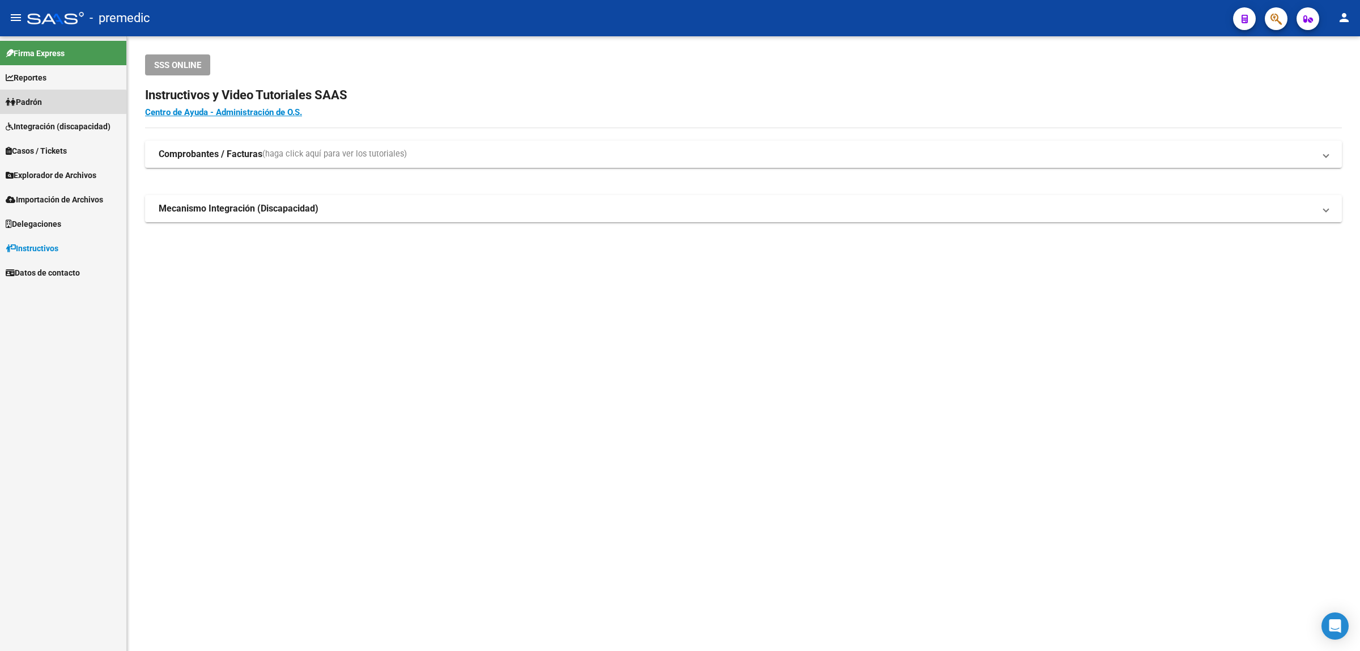
click at [20, 102] on span "Padrón" at bounding box center [24, 102] width 36 height 12
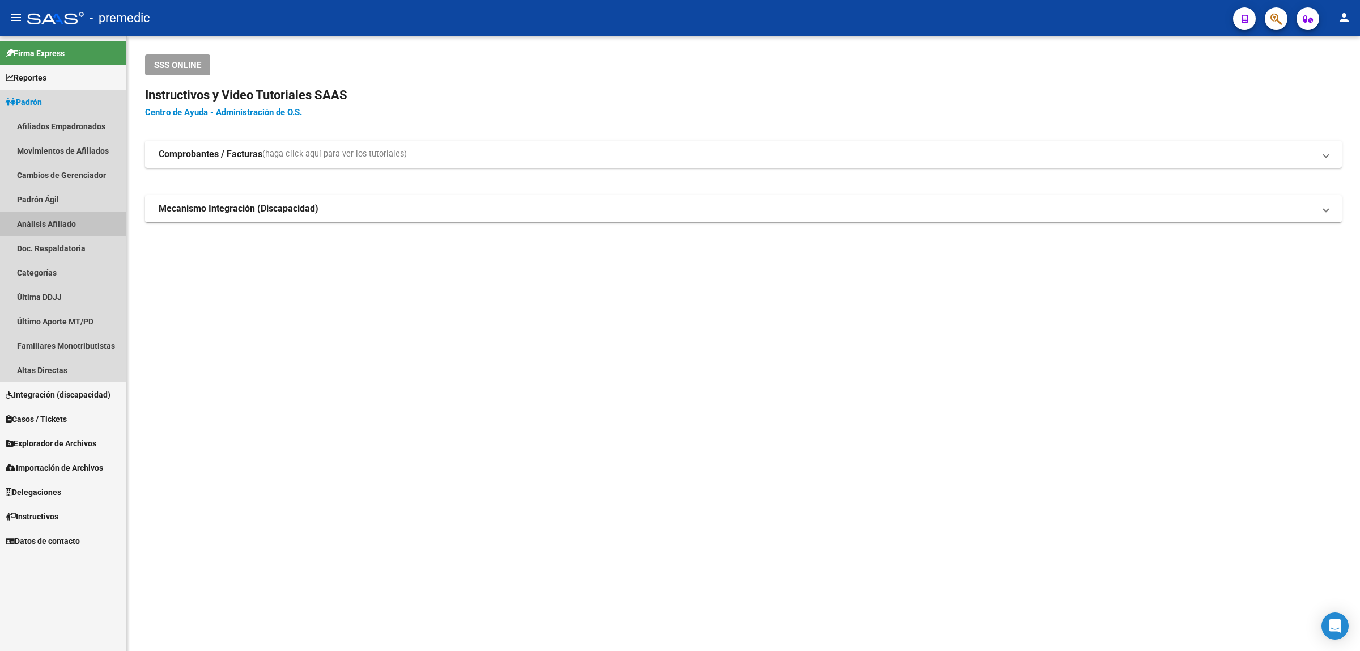
click at [41, 224] on link "Análisis Afiliado" at bounding box center [63, 223] width 126 height 24
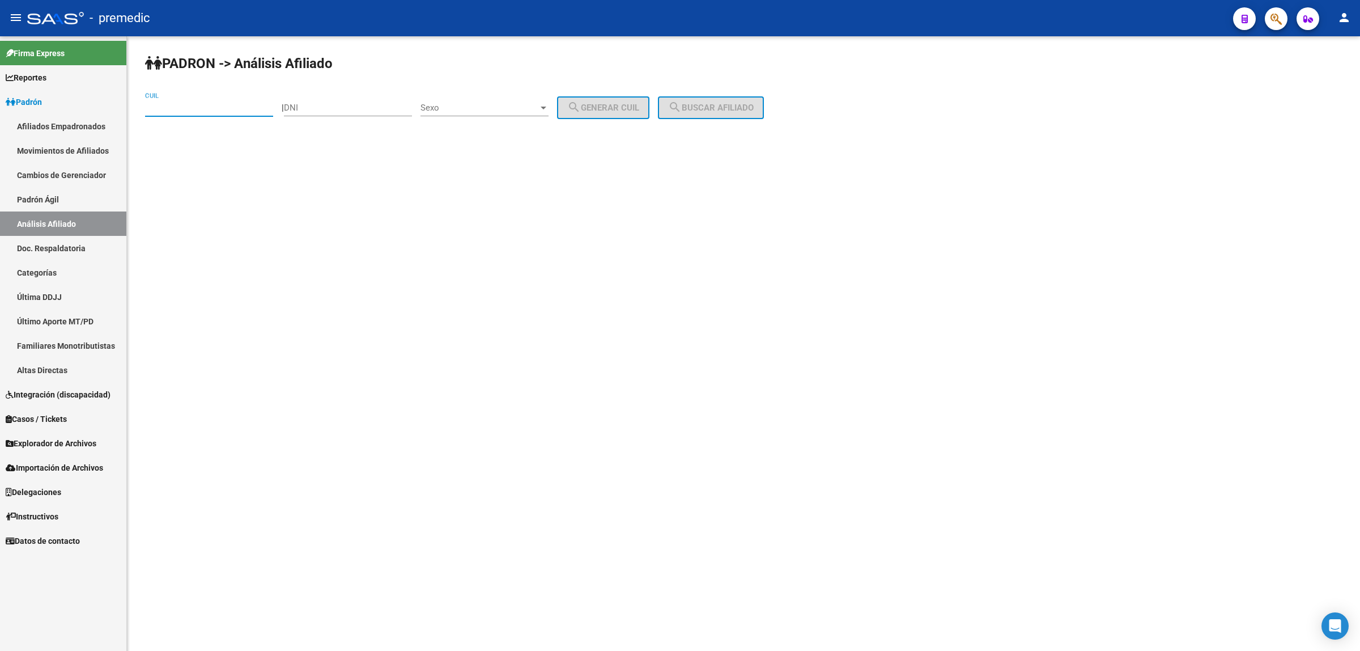
click at [207, 109] on input "CUIL" at bounding box center [209, 108] width 128 height 10
paste input "20-27555073-7"
type input "20-27555073-7"
click at [699, 108] on span "search Buscar afiliado" at bounding box center [711, 108] width 86 height 10
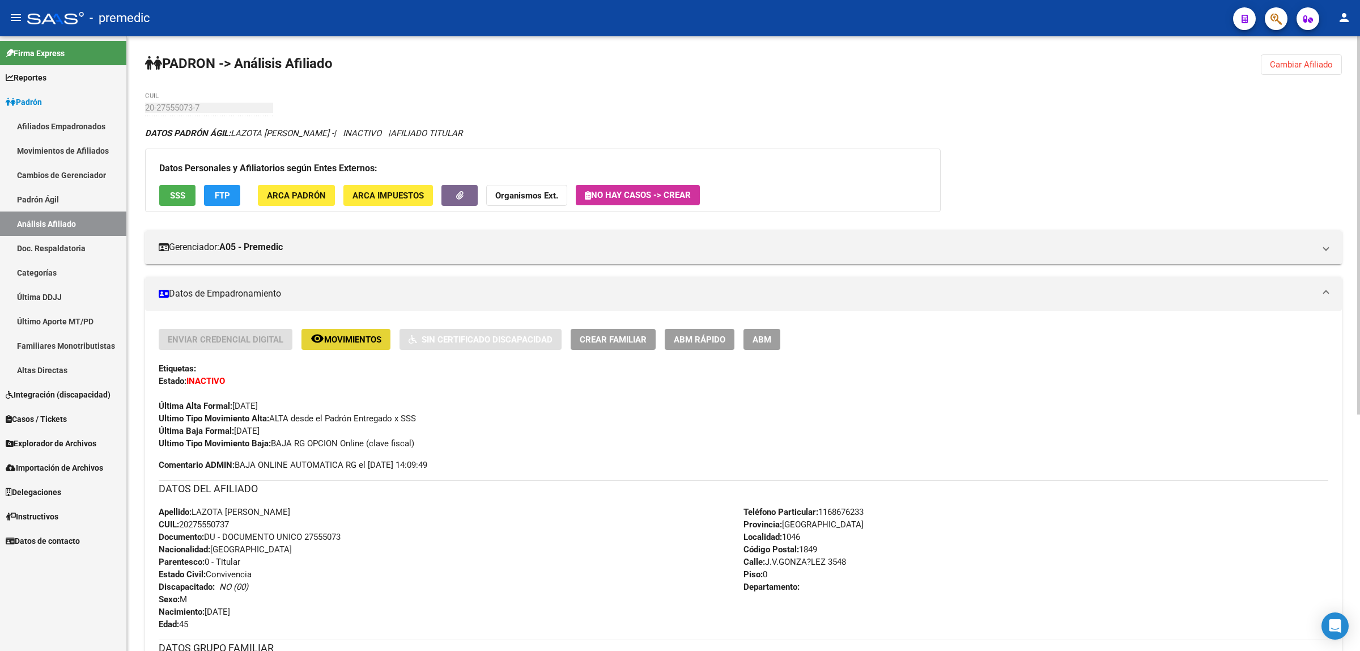
click at [346, 337] on span "Movimientos" at bounding box center [352, 339] width 57 height 10
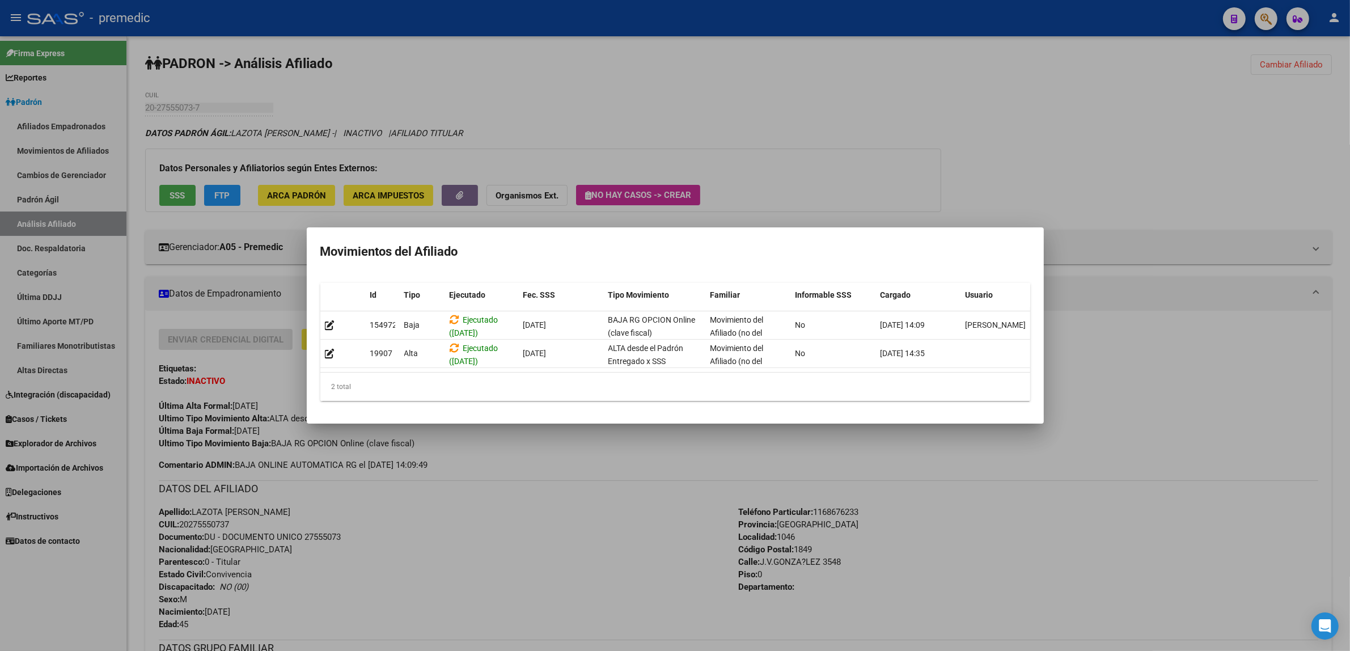
click at [556, 137] on div at bounding box center [675, 325] width 1350 height 651
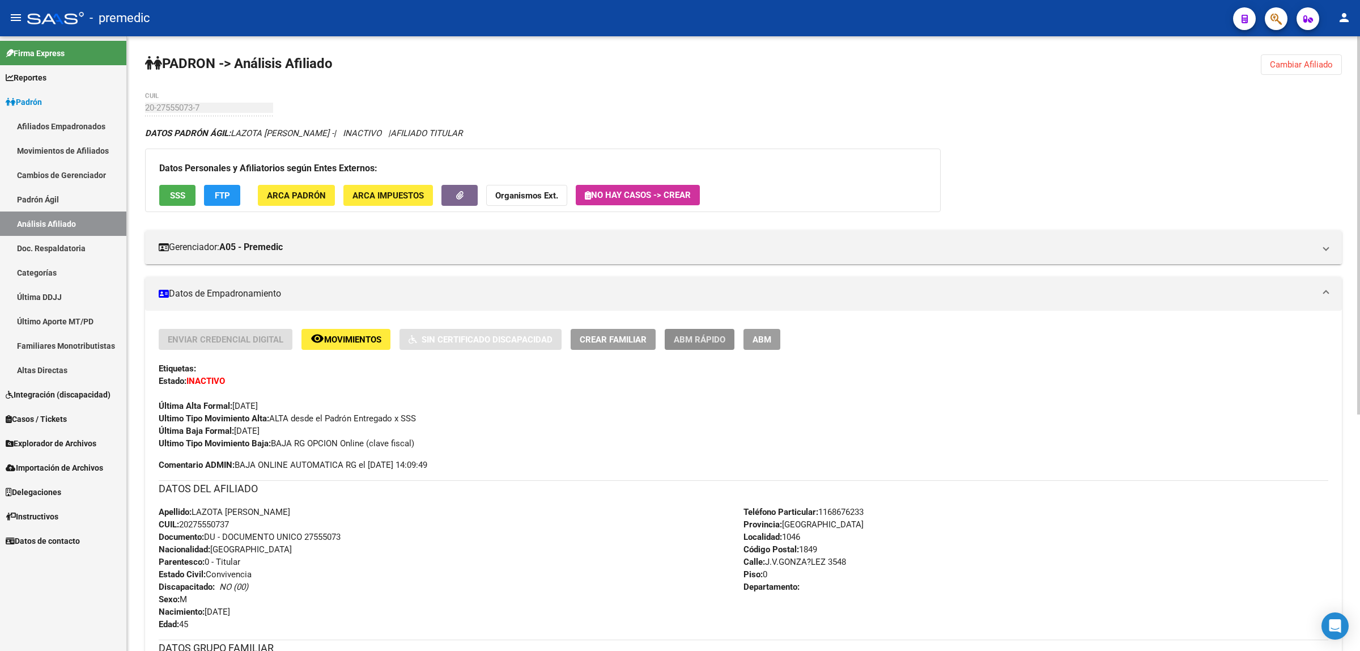
click at [684, 337] on span "ABM Rápido" at bounding box center [700, 339] width 52 height 10
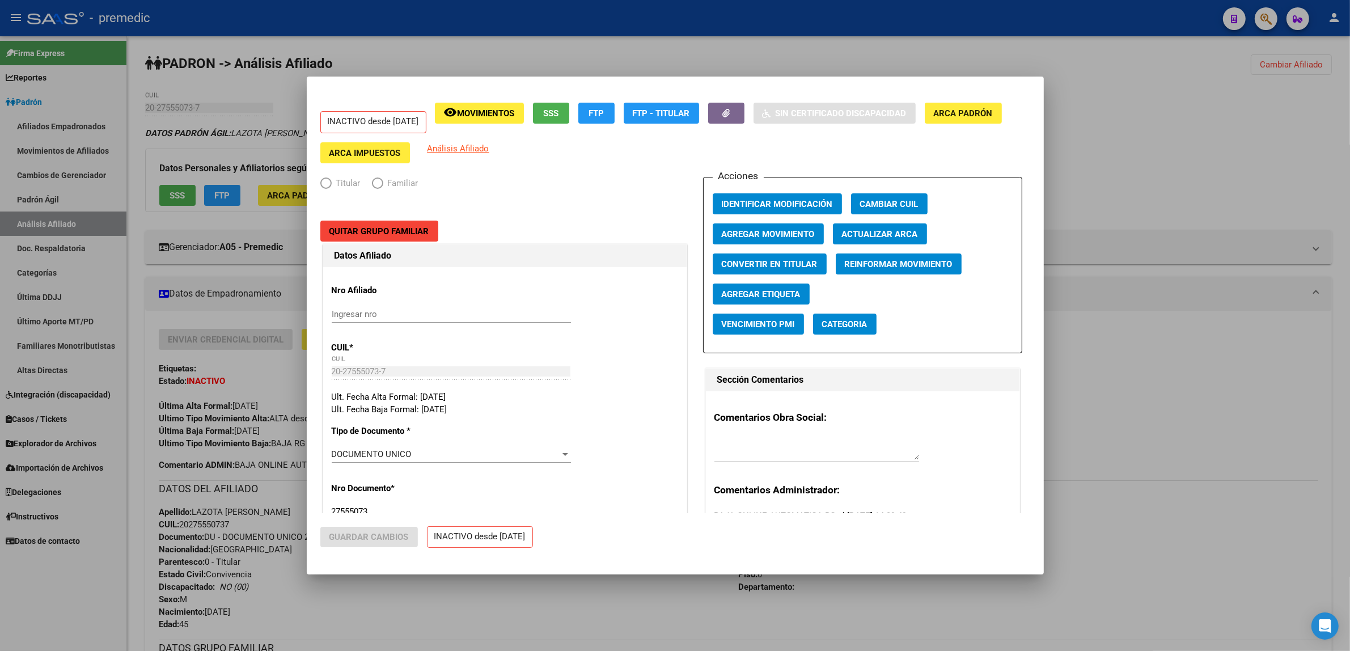
radio input "true"
type input "30-50433654-5"
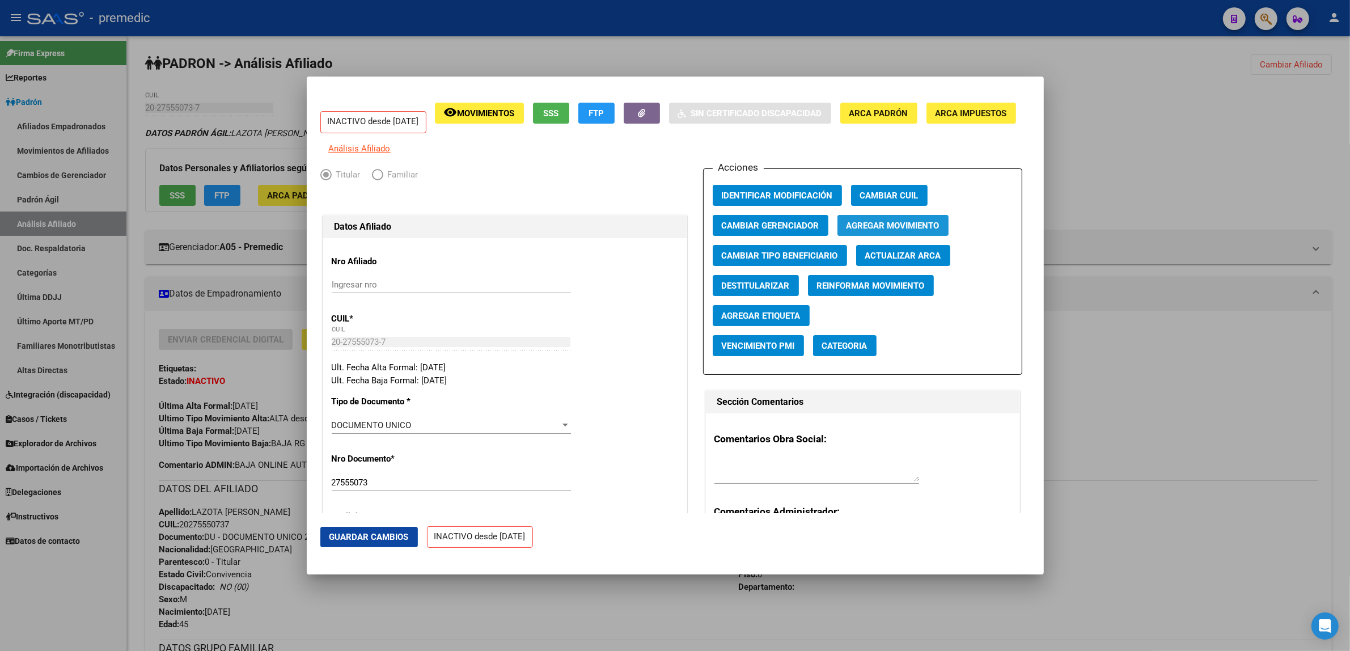
click at [846, 231] on span "Agregar Movimiento" at bounding box center [892, 226] width 93 height 10
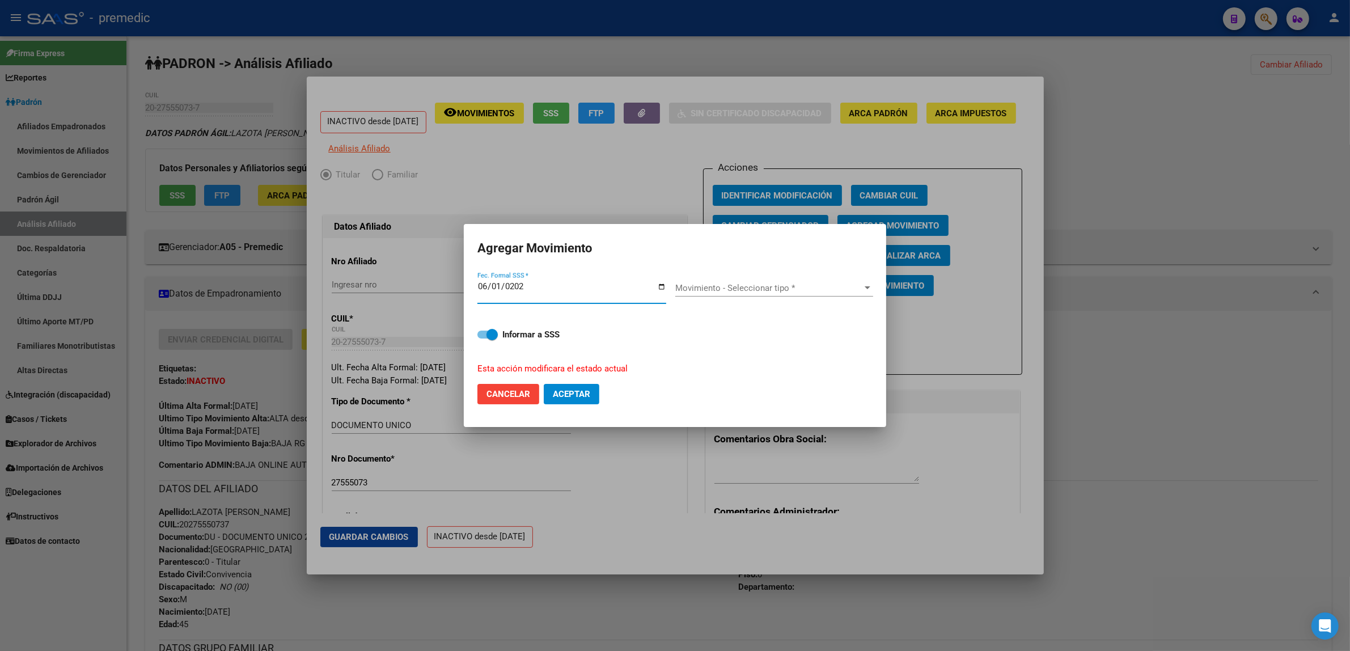
type input "2025-06-01"
click at [737, 287] on span "Movimiento - Seleccionar tipo *" at bounding box center [769, 288] width 188 height 10
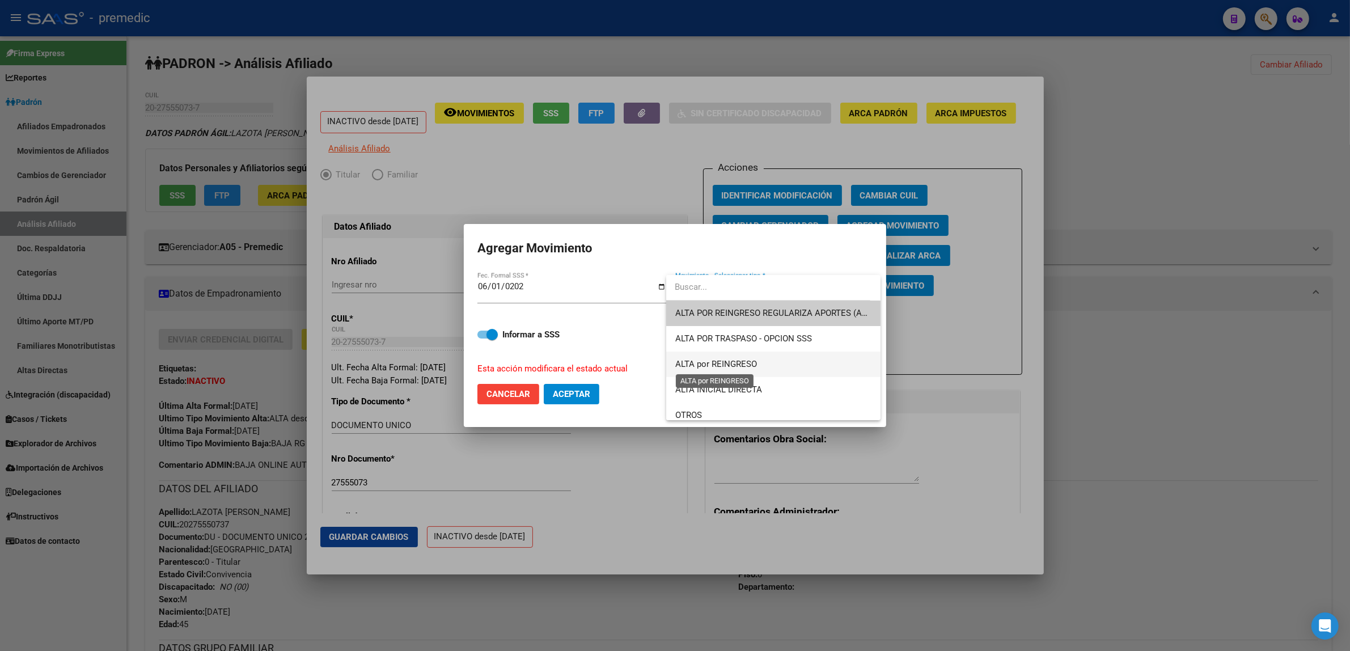
click at [739, 361] on span "ALTA por REINGRESO" at bounding box center [716, 364] width 82 height 10
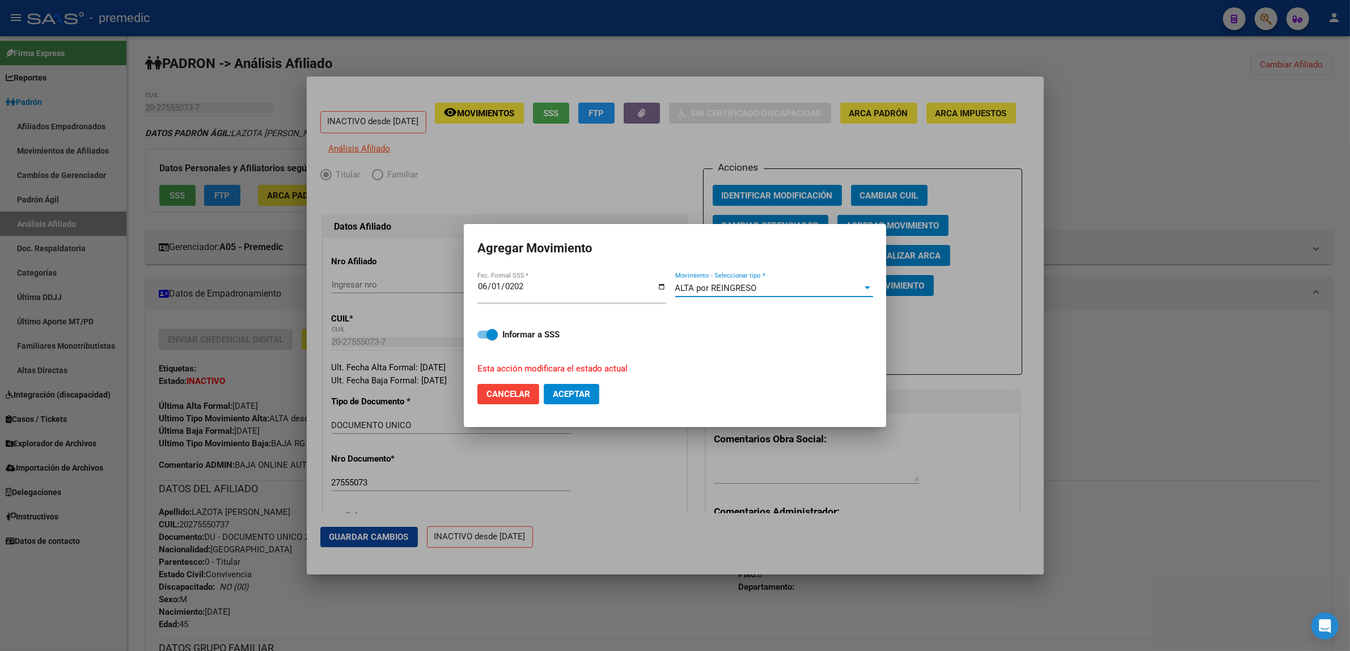
click at [698, 290] on span "ALTA por REINGRESO" at bounding box center [716, 288] width 82 height 10
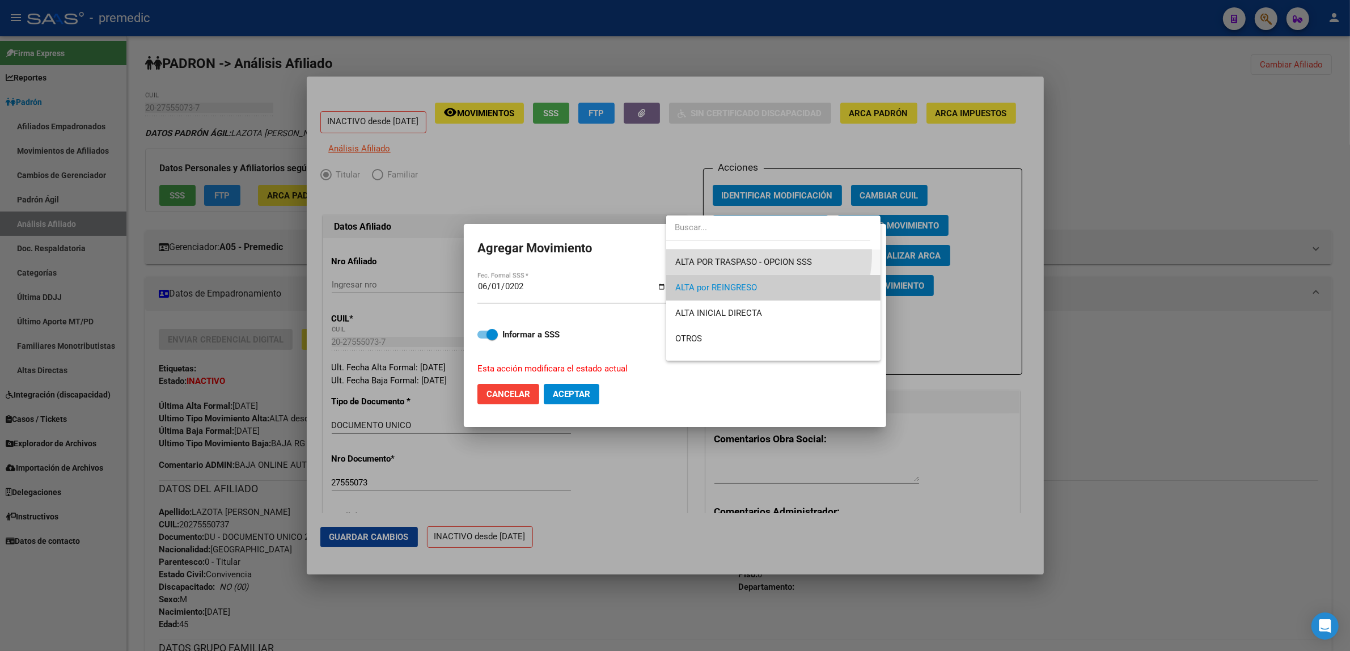
click at [744, 253] on span "ALTA POR TRASPASO - OPCION SSS" at bounding box center [773, 262] width 197 height 26
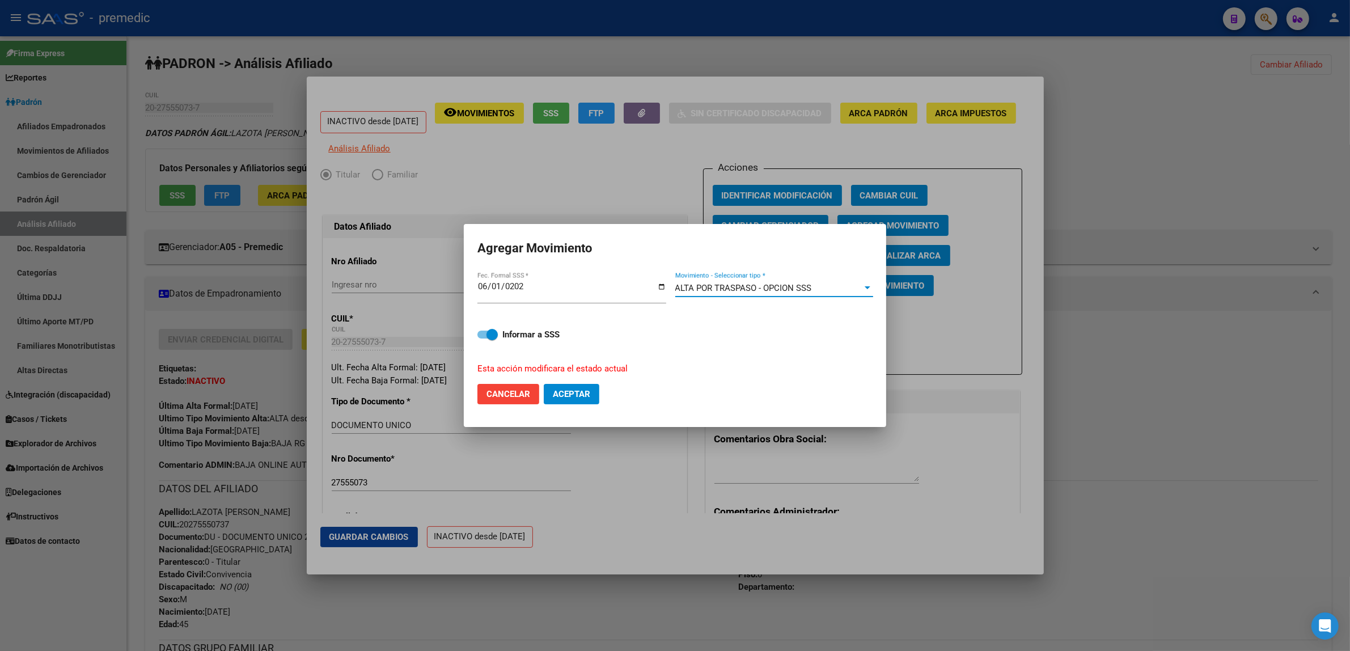
click at [744, 283] on span "ALTA POR TRASPASO - OPCION SSS" at bounding box center [743, 288] width 137 height 10
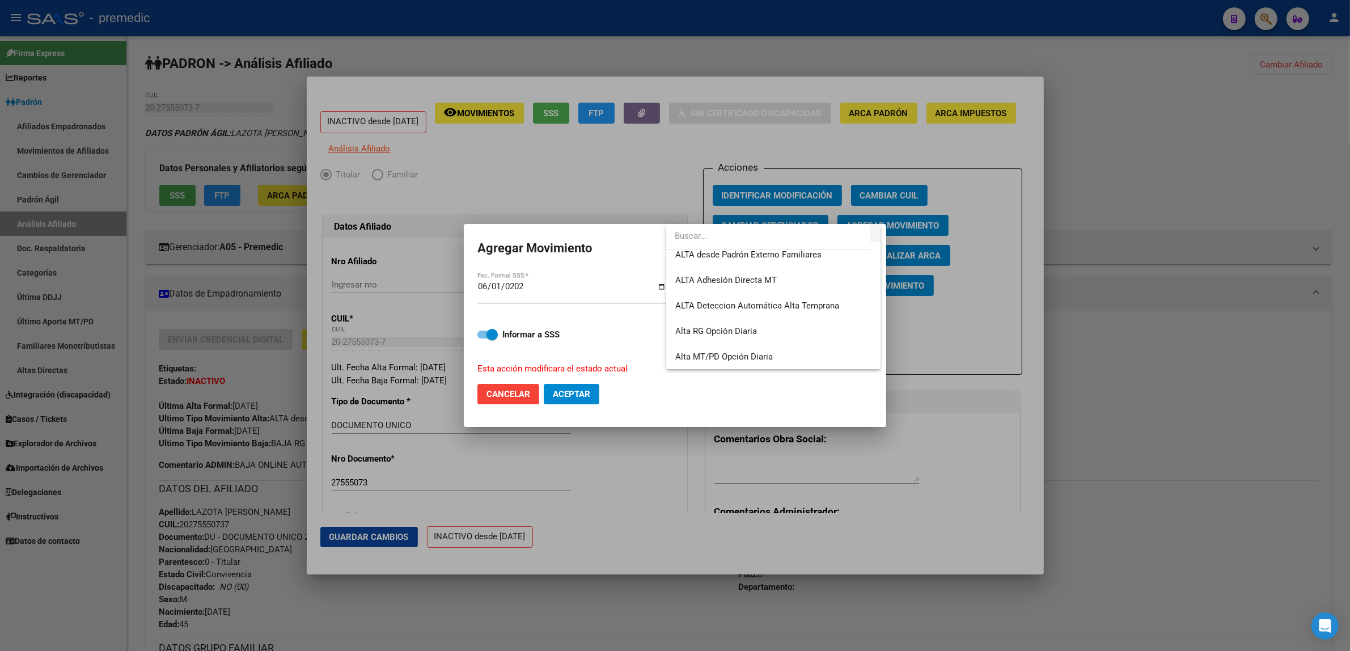
scroll to position [0, 0]
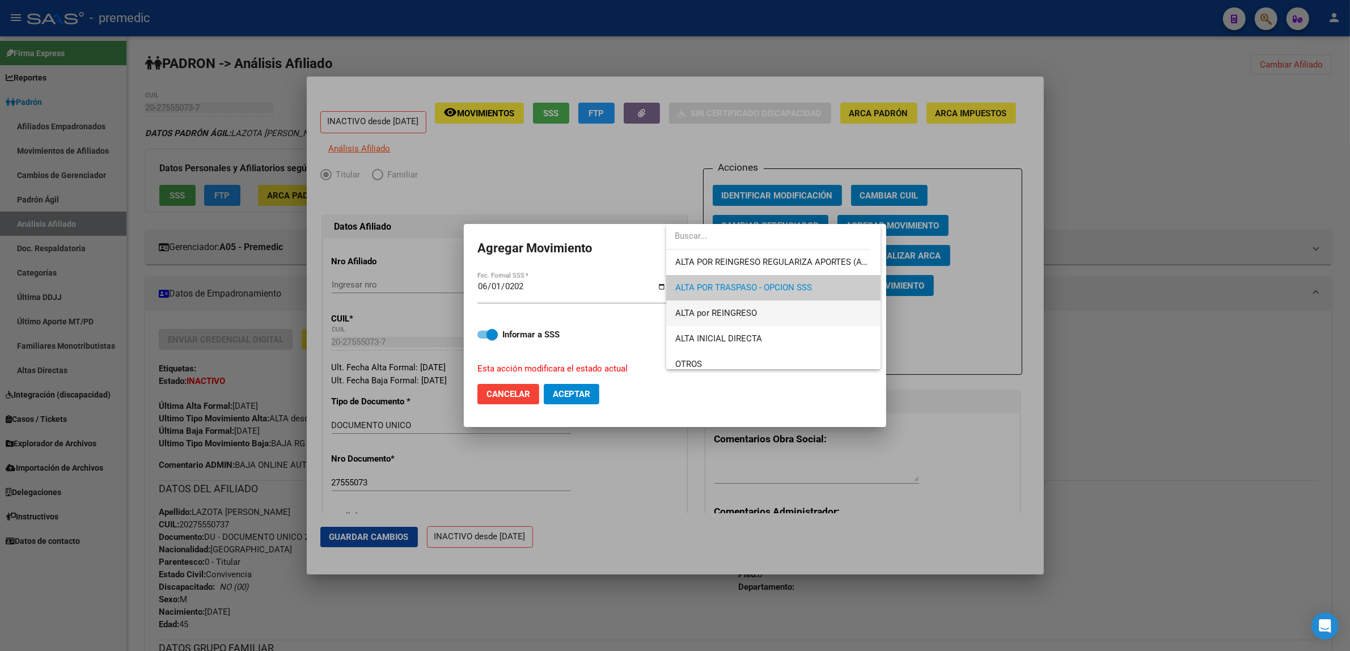
click at [761, 310] on span "ALTA por REINGRESO" at bounding box center [773, 313] width 197 height 26
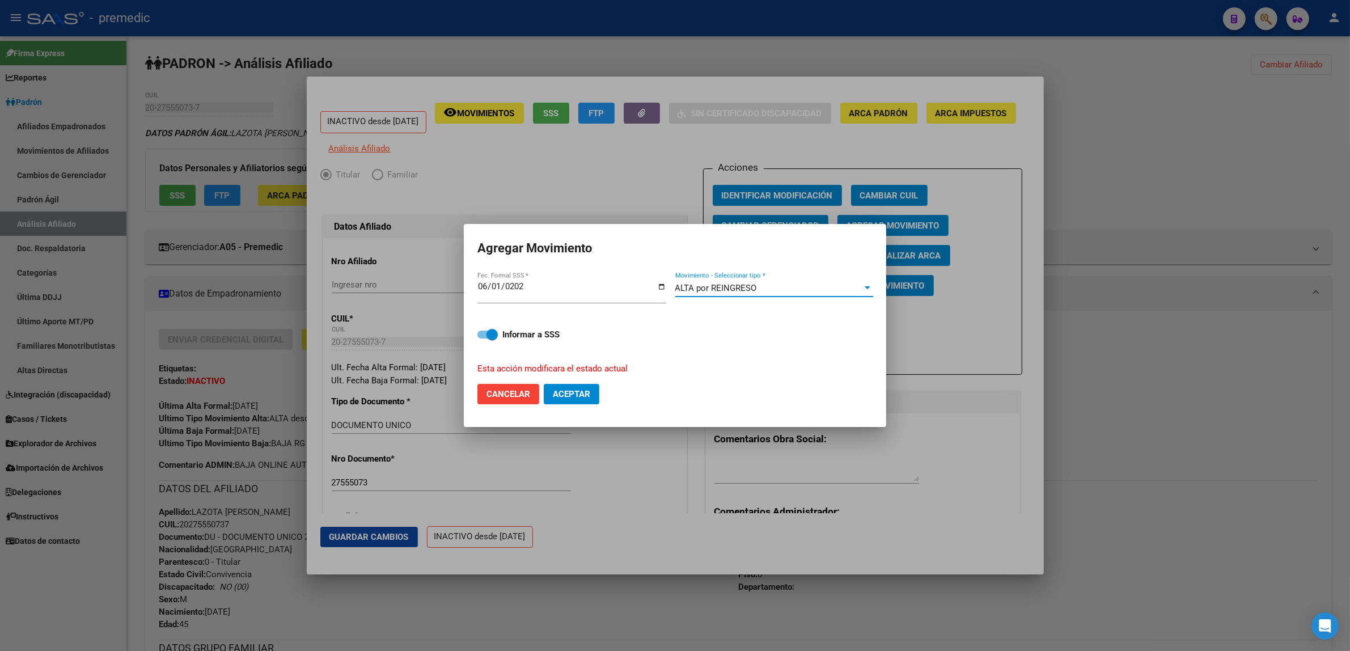
click at [560, 387] on button "Aceptar" at bounding box center [572, 394] width 56 height 20
checkbox input "false"
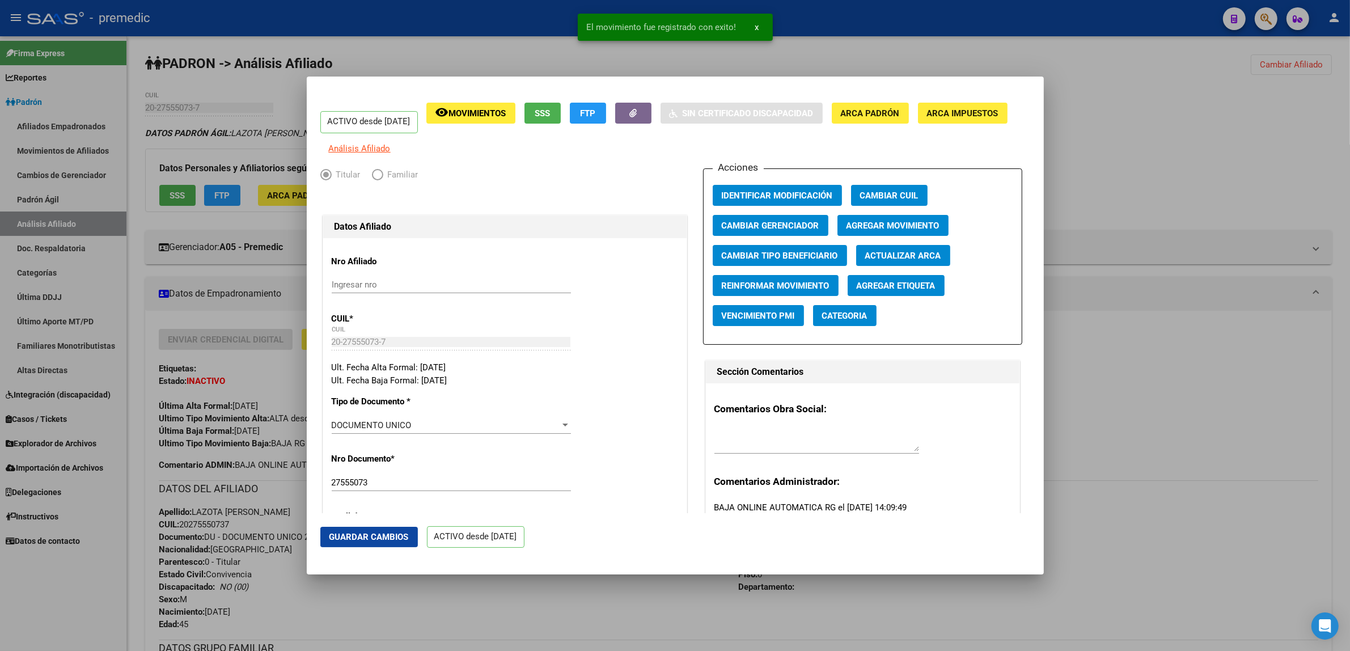
click at [587, 611] on div at bounding box center [675, 325] width 1350 height 651
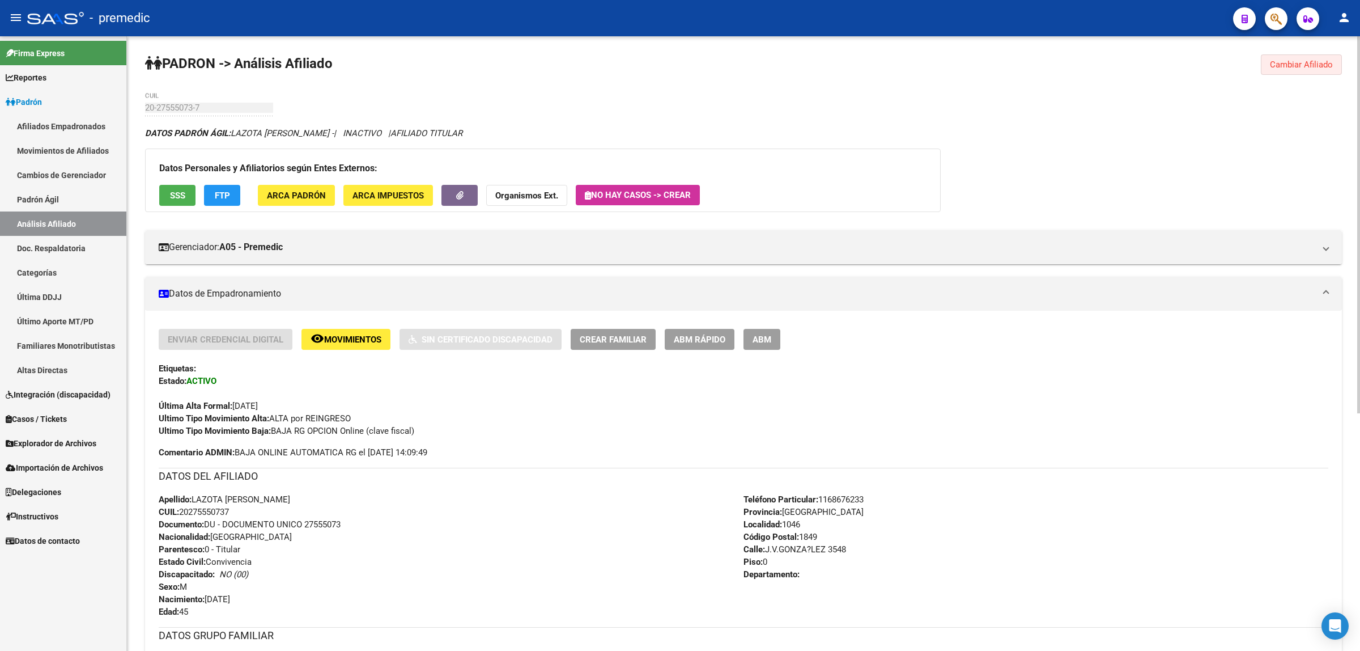
click at [1277, 67] on span "Cambiar Afiliado" at bounding box center [1301, 65] width 63 height 10
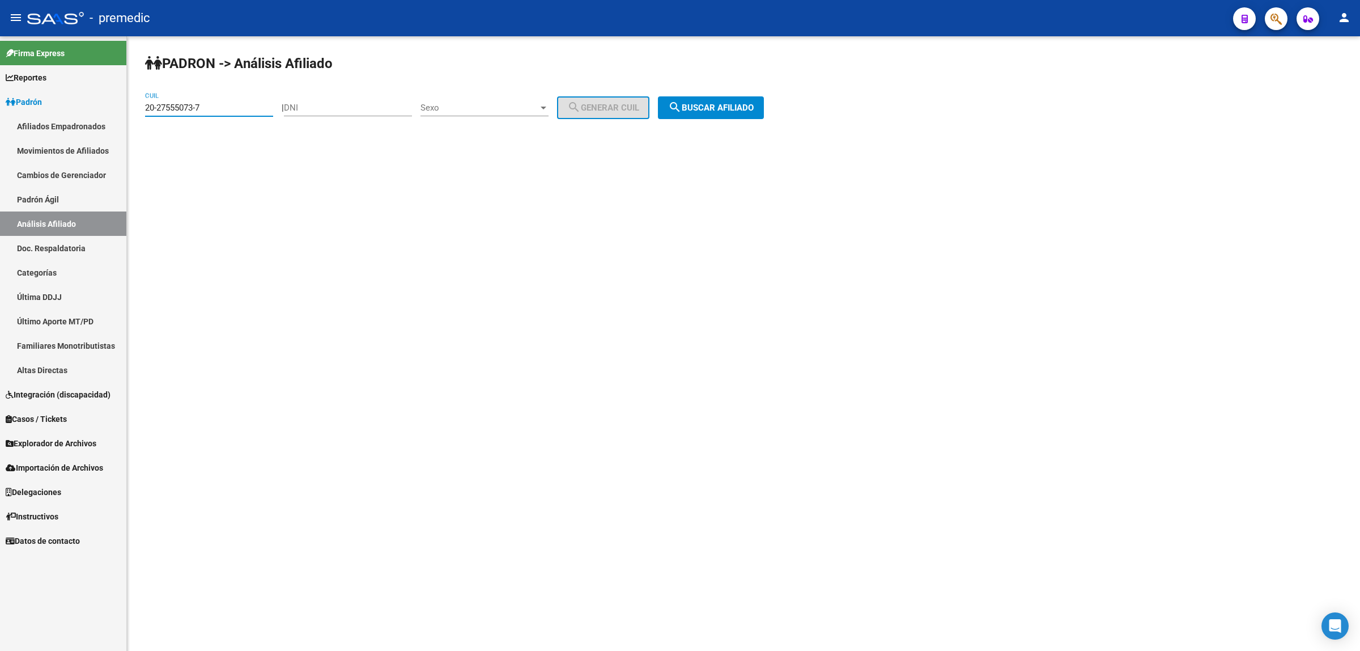
drag, startPoint x: 219, startPoint y: 106, endPoint x: 142, endPoint y: 107, distance: 76.5
click at [142, 107] on div "PADRON -> Análisis Afiliado 20-27555073-7 CUIL | DNI Sexo Sexo search Generar C…" at bounding box center [743, 95] width 1233 height 119
paste input "27-555073"
type input "2"
paste input "23-94573832-4"
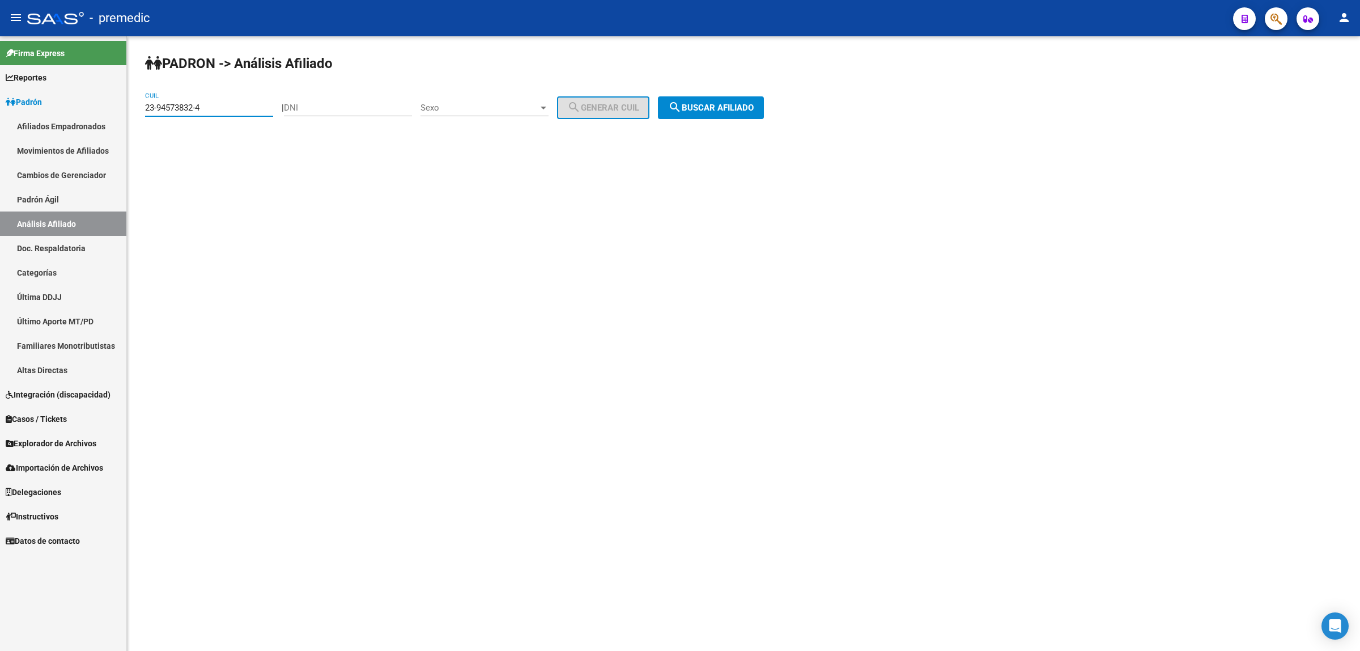
type input "23-94573832-4"
click at [718, 111] on span "search Buscar afiliado" at bounding box center [711, 108] width 86 height 10
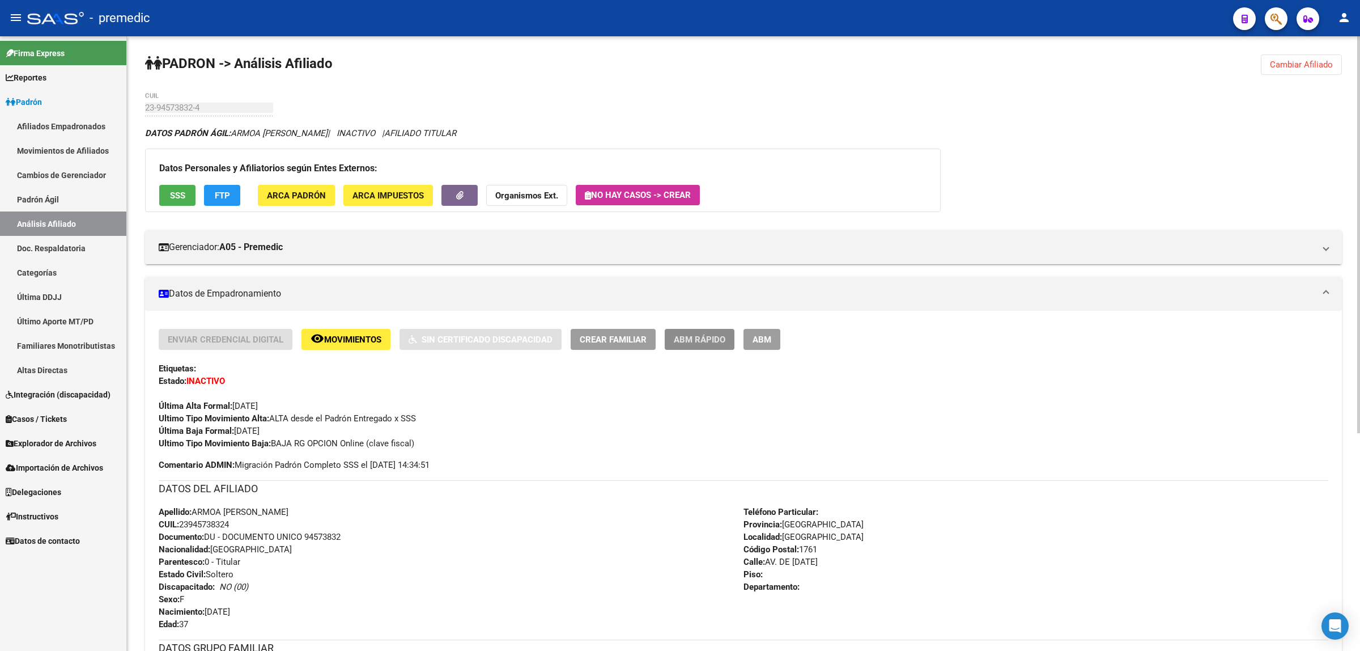
click at [679, 337] on span "ABM Rápido" at bounding box center [700, 339] width 52 height 10
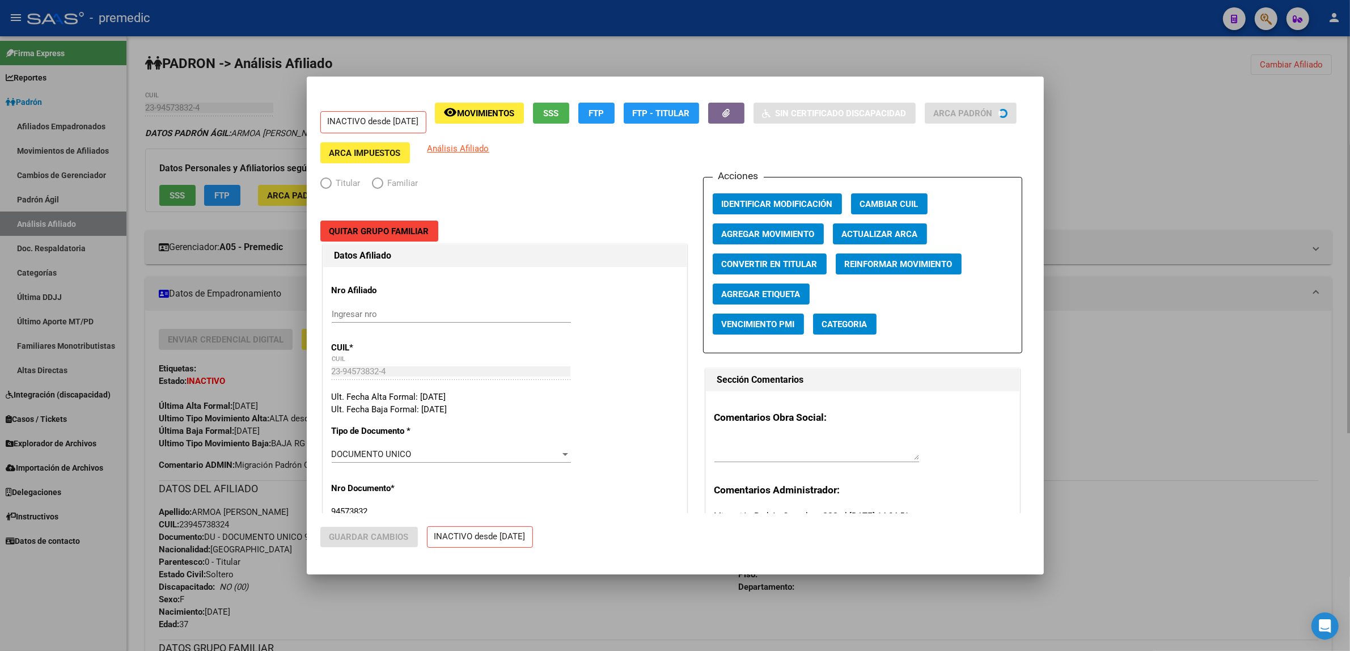
radio input "true"
type input "20-21668192-5"
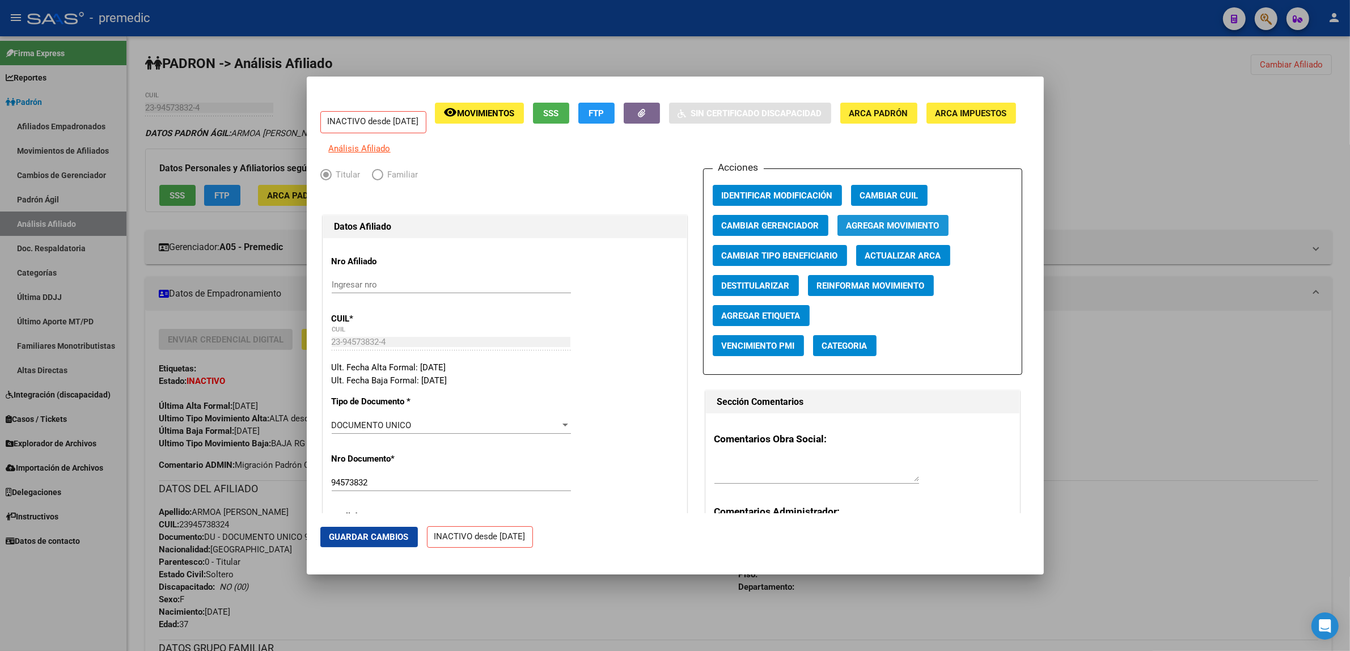
click at [846, 227] on span "Agregar Movimiento" at bounding box center [892, 226] width 93 height 10
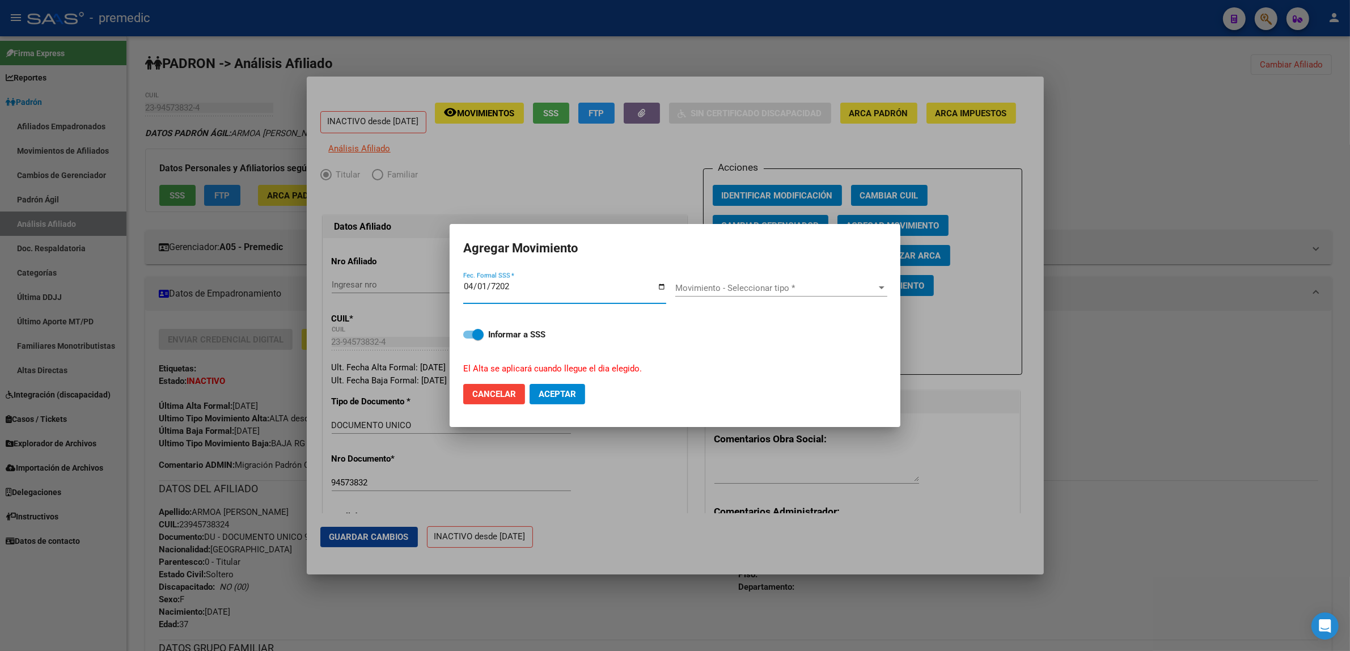
type input "2025-04-01"
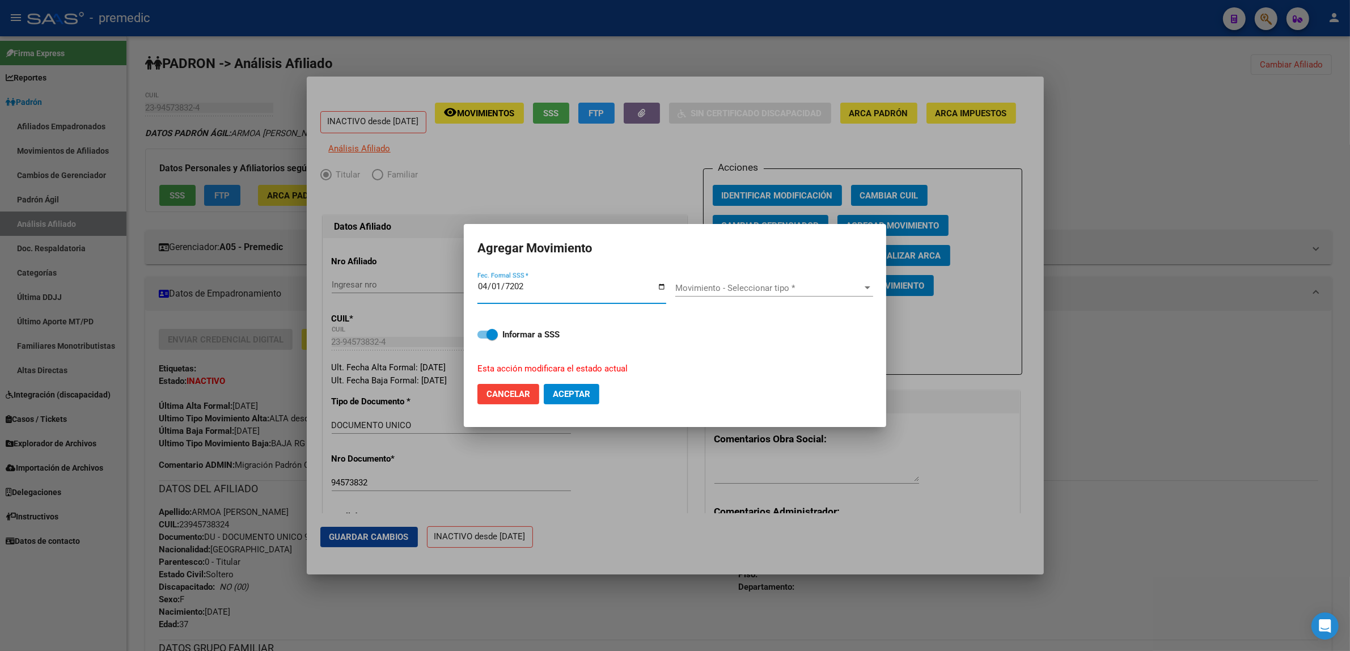
click at [731, 286] on span "Movimiento - Seleccionar tipo *" at bounding box center [769, 288] width 188 height 10
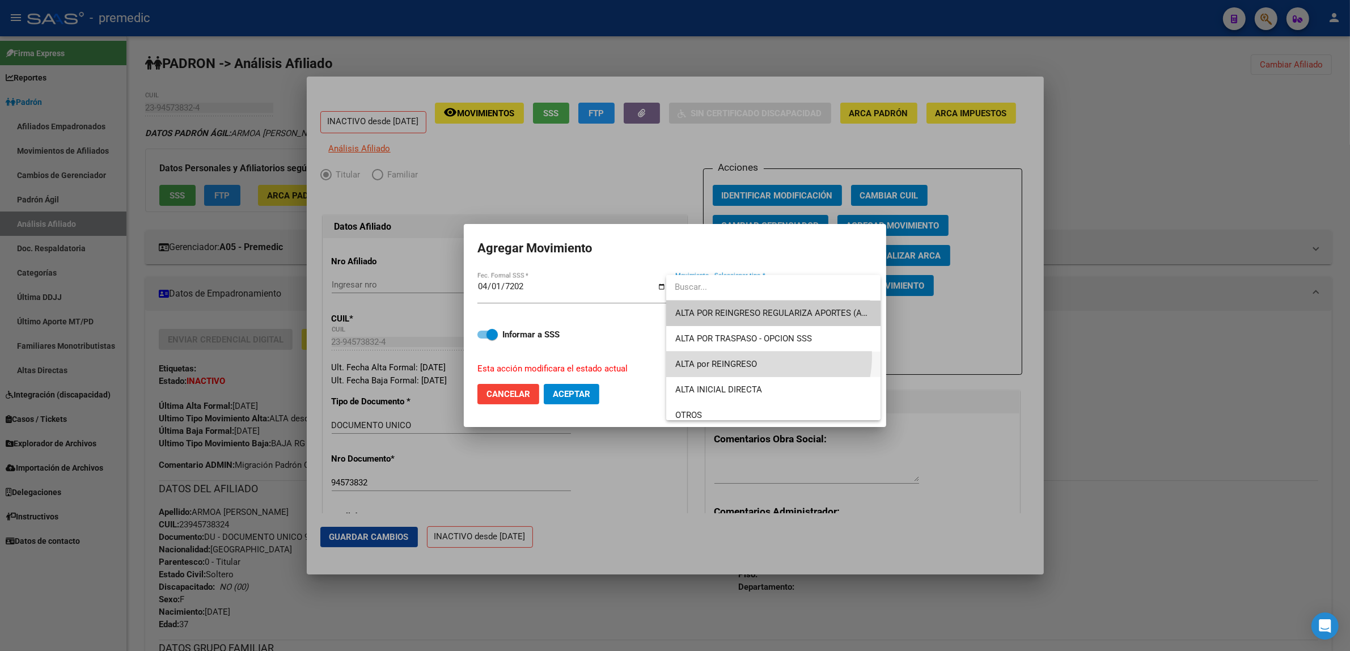
click at [760, 356] on span "ALTA por REINGRESO" at bounding box center [773, 364] width 197 height 26
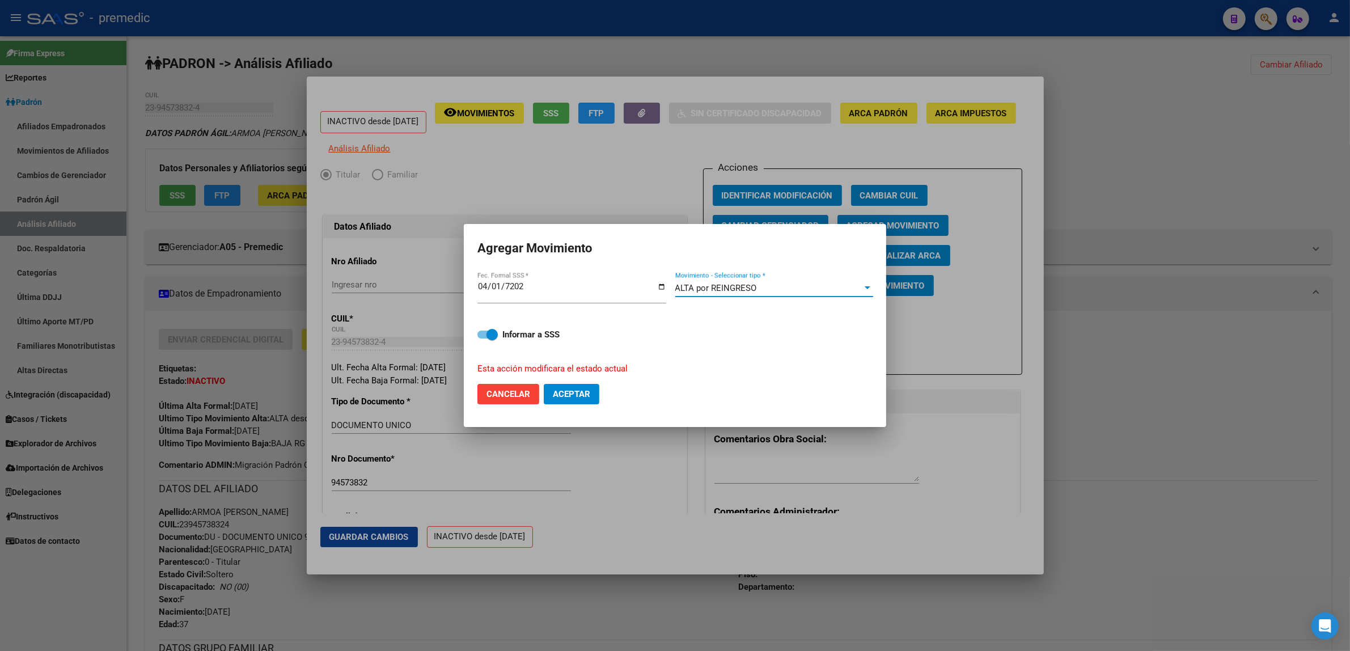
click at [584, 396] on span "Aceptar" at bounding box center [571, 394] width 37 height 10
checkbox input "false"
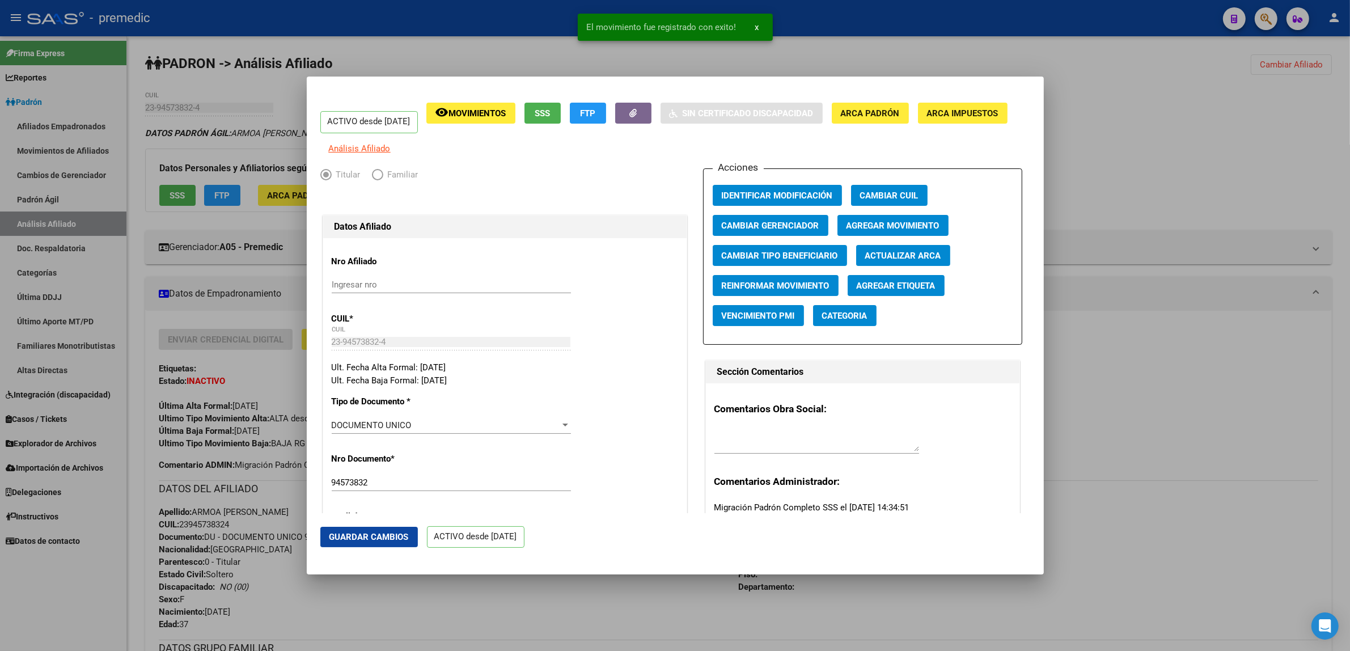
click at [579, 591] on div at bounding box center [675, 325] width 1350 height 651
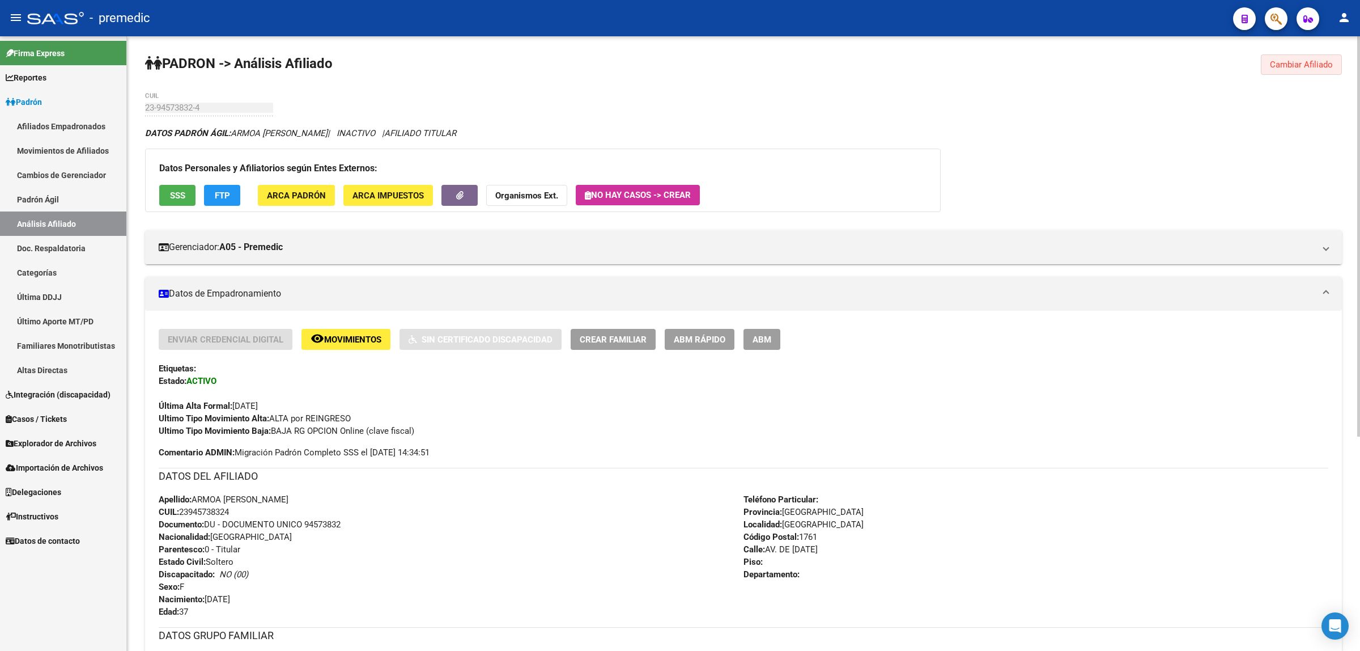
click at [1277, 68] on span "Cambiar Afiliado" at bounding box center [1301, 65] width 63 height 10
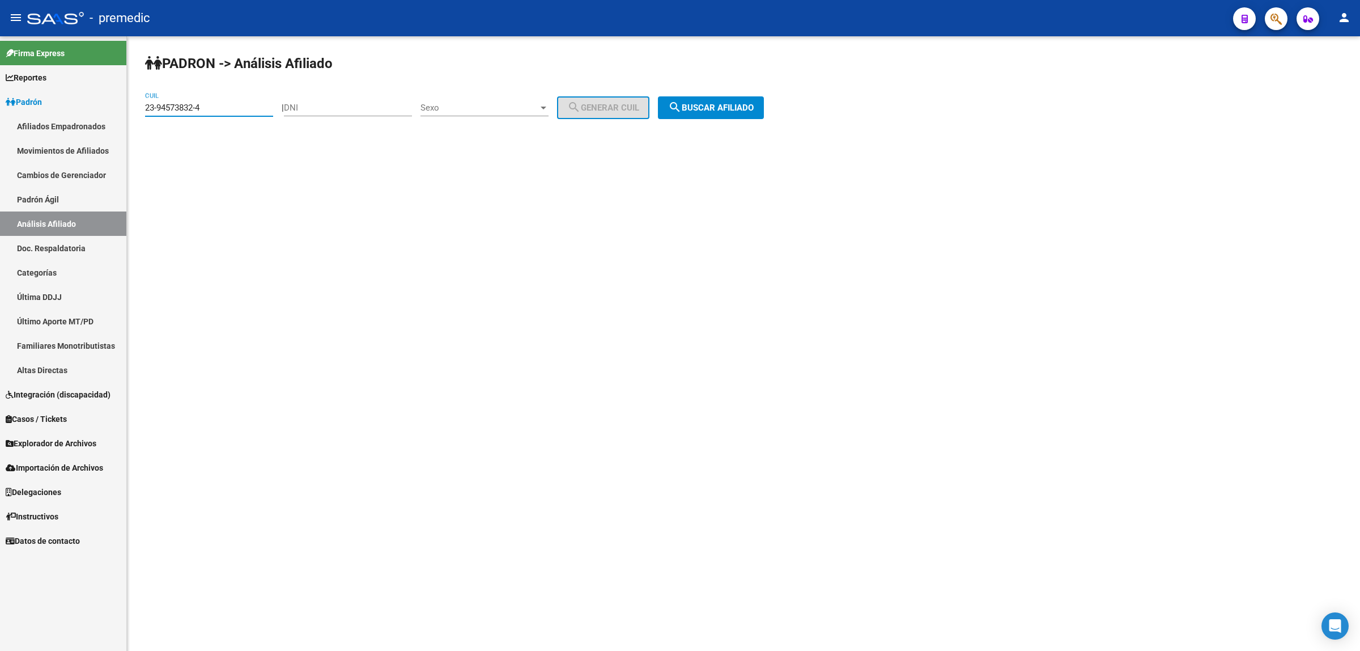
drag, startPoint x: 214, startPoint y: 108, endPoint x: 133, endPoint y: 106, distance: 80.5
click at [133, 106] on div "PADRON -> Análisis Afiliado 23-94573832-4 CUIL | DNI Sexo Sexo search Generar C…" at bounding box center [743, 95] width 1233 height 119
paste input "0-36717613-0"
type input "20-36717613-0"
click at [682, 104] on mat-icon "search" at bounding box center [675, 107] width 14 height 14
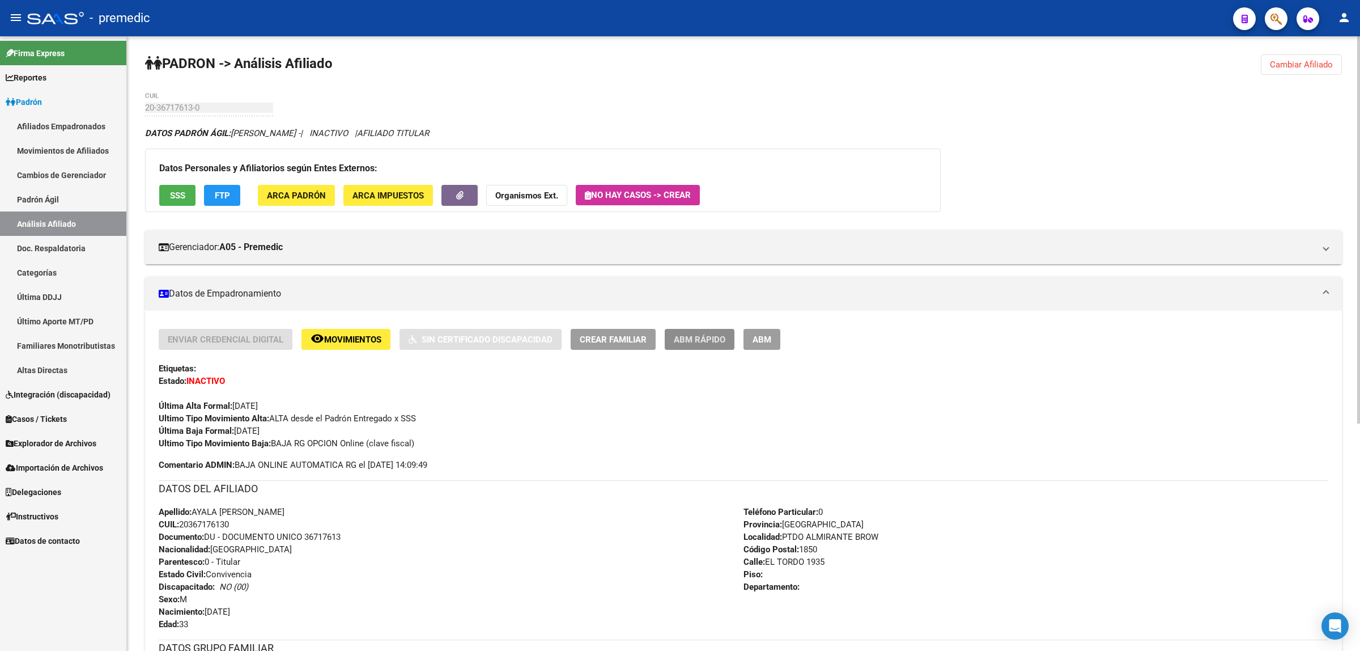
click at [685, 332] on button "ABM Rápido" at bounding box center [700, 339] width 70 height 21
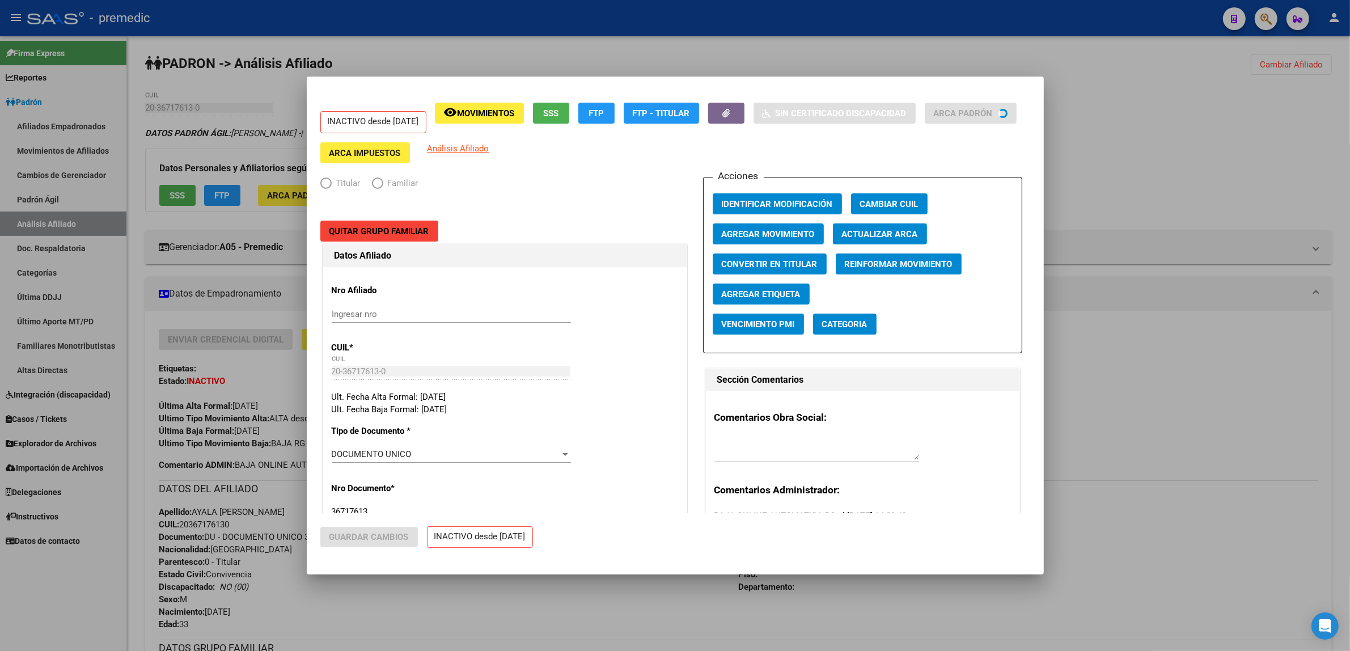
radio input "true"
type input "30-54625024-1"
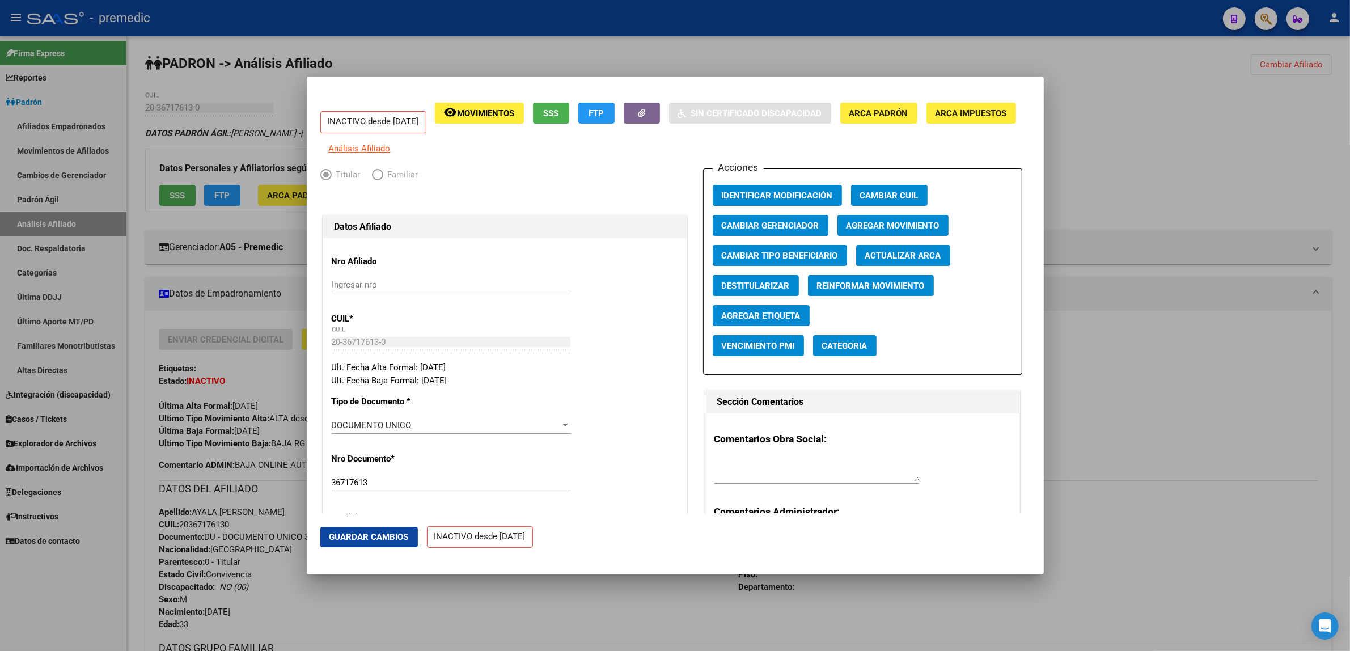
click at [891, 231] on span "Agregar Movimiento" at bounding box center [892, 226] width 93 height 10
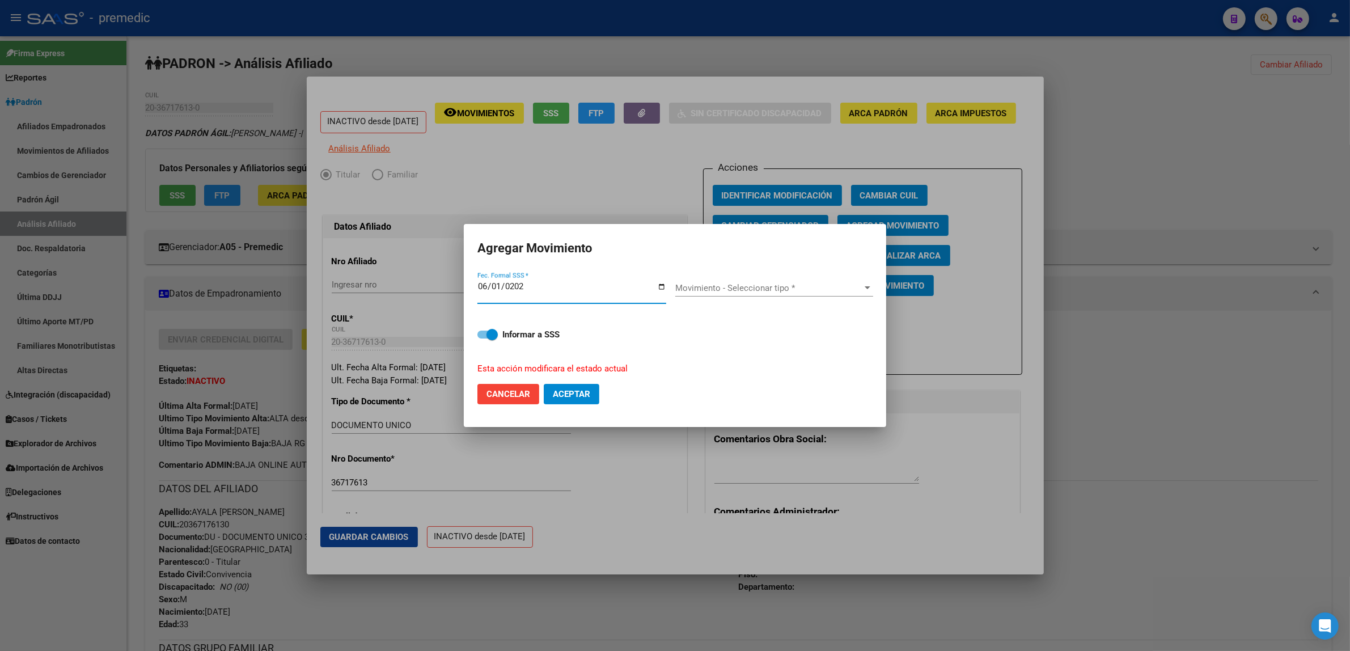
type input "2025-06-01"
click at [741, 290] on span "Movimiento - Seleccionar tipo *" at bounding box center [769, 288] width 188 height 10
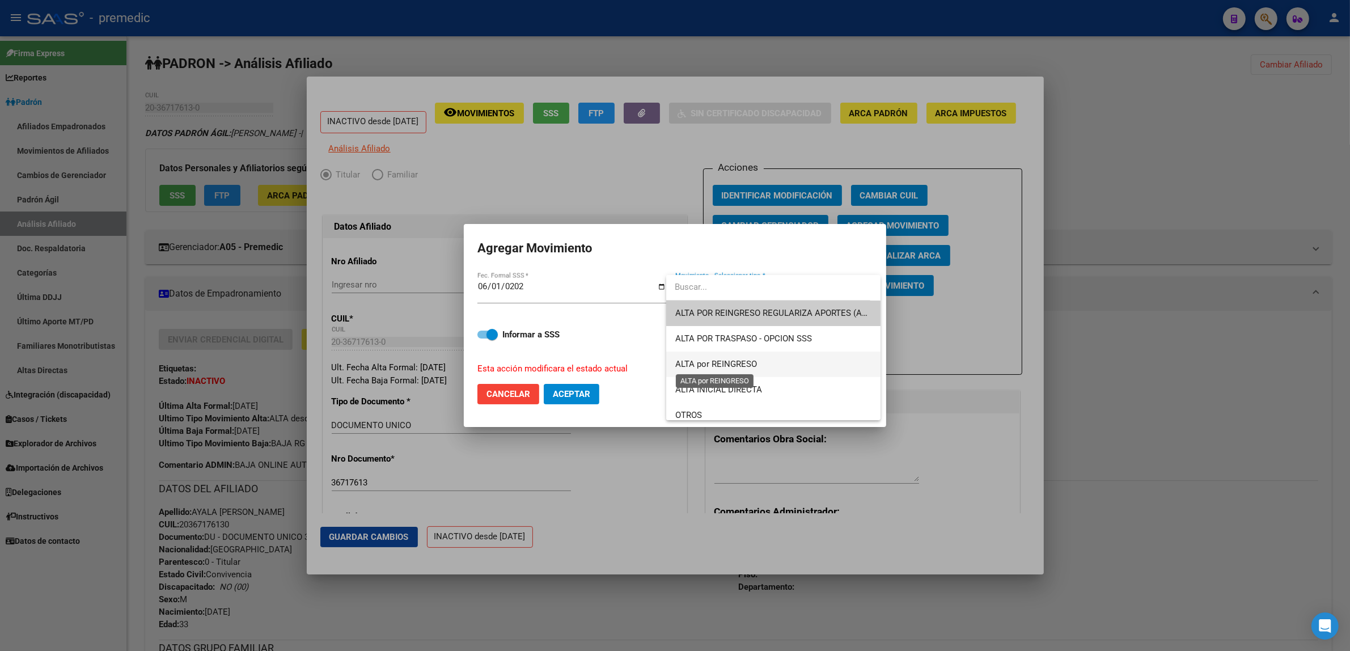
click at [744, 361] on span "ALTA por REINGRESO" at bounding box center [716, 364] width 82 height 10
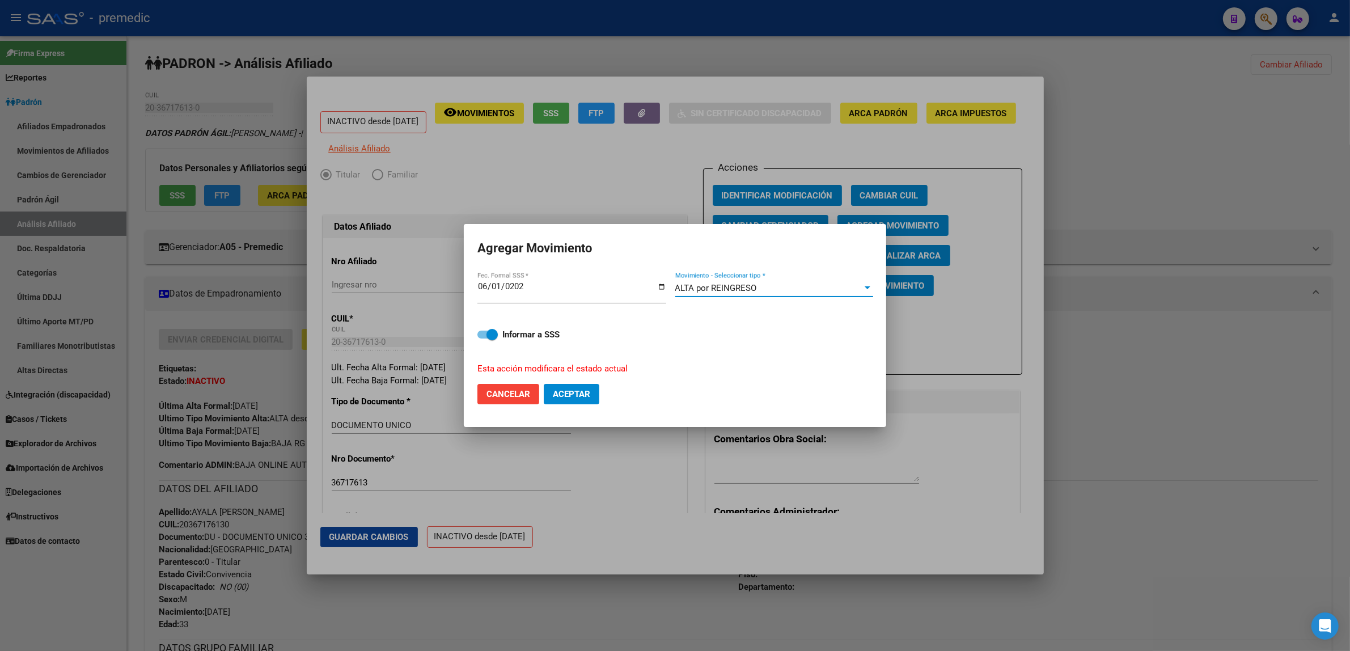
click at [571, 384] on button "Aceptar" at bounding box center [572, 394] width 56 height 20
checkbox input "false"
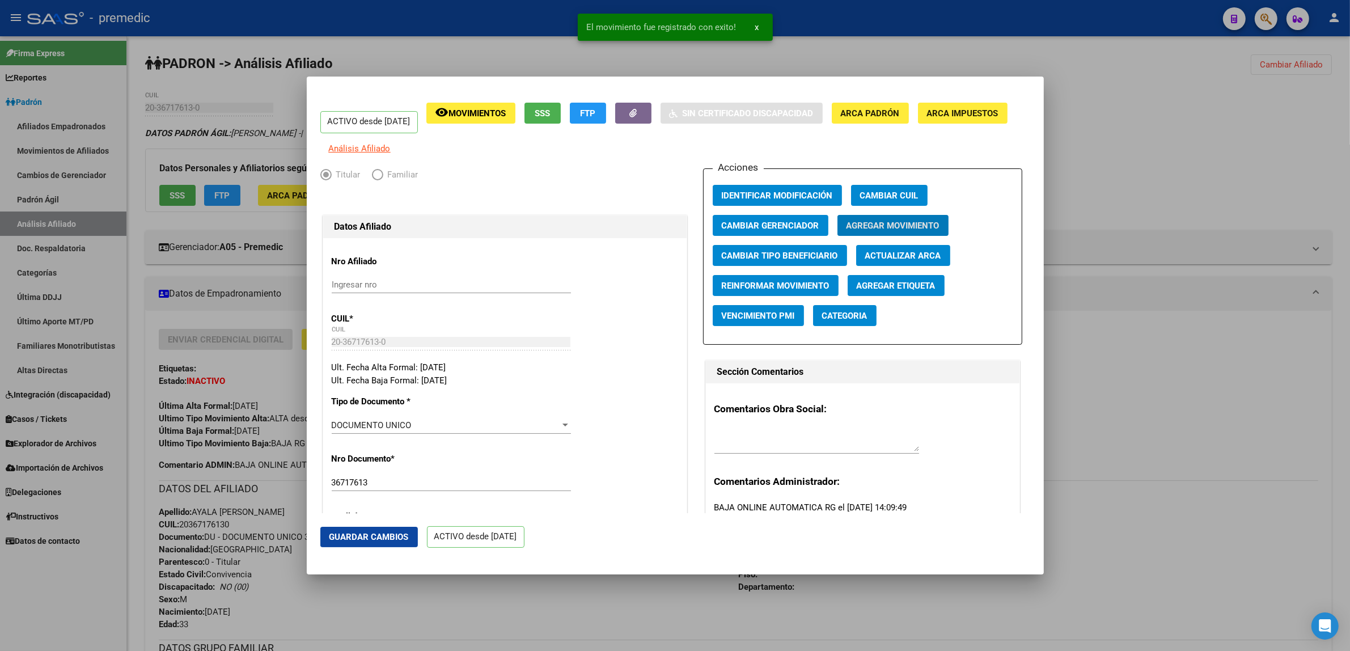
click at [568, 622] on div at bounding box center [675, 325] width 1350 height 651
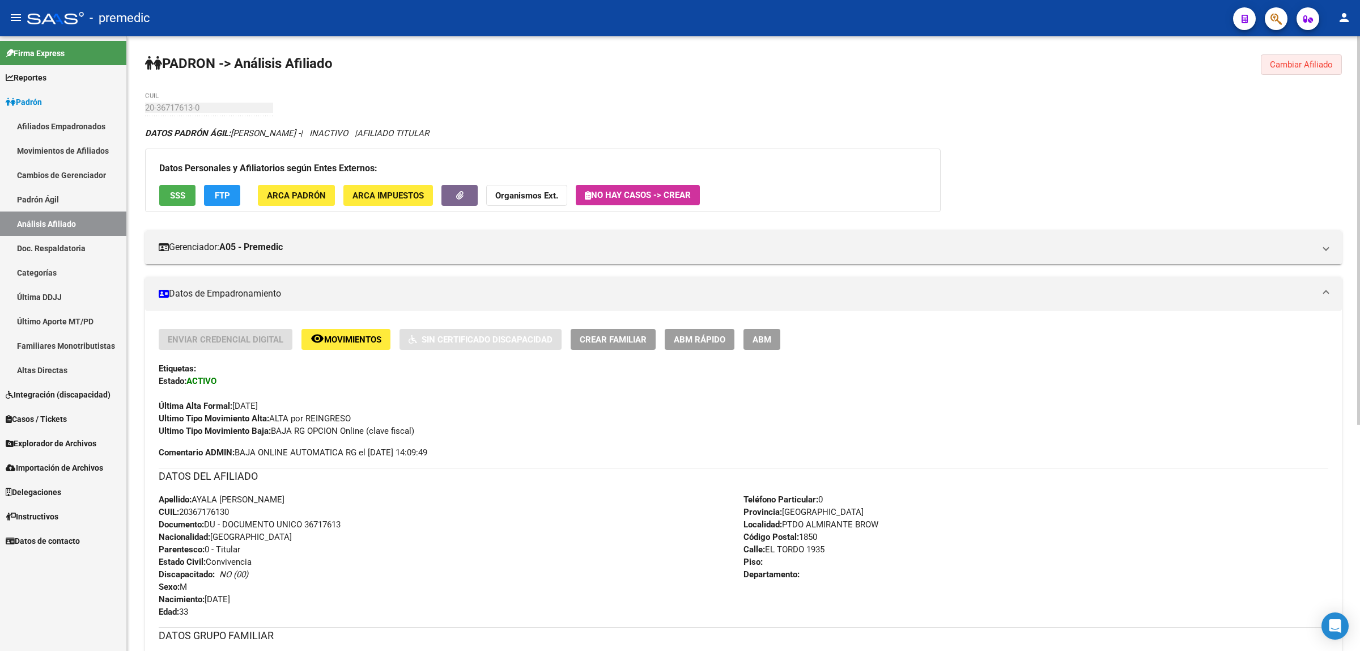
click at [1313, 62] on span "Cambiar Afiliado" at bounding box center [1301, 65] width 63 height 10
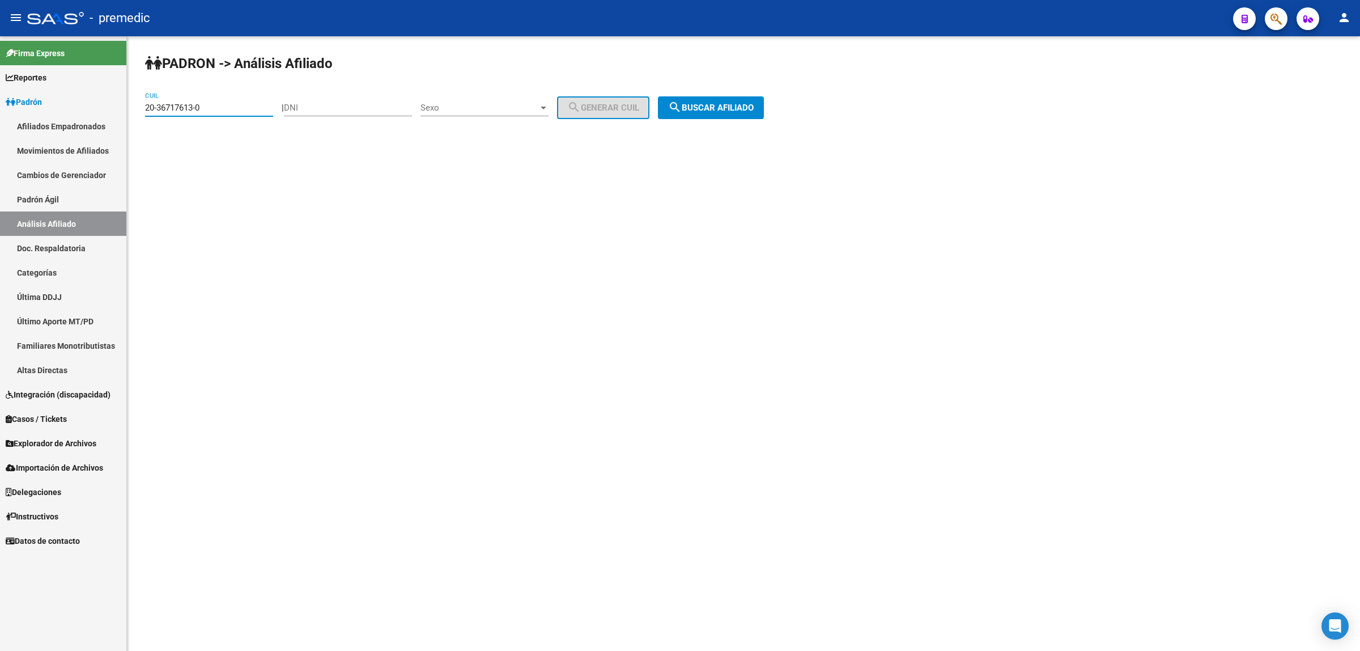
drag, startPoint x: 202, startPoint y: 108, endPoint x: 142, endPoint y: 108, distance: 60.1
click at [142, 108] on div "PADRON -> Análisis Afiliado 20-36717613-0 CUIL | DNI Sexo Sexo search Generar C…" at bounding box center [743, 95] width 1233 height 119
paste input "8080868-5"
type input "20-38080868-5"
click at [745, 107] on span "search Buscar afiliado" at bounding box center [711, 108] width 86 height 10
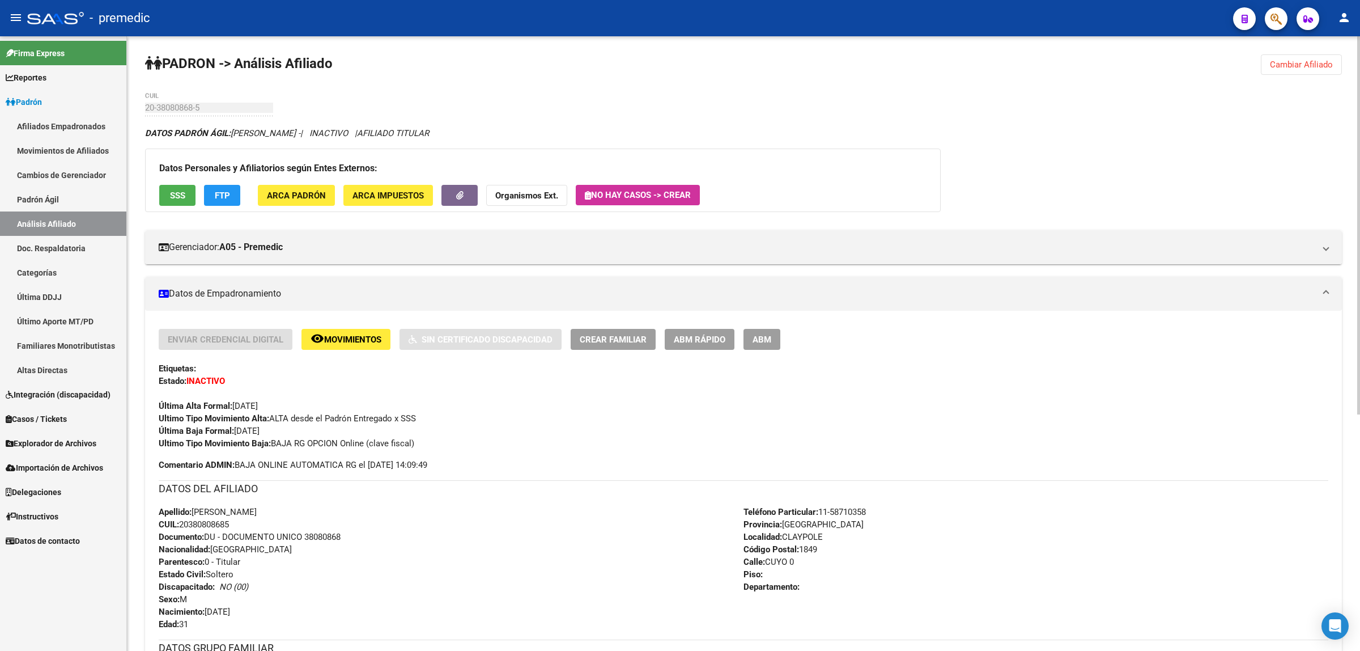
click at [692, 335] on span "ABM Rápido" at bounding box center [700, 339] width 52 height 10
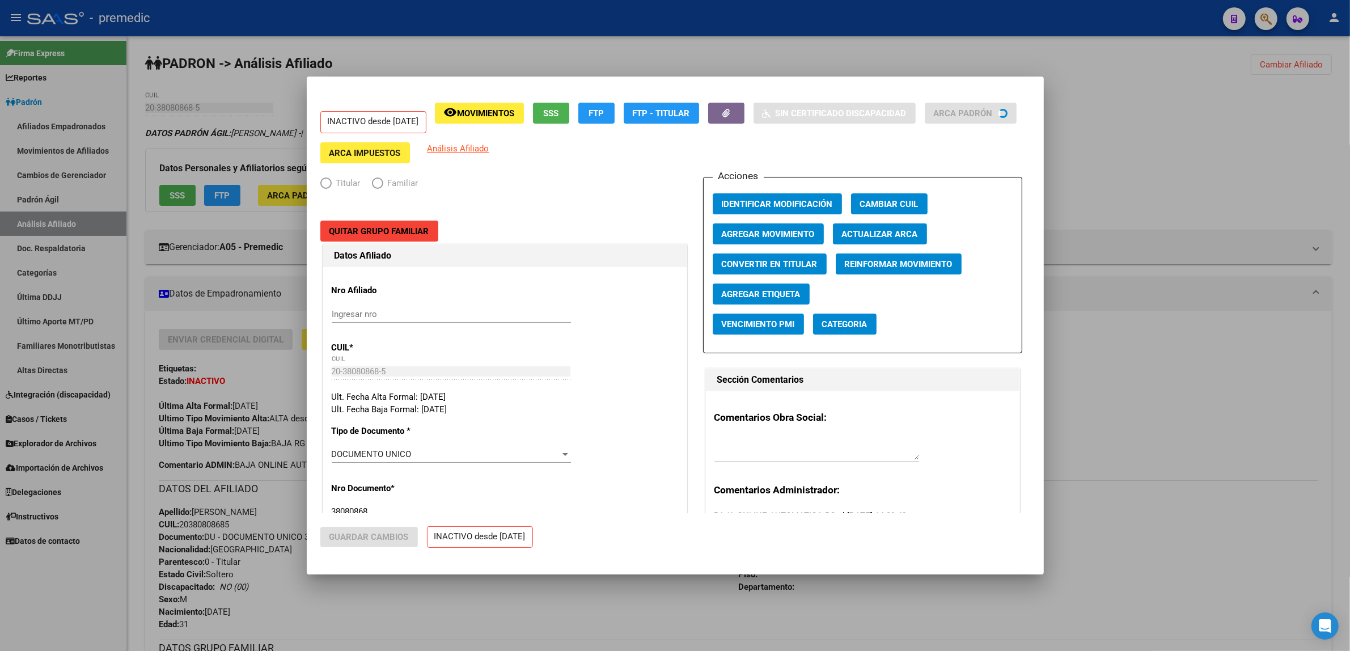
radio input "true"
type input "30-70822503-3"
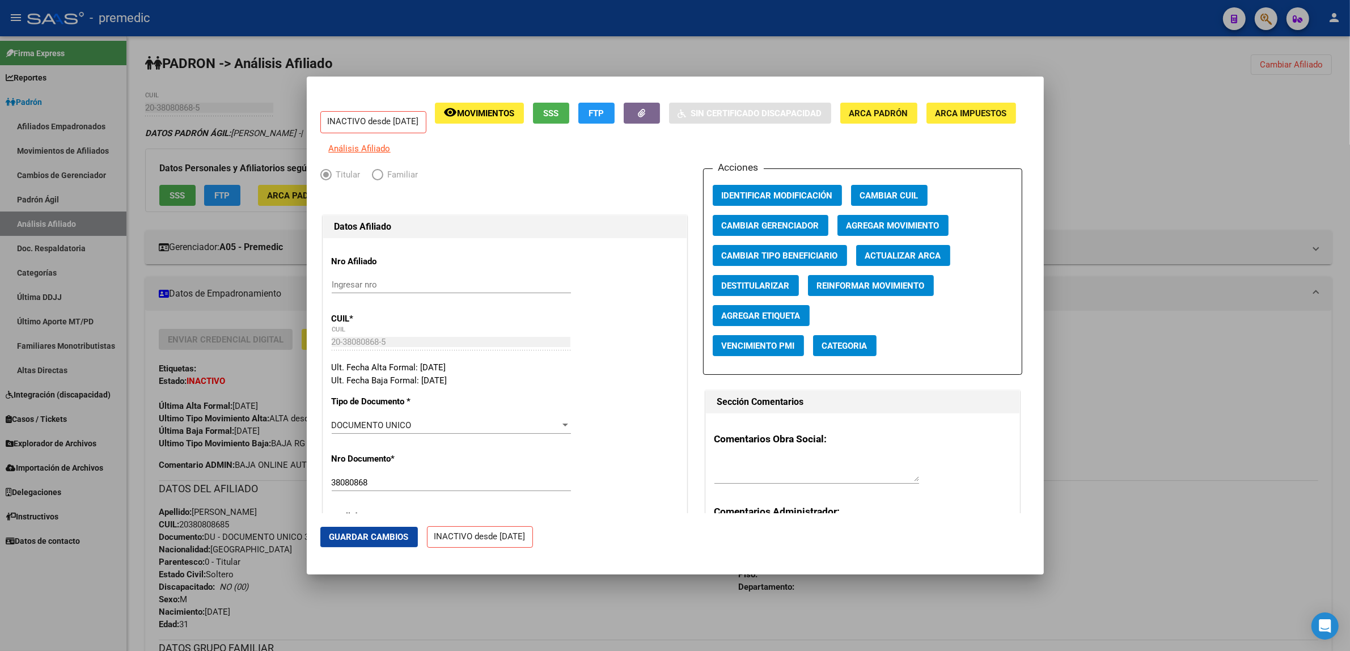
click at [859, 227] on button "Agregar Movimiento" at bounding box center [892, 225] width 111 height 21
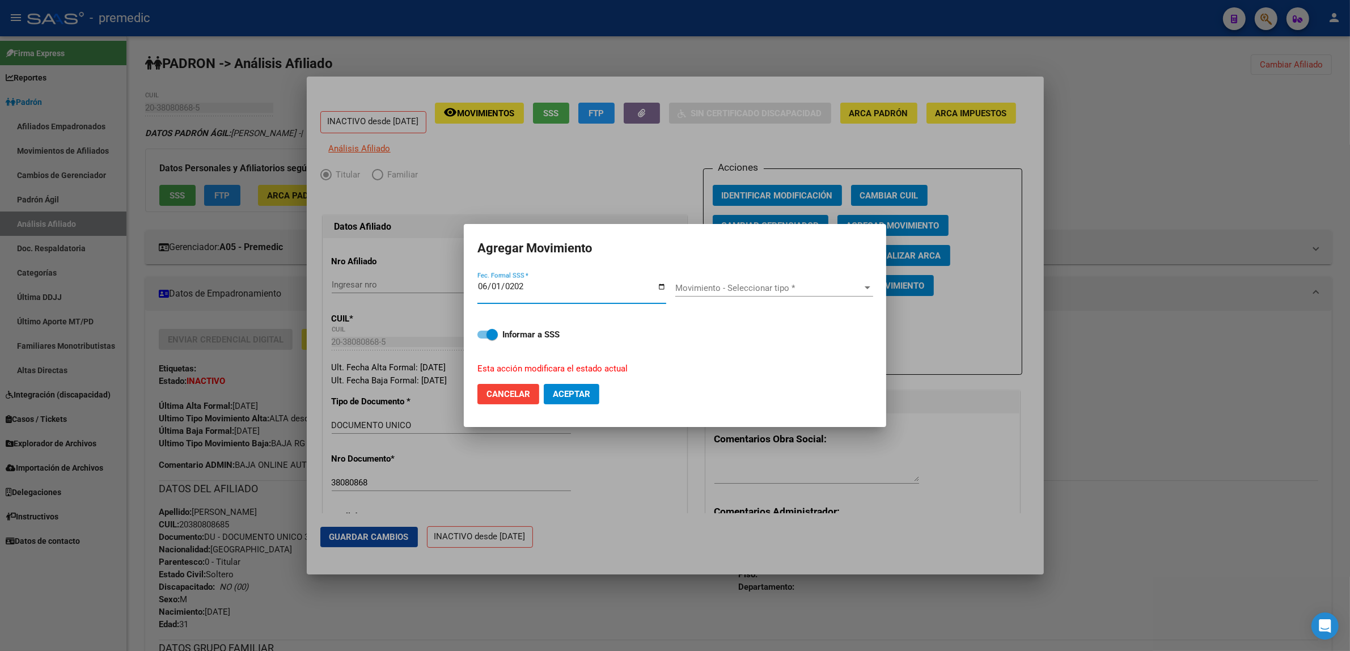
type input "2025-06-01"
click at [758, 292] on span "Movimiento - Seleccionar tipo *" at bounding box center [769, 288] width 188 height 10
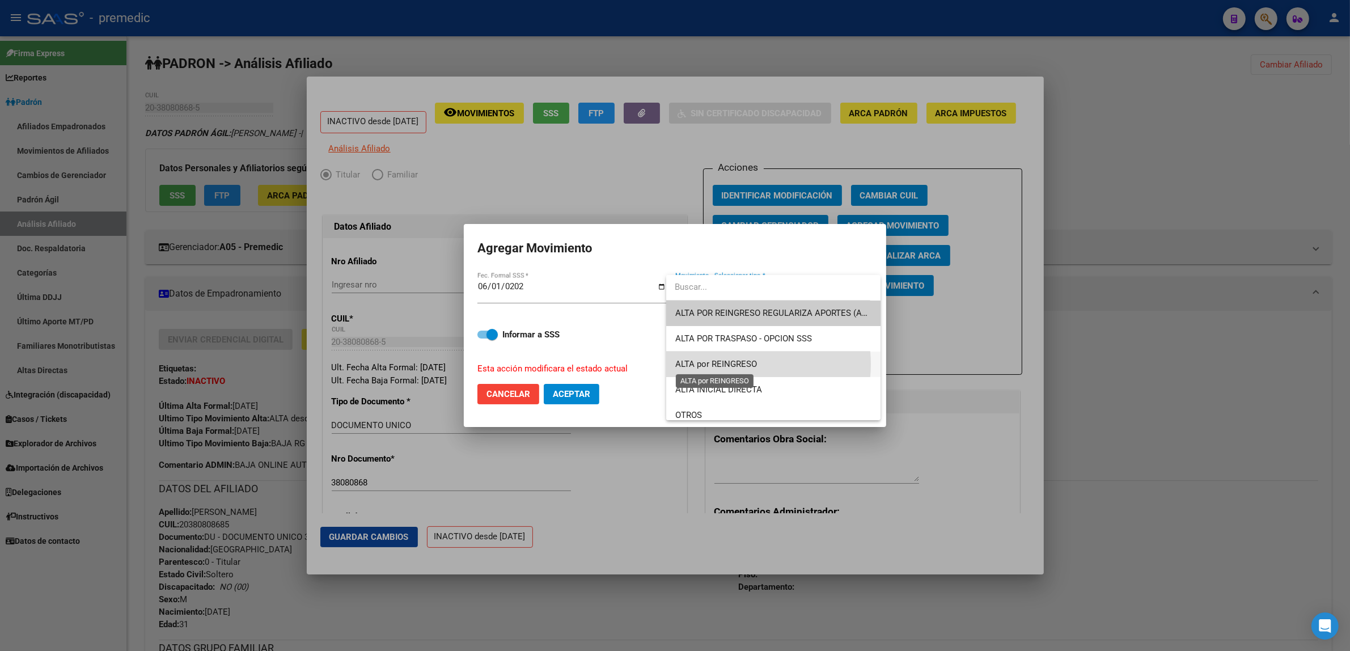
click at [743, 364] on span "ALTA por REINGRESO" at bounding box center [716, 364] width 82 height 10
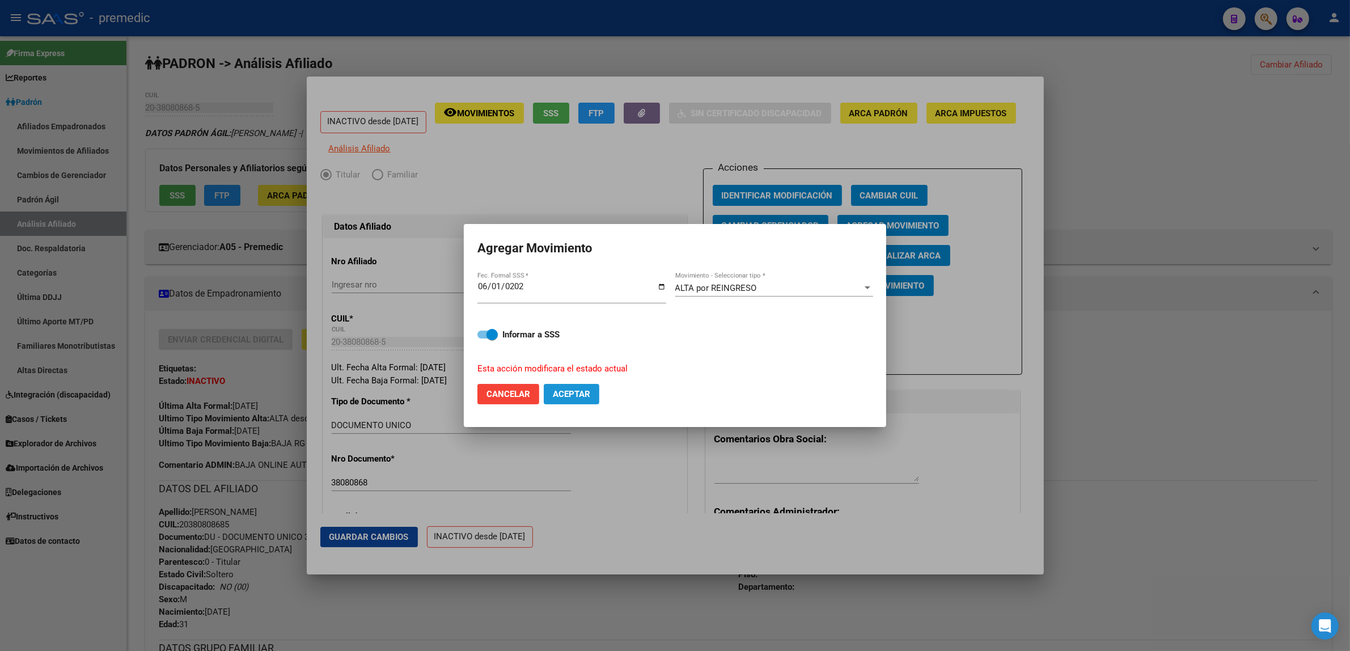
click at [556, 389] on span "Aceptar" at bounding box center [571, 394] width 37 height 10
checkbox input "false"
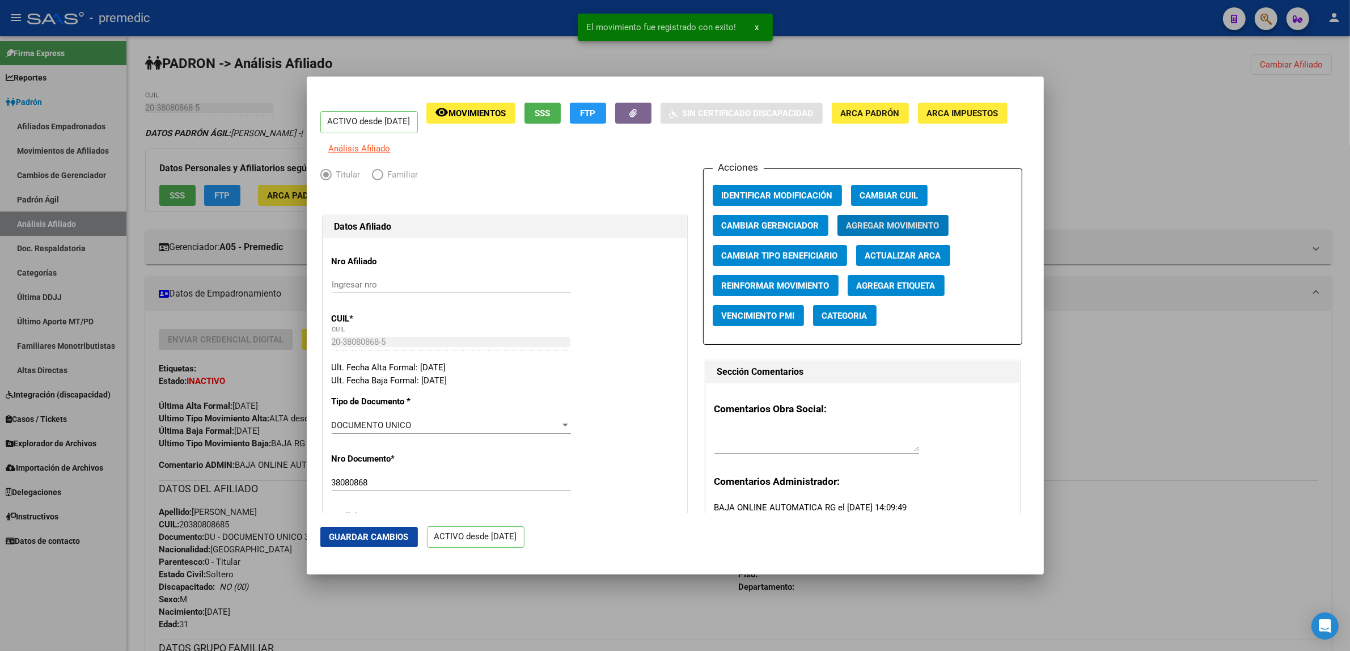
click at [537, 601] on div at bounding box center [675, 325] width 1350 height 651
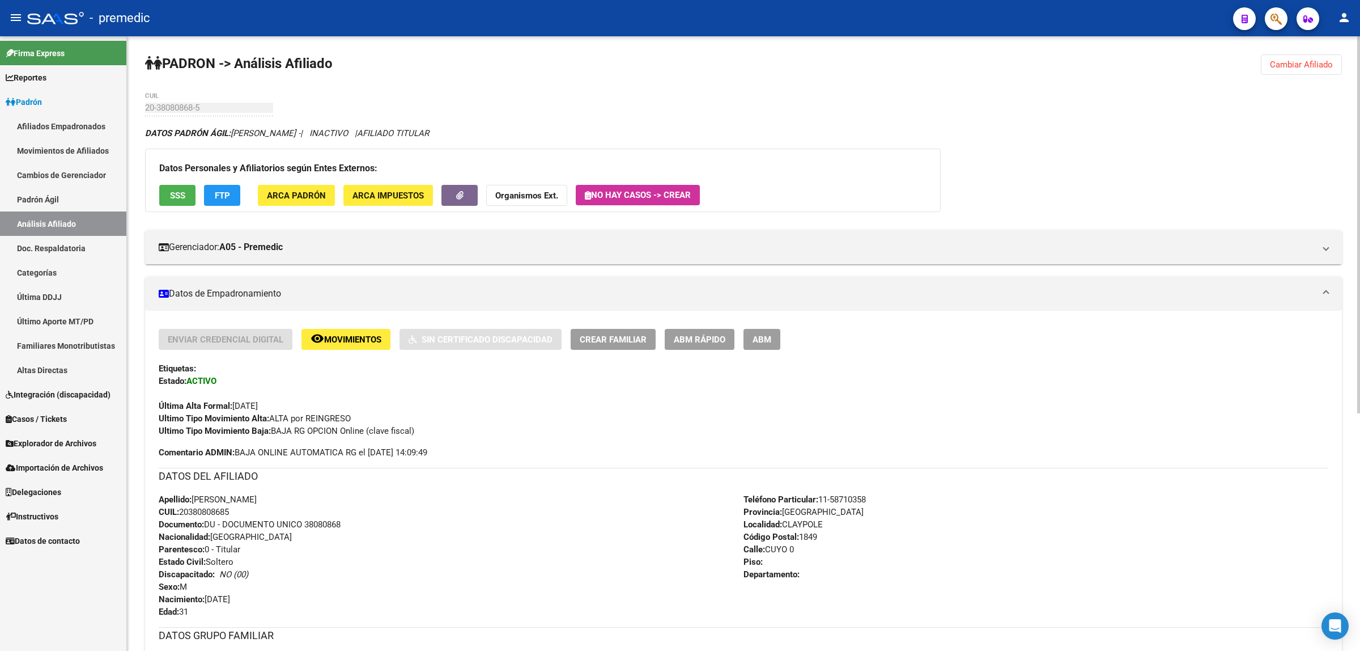
click at [1287, 60] on span "Cambiar Afiliado" at bounding box center [1301, 65] width 63 height 10
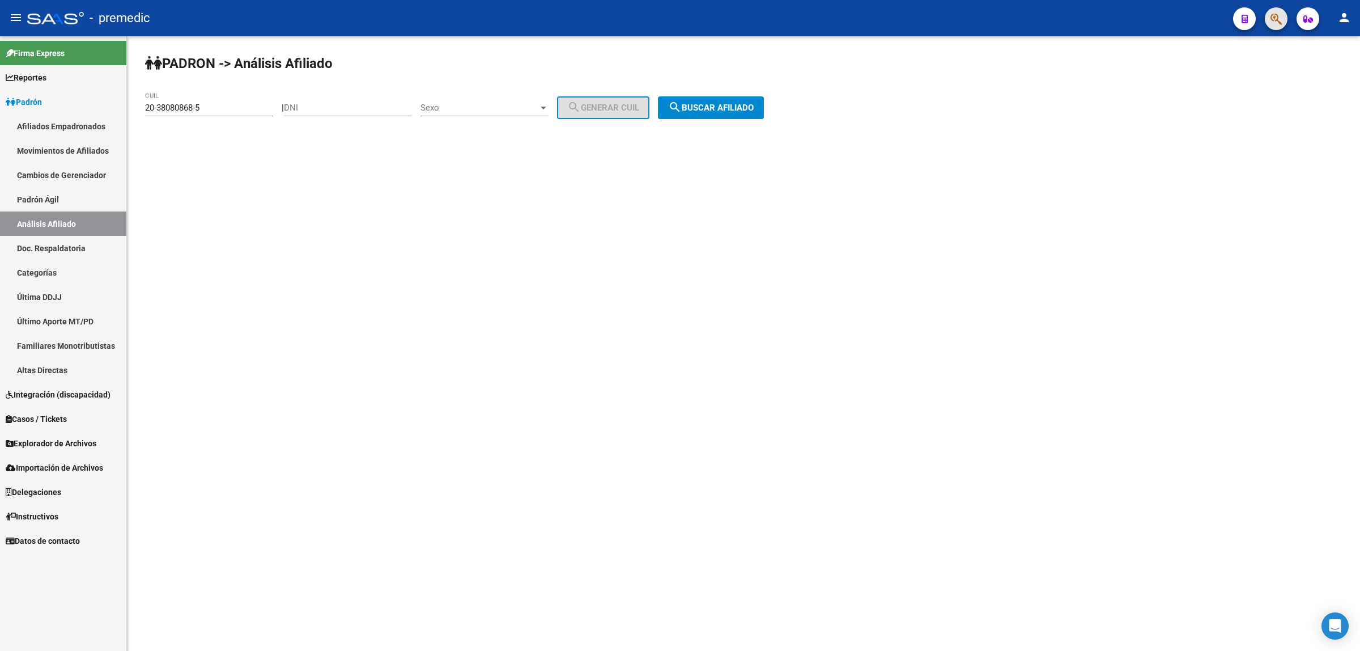
click at [1268, 20] on button "button" at bounding box center [1276, 18] width 23 height 23
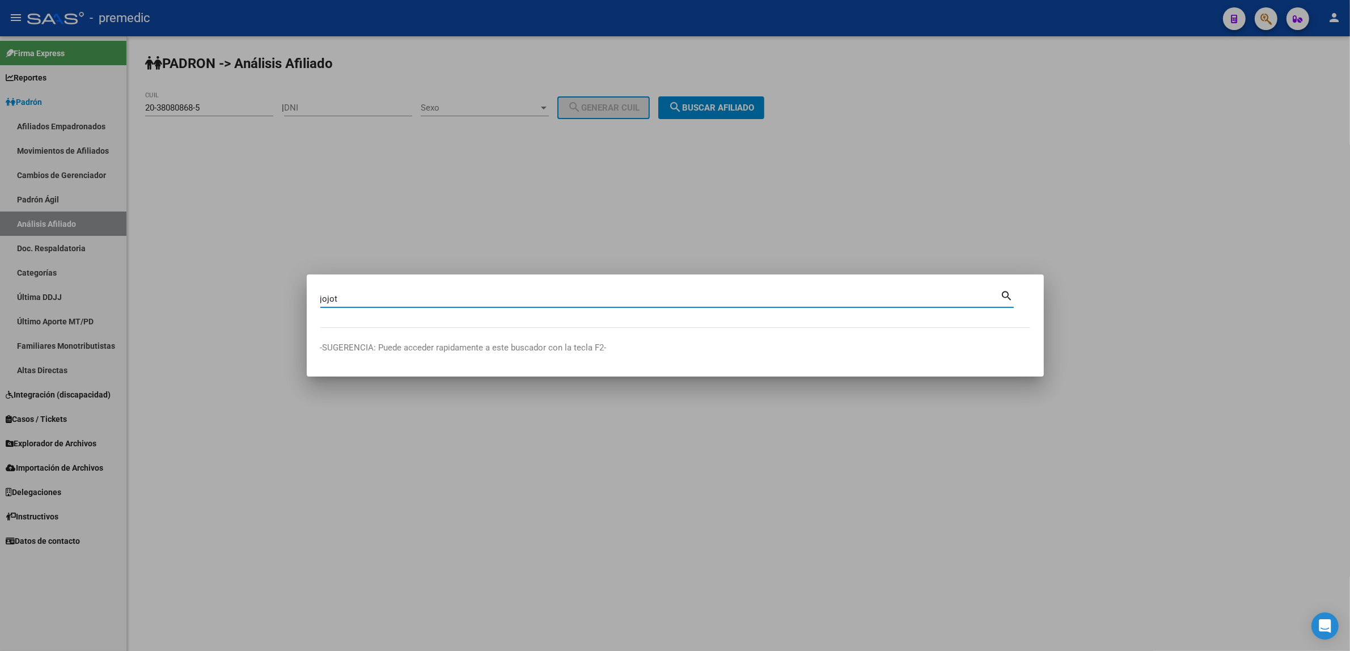
type input "jojot"
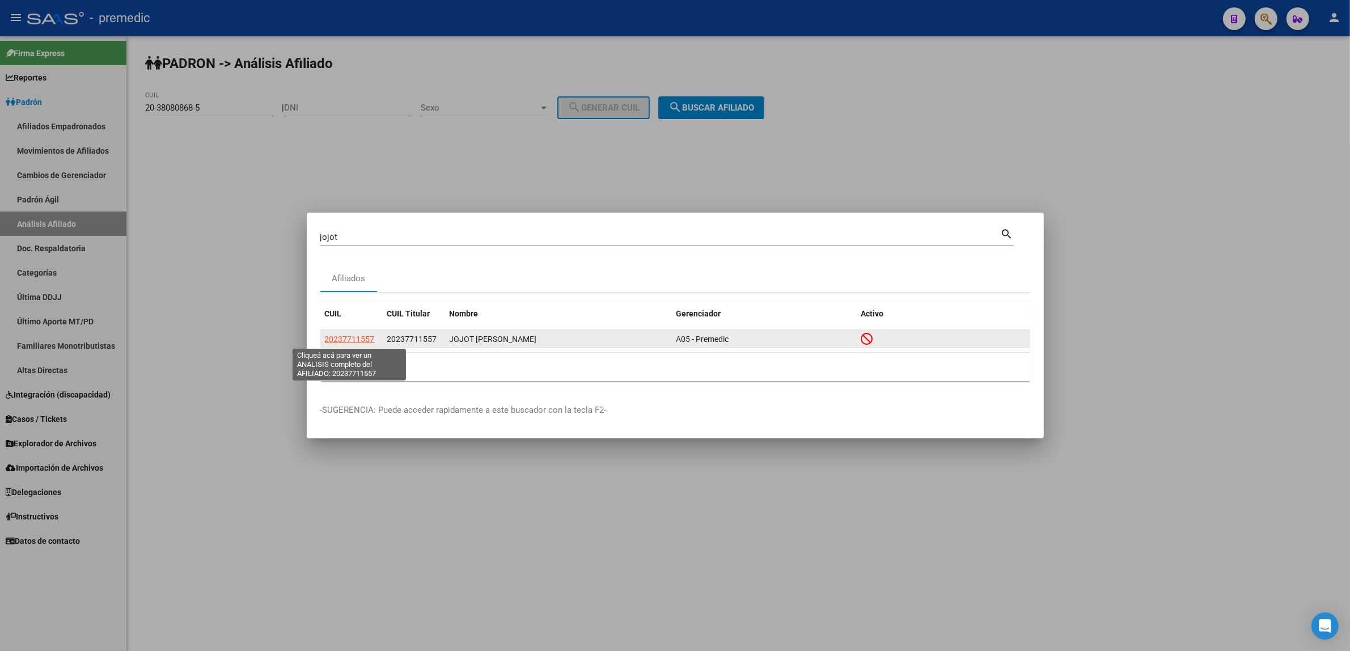
click at [333, 341] on span "20237711557" at bounding box center [350, 338] width 50 height 9
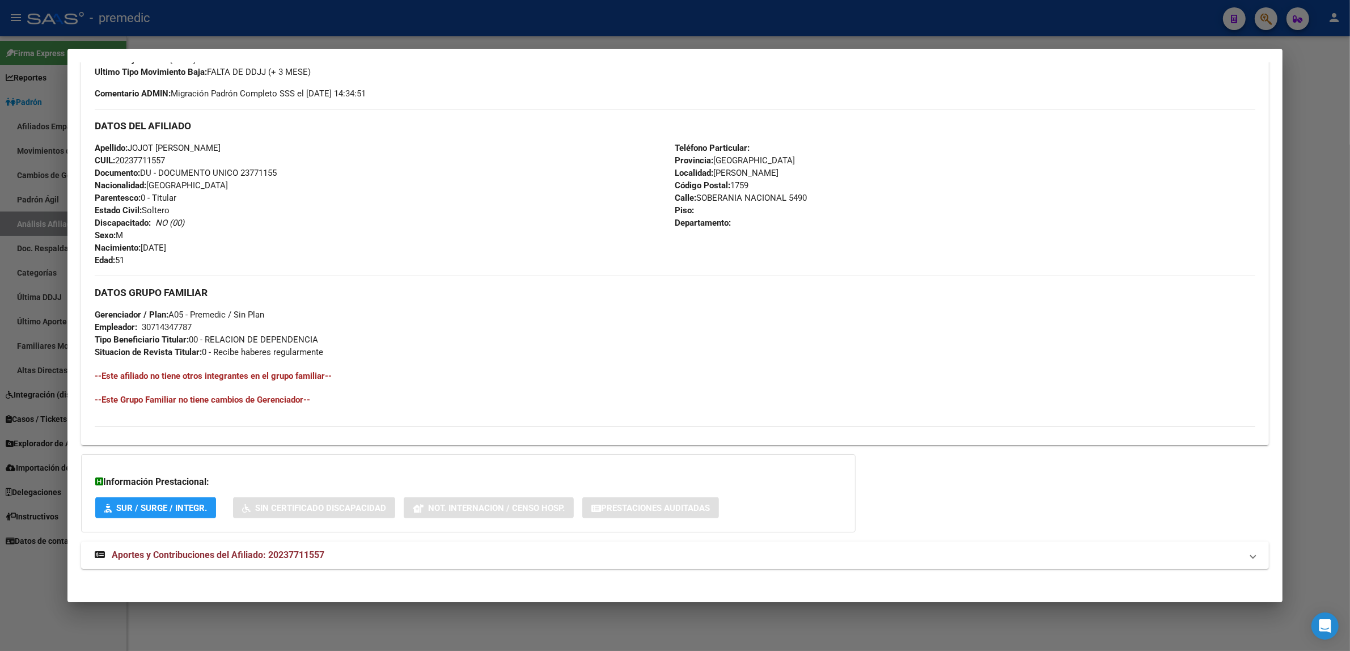
scroll to position [360, 0]
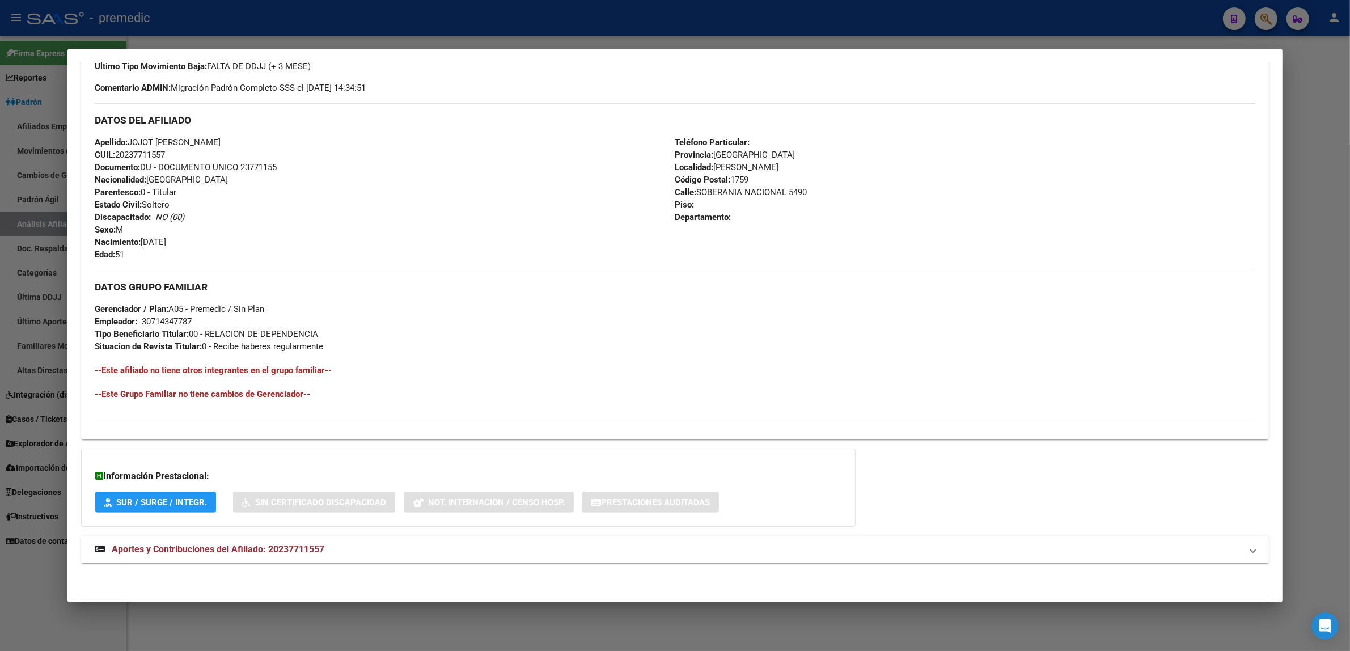
click at [203, 546] on span "Aportes y Contribuciones del Afiliado: 20237711557" at bounding box center [218, 549] width 213 height 11
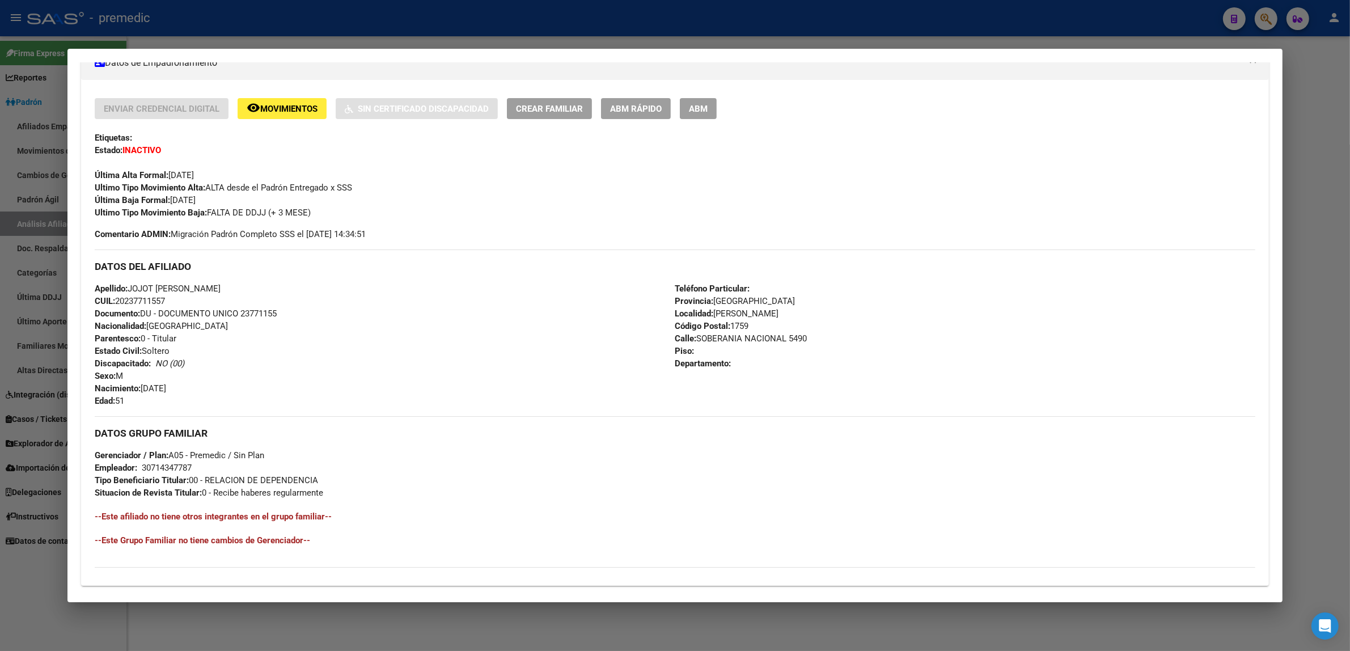
scroll to position [72, 0]
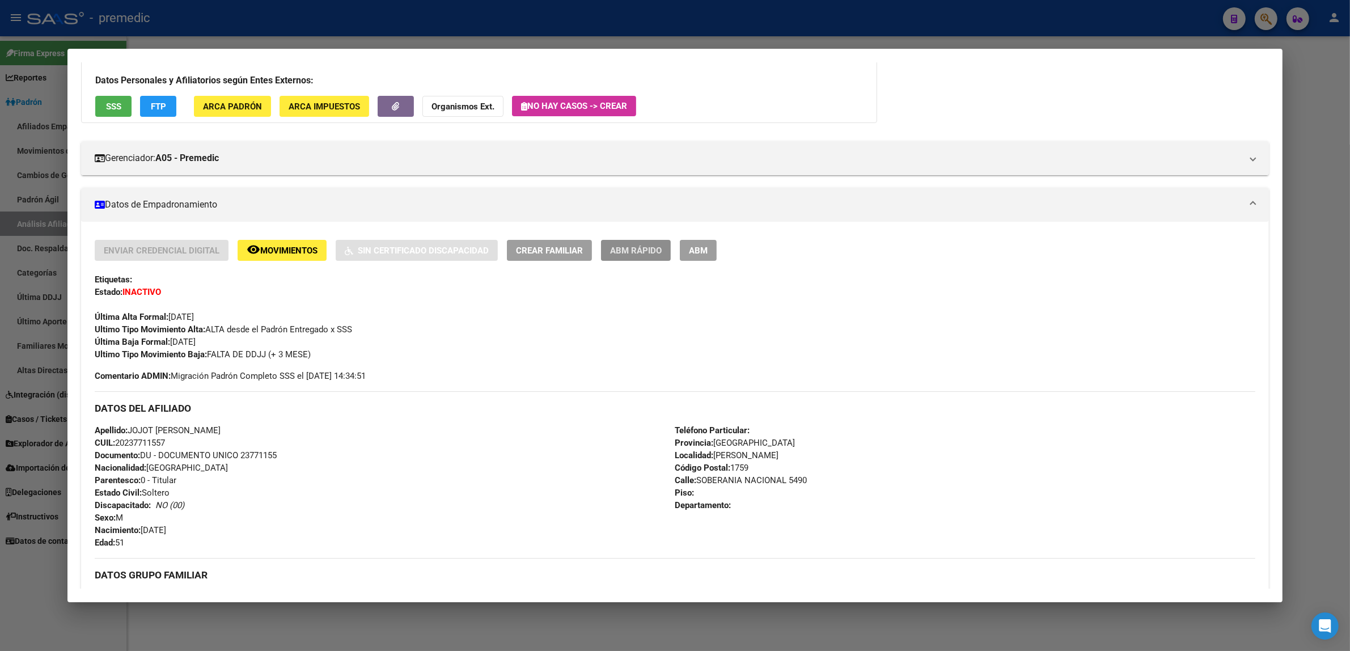
click at [614, 251] on span "ABM Rápido" at bounding box center [636, 250] width 52 height 10
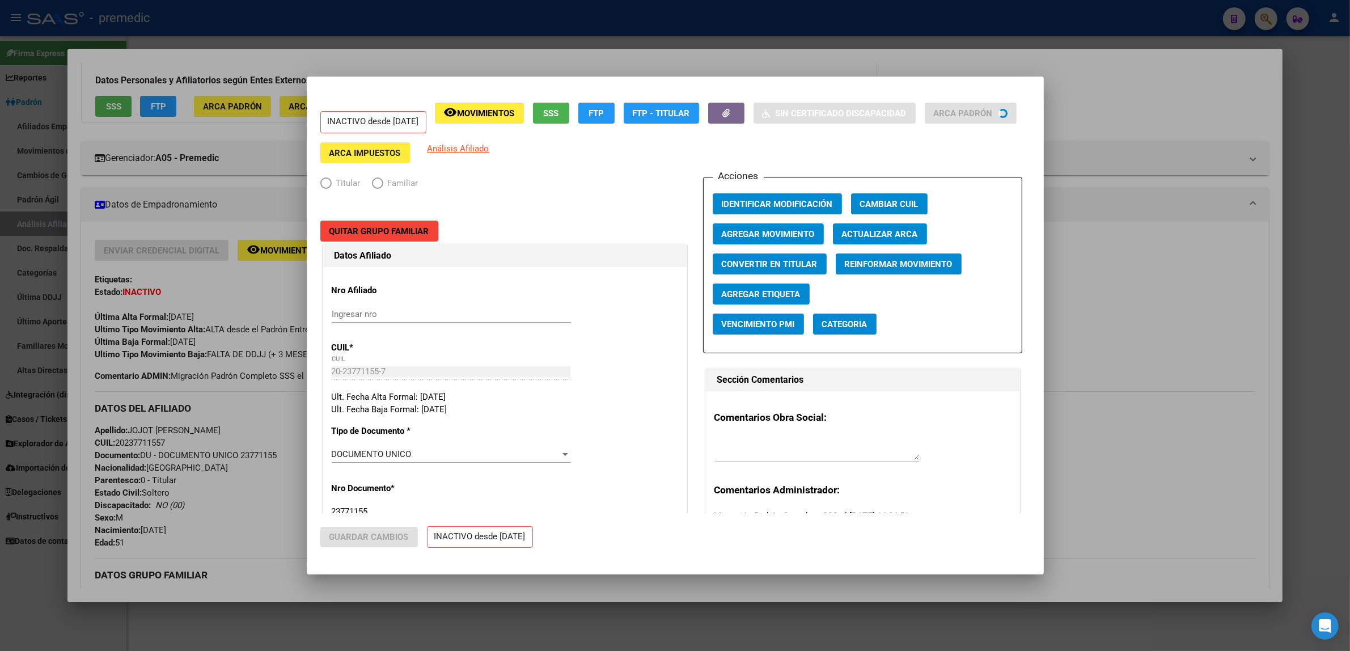
radio input "true"
type input "30-71434778-7"
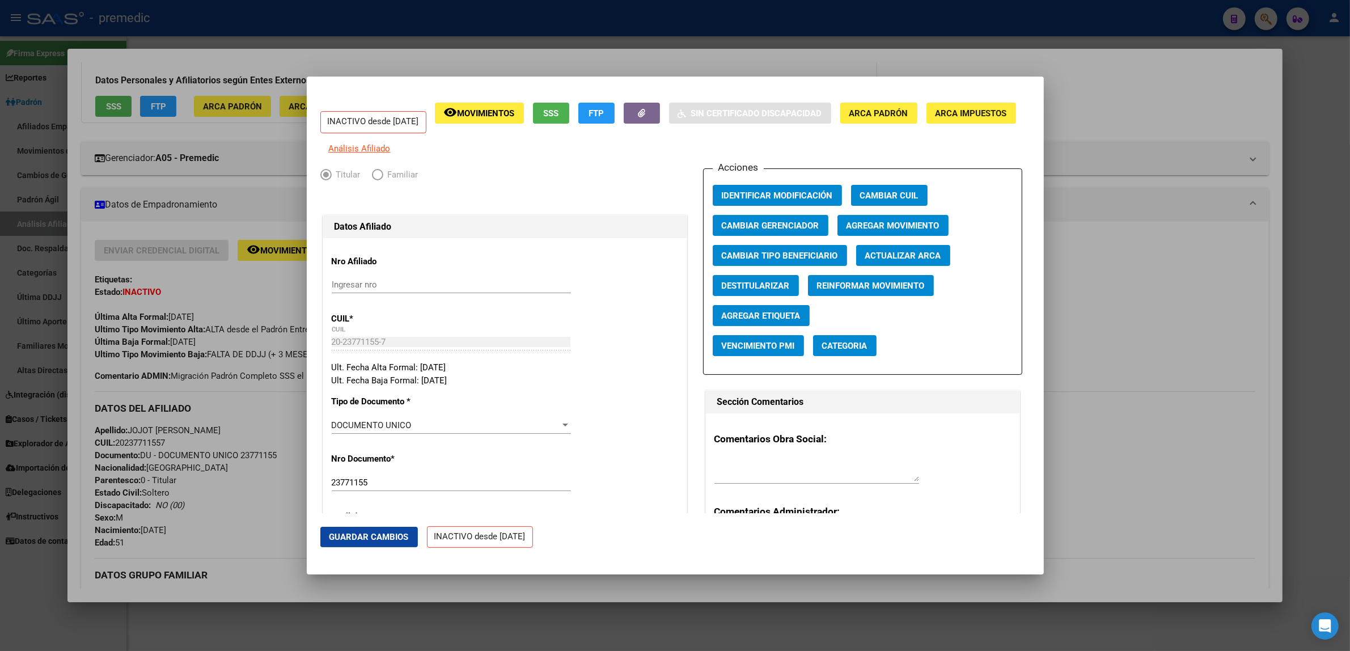
click at [868, 227] on span "Agregar Movimiento" at bounding box center [892, 226] width 93 height 10
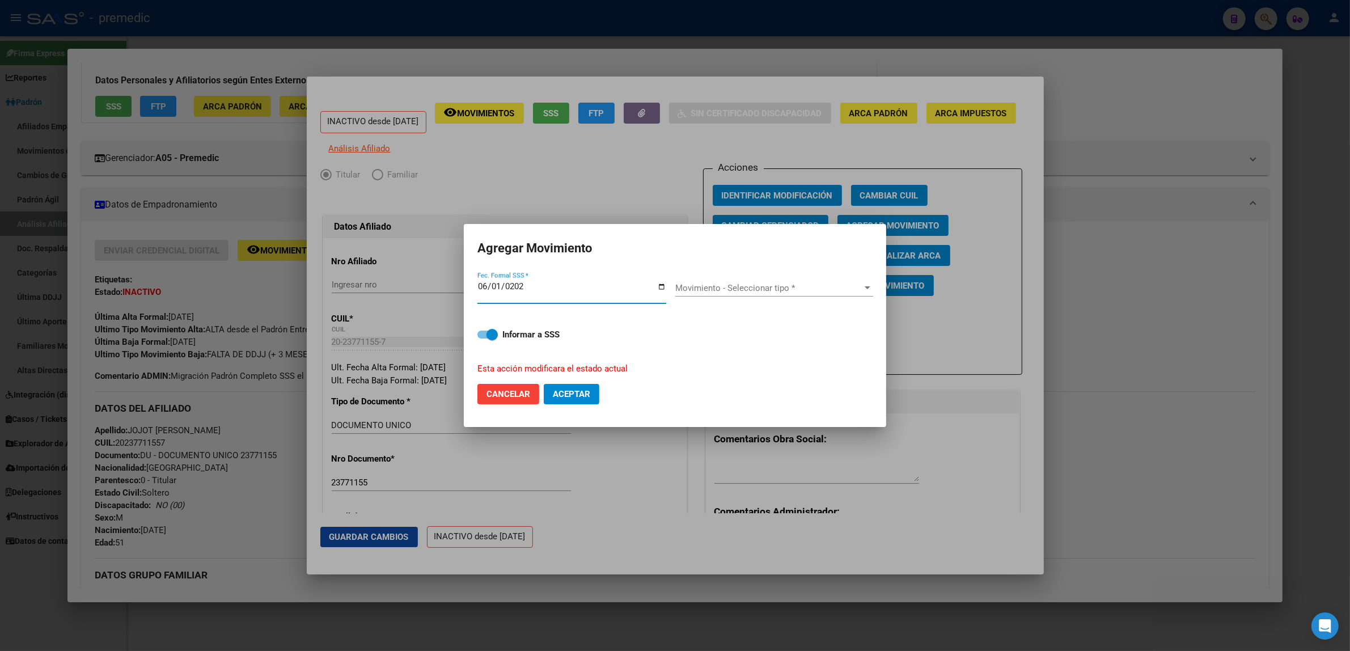
type input "2025-06-01"
click at [763, 282] on div "Movimiento - Seleccionar tipo * Movimiento - Seleccionar tipo *" at bounding box center [774, 287] width 198 height 17
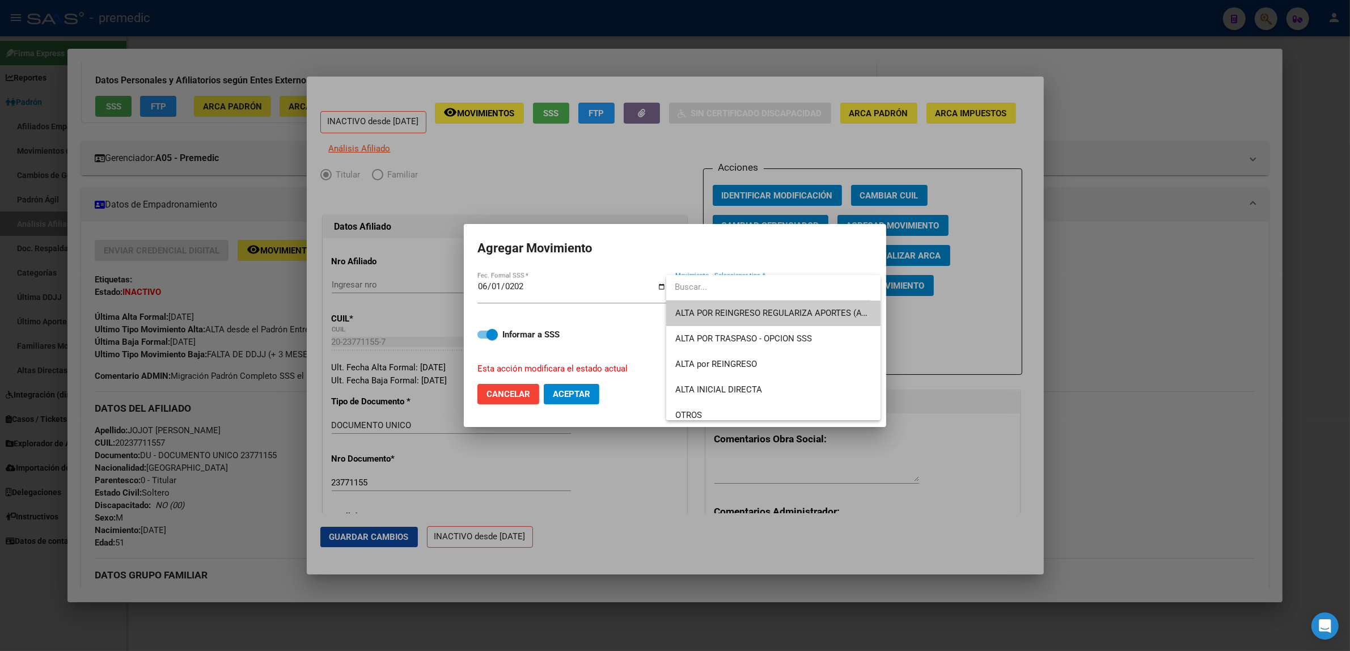
click at [754, 305] on span "ALTA POR REINGRESO REGULARIZA APORTES (AFIP)" at bounding box center [773, 313] width 197 height 26
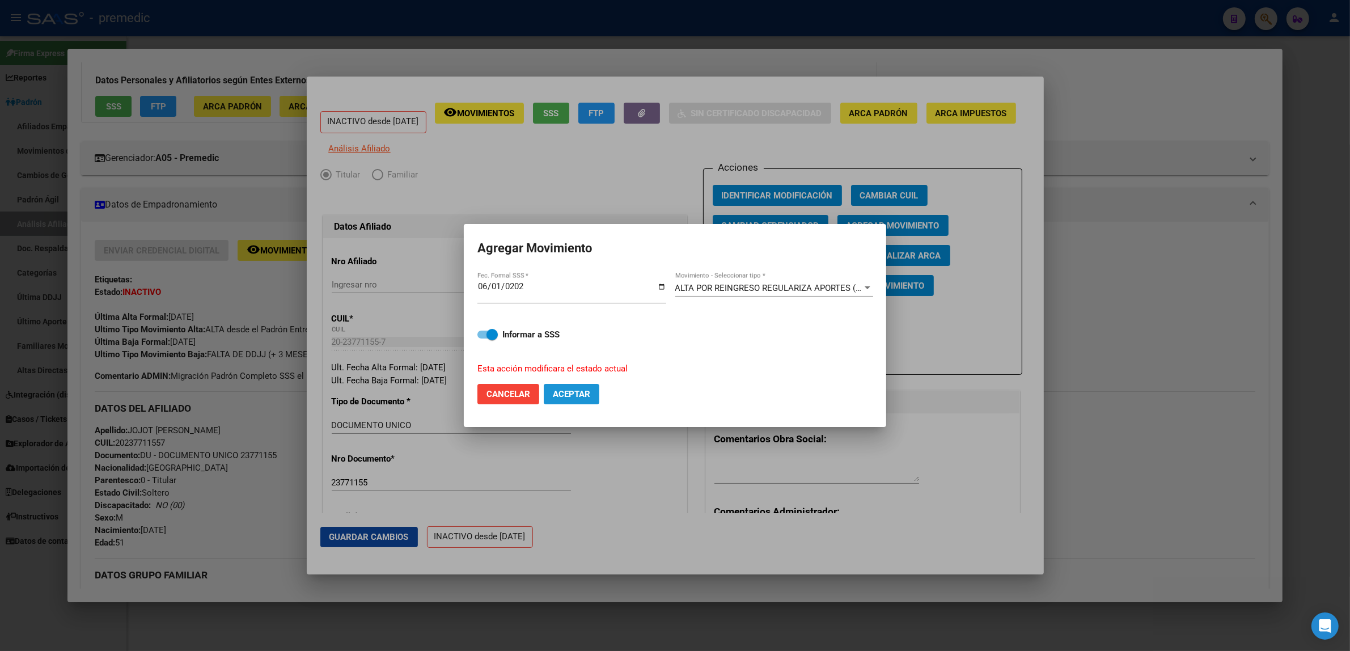
click at [556, 397] on span "Aceptar" at bounding box center [571, 394] width 37 height 10
checkbox input "false"
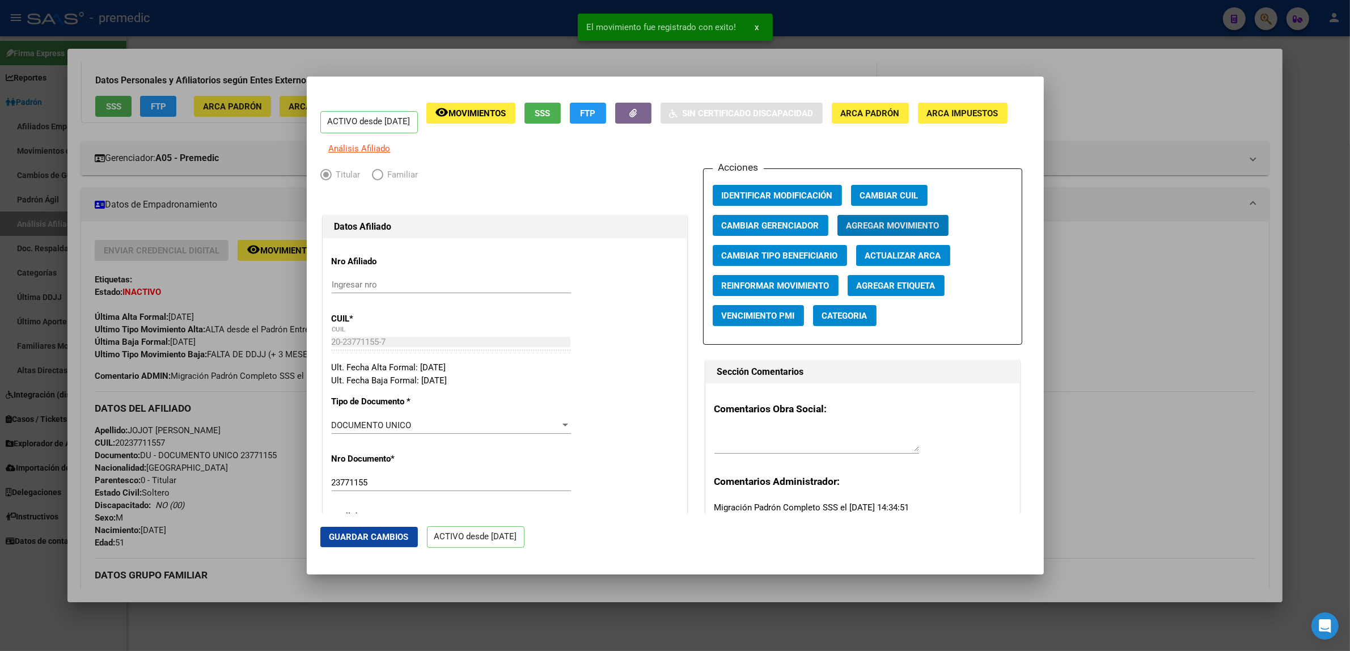
click at [241, 516] on div at bounding box center [675, 325] width 1350 height 651
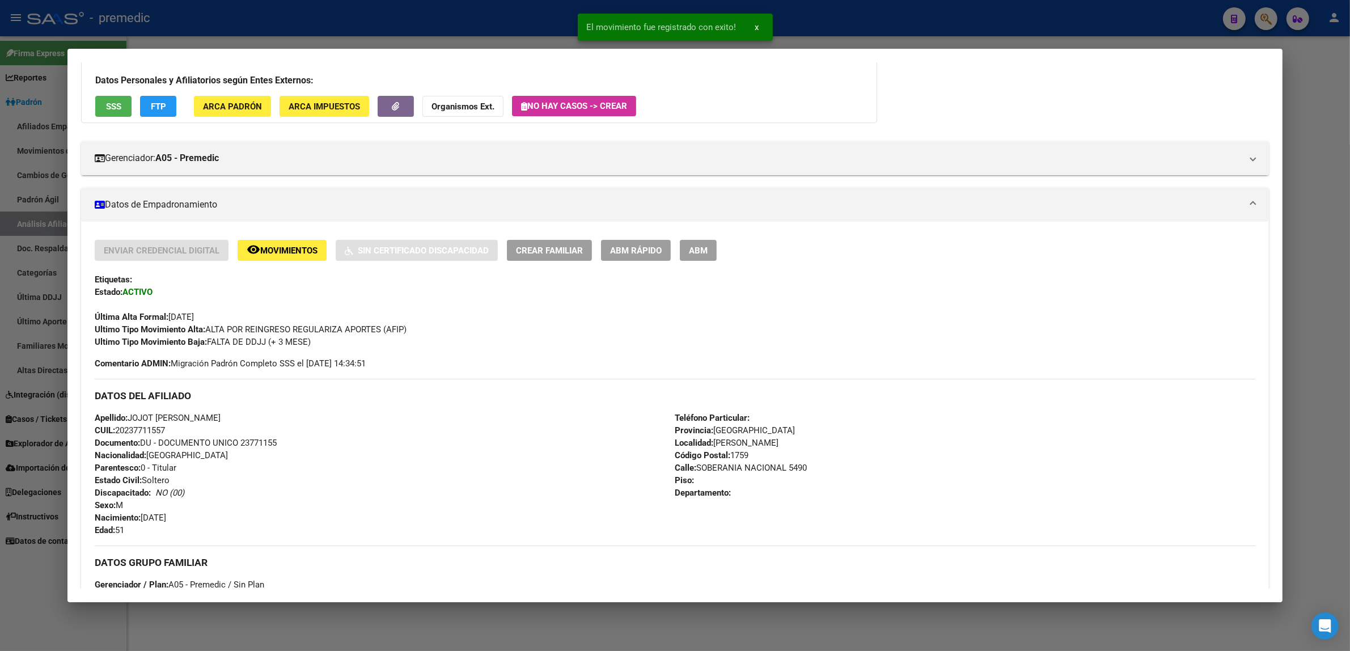
click at [160, 99] on button "FTP" at bounding box center [158, 106] width 36 height 21
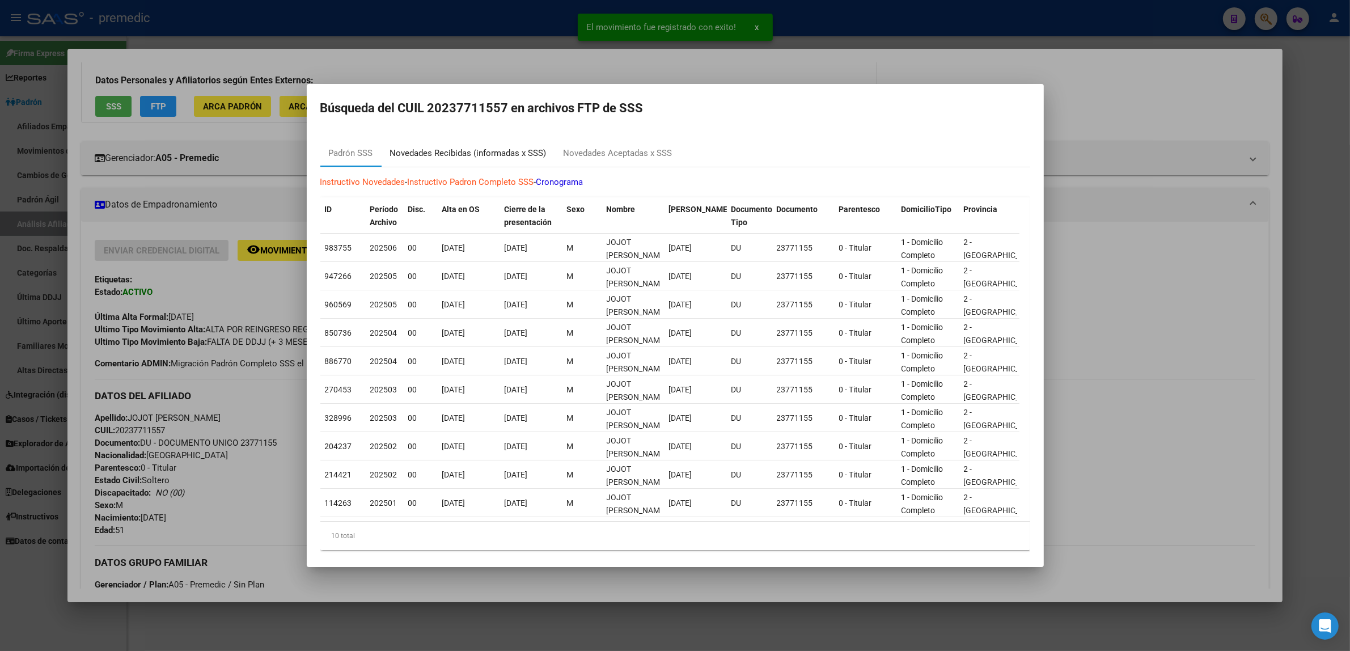
click at [452, 153] on div "Novedades Recibidas (informadas x SSS)" at bounding box center [468, 153] width 156 height 13
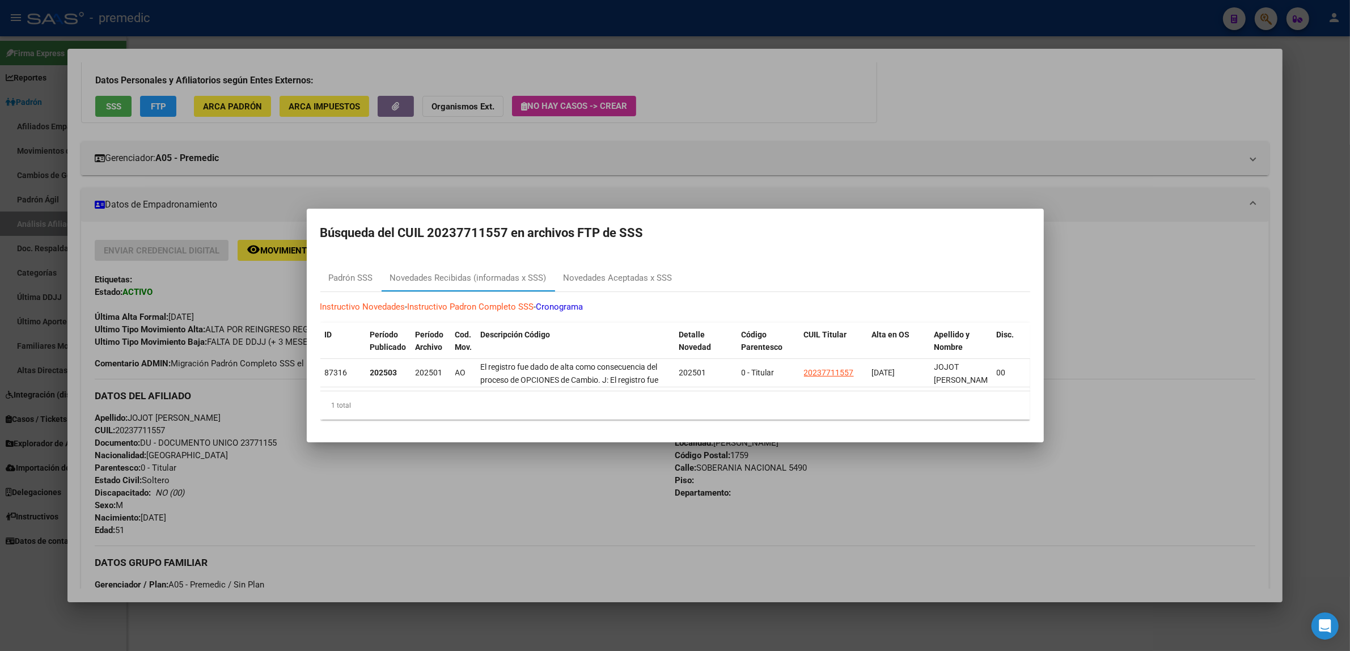
click at [463, 497] on div at bounding box center [675, 325] width 1350 height 651
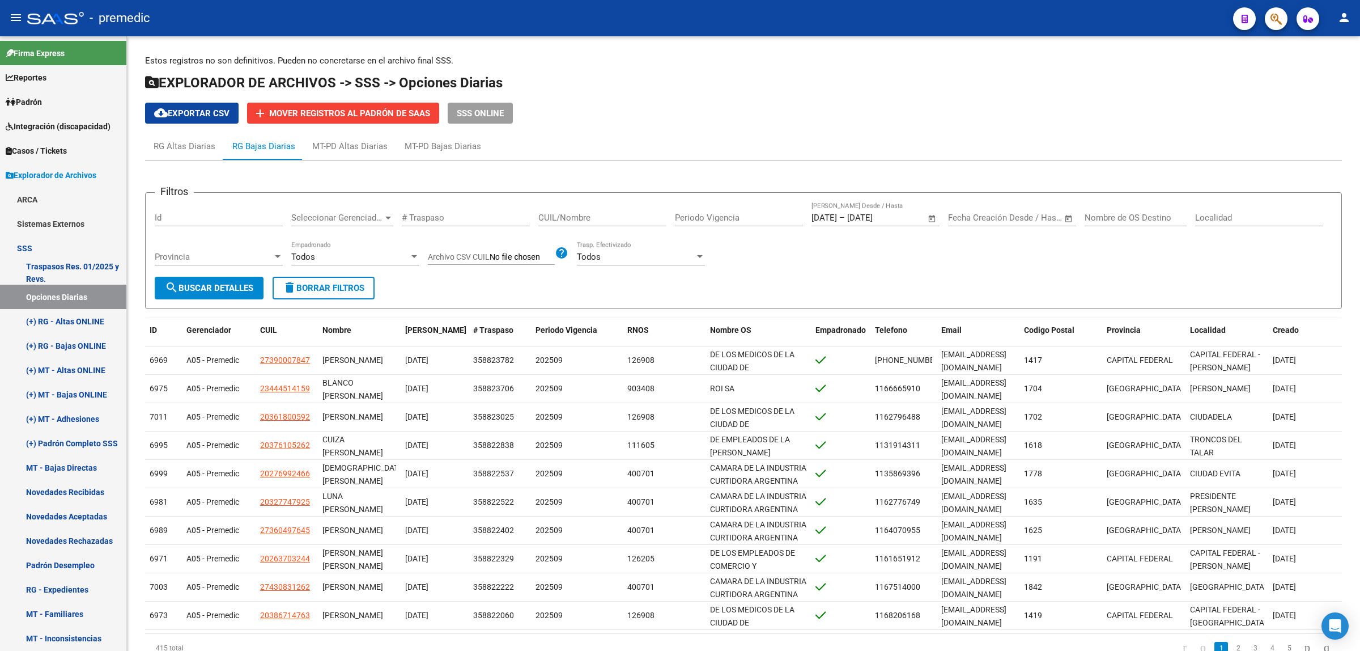
scroll to position [244, 0]
